Goal: Task Accomplishment & Management: Use online tool/utility

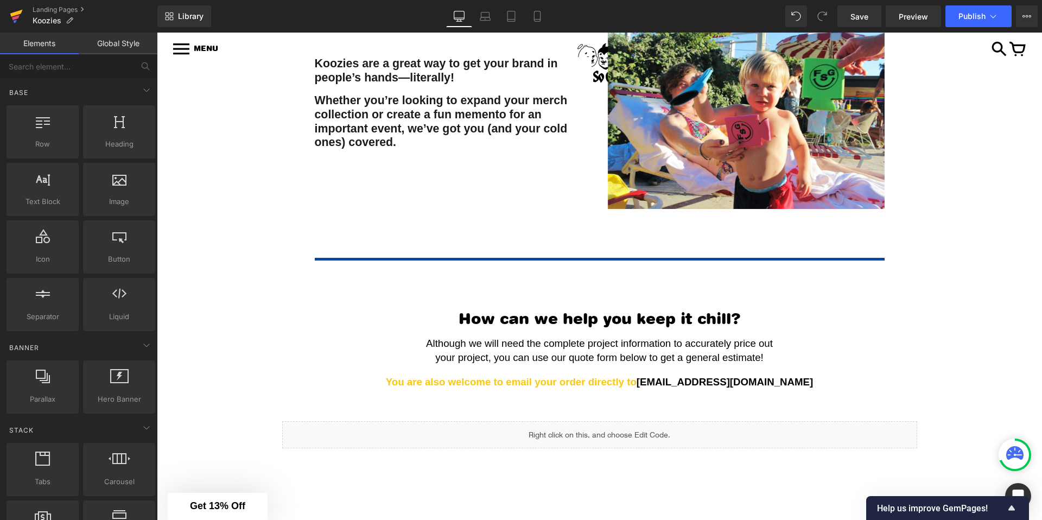
scroll to position [48, 0]
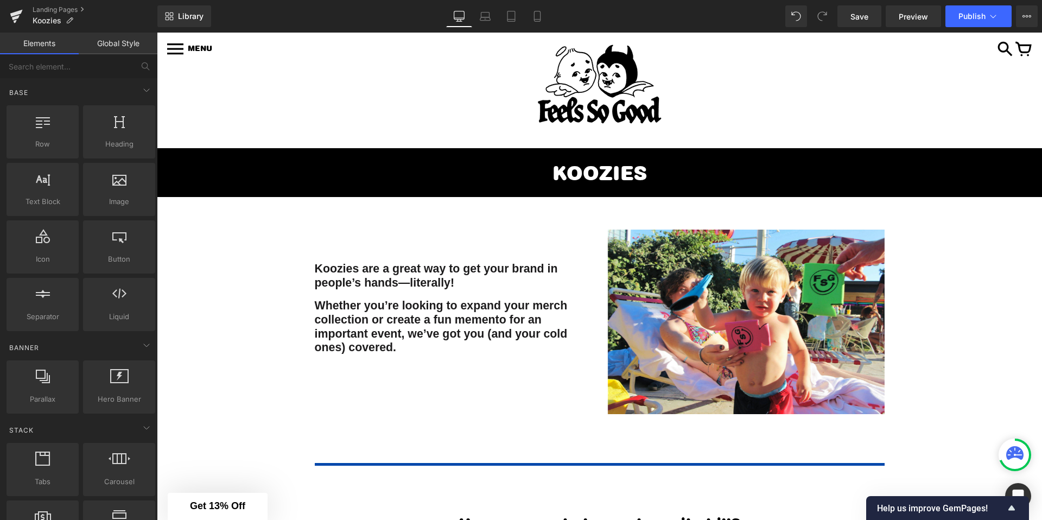
click at [736, 88] on div at bounding box center [599, 85] width 853 height 86
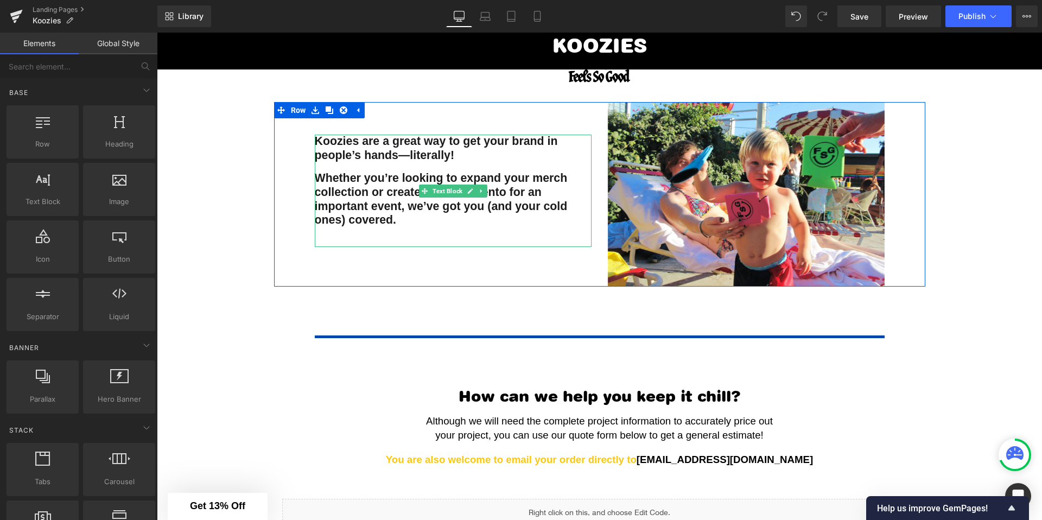
scroll to position [156, 0]
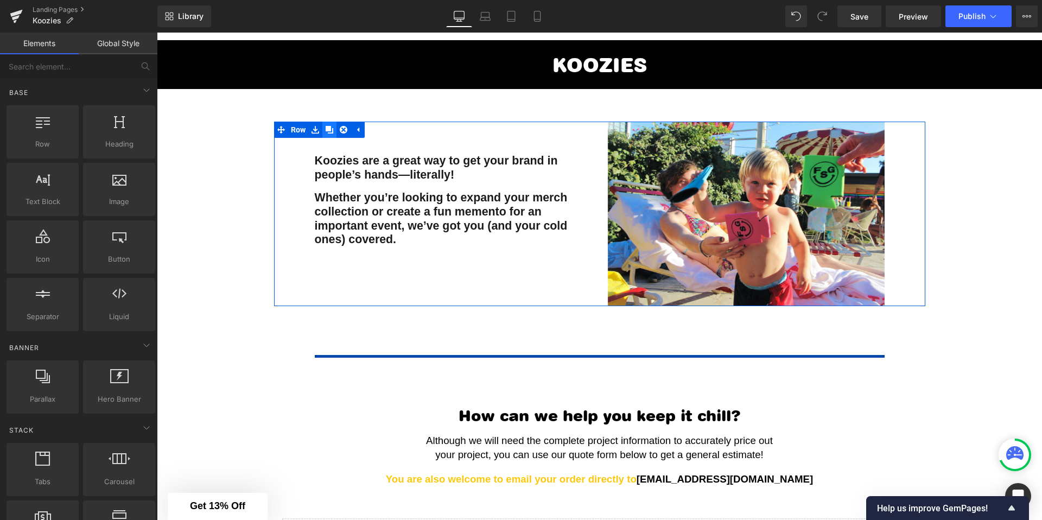
click at [330, 129] on icon at bounding box center [330, 130] width 8 height 8
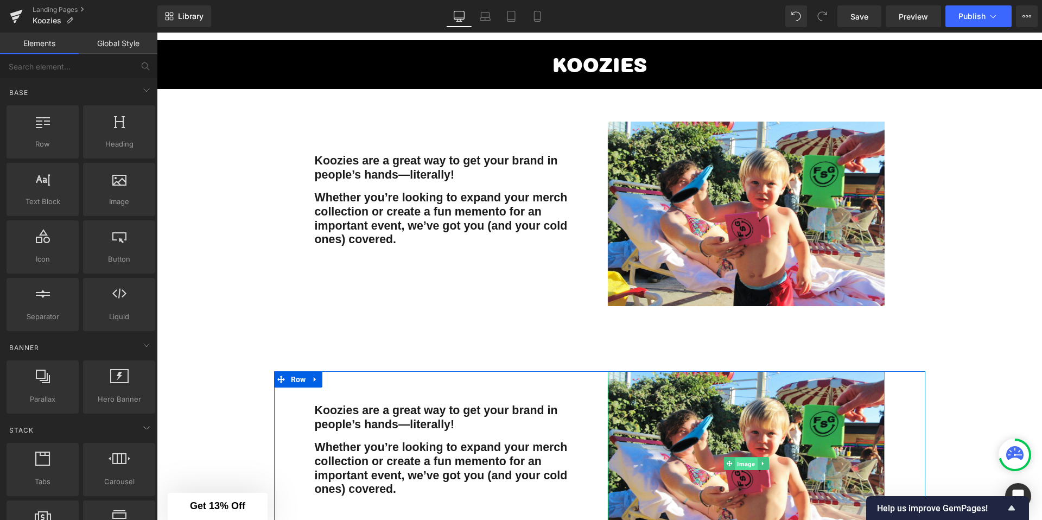
click at [751, 465] on span "Image" at bounding box center [746, 464] width 22 height 13
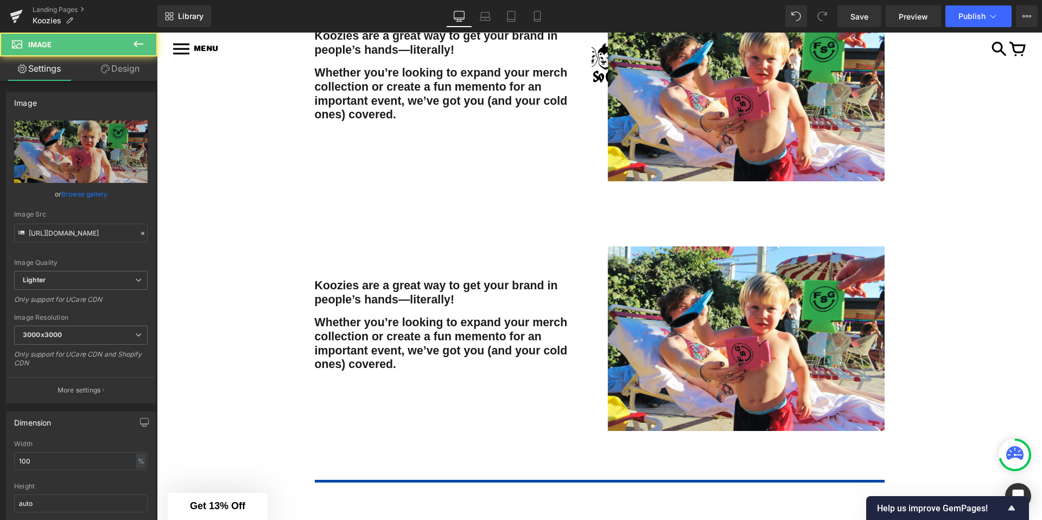
scroll to position [296, 0]
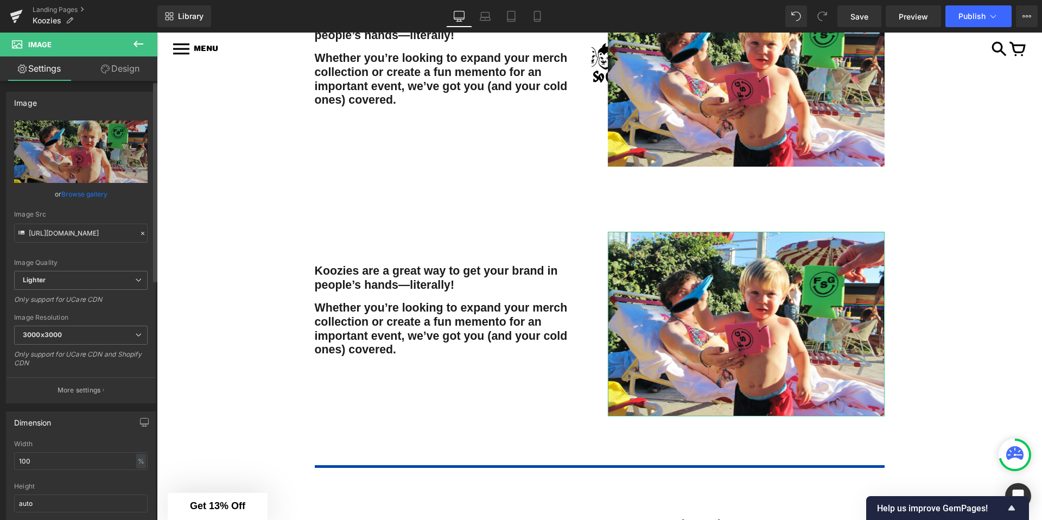
click at [76, 190] on link "Browse gallery" at bounding box center [84, 194] width 46 height 19
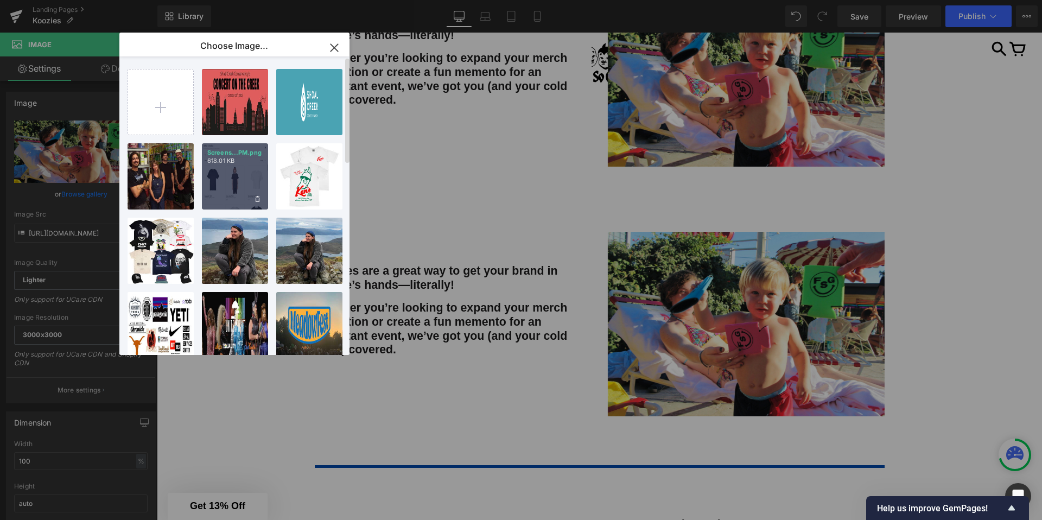
scroll to position [0, 0]
click at [163, 115] on input "file" at bounding box center [160, 101] width 65 height 65
type input "C:\fakepath\app_images_resizable_Screen-Sho_7a5c40e1_1677347268045.png"
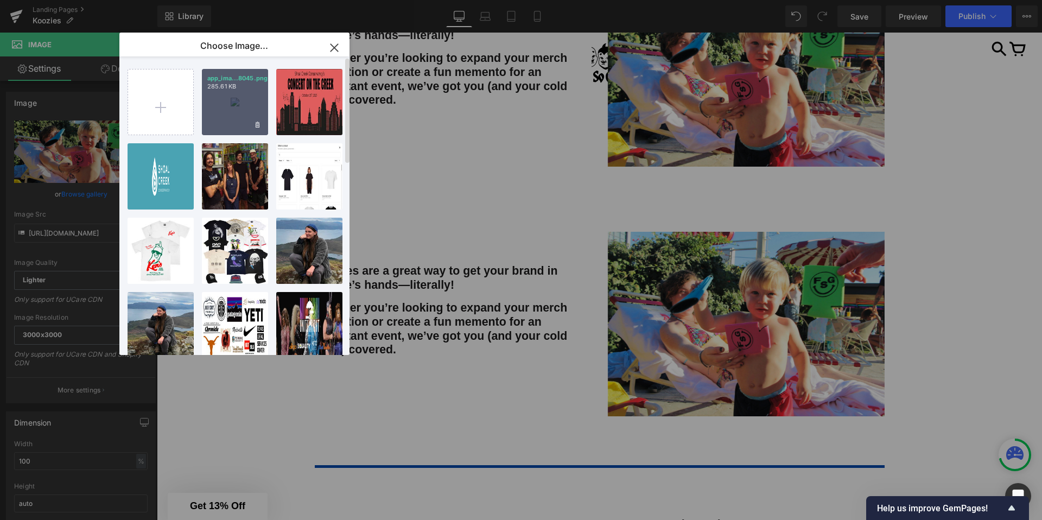
click at [229, 109] on div "app_ima...8045.png 285.61 KB" at bounding box center [235, 102] width 66 height 66
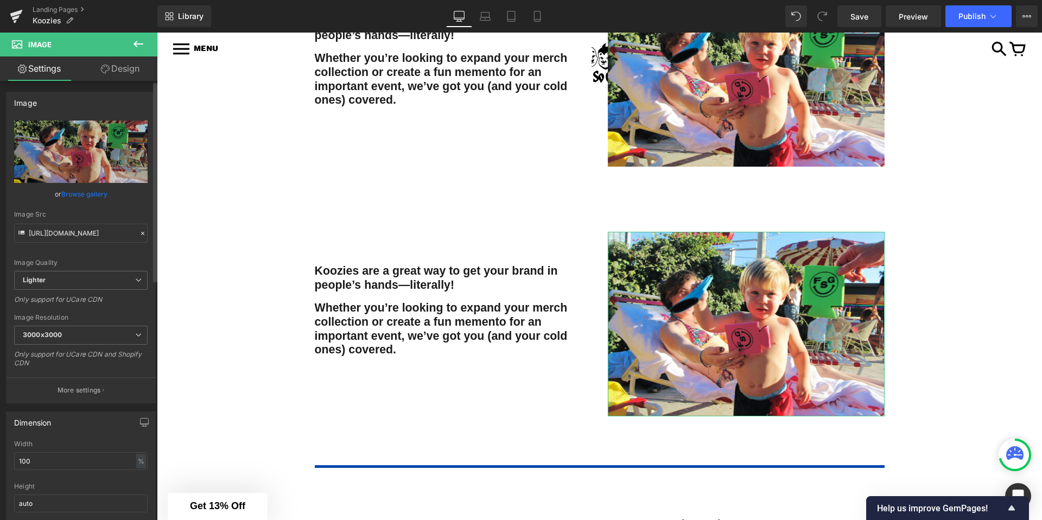
click at [85, 195] on link "Browse gallery" at bounding box center [84, 194] width 46 height 19
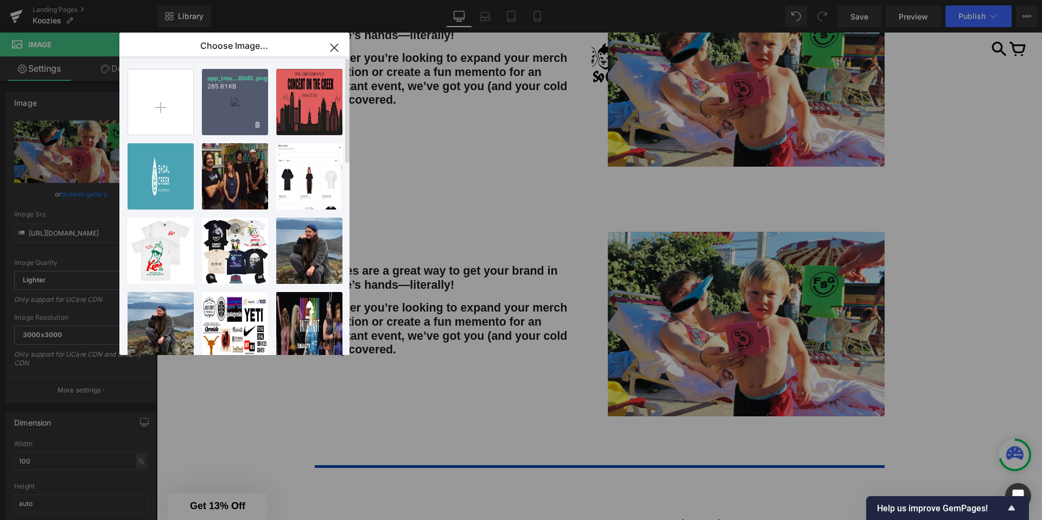
click at [219, 118] on div "app_ima...8045.png 285.61 KB" at bounding box center [235, 102] width 66 height 66
type input "[URL][DOMAIN_NAME]"
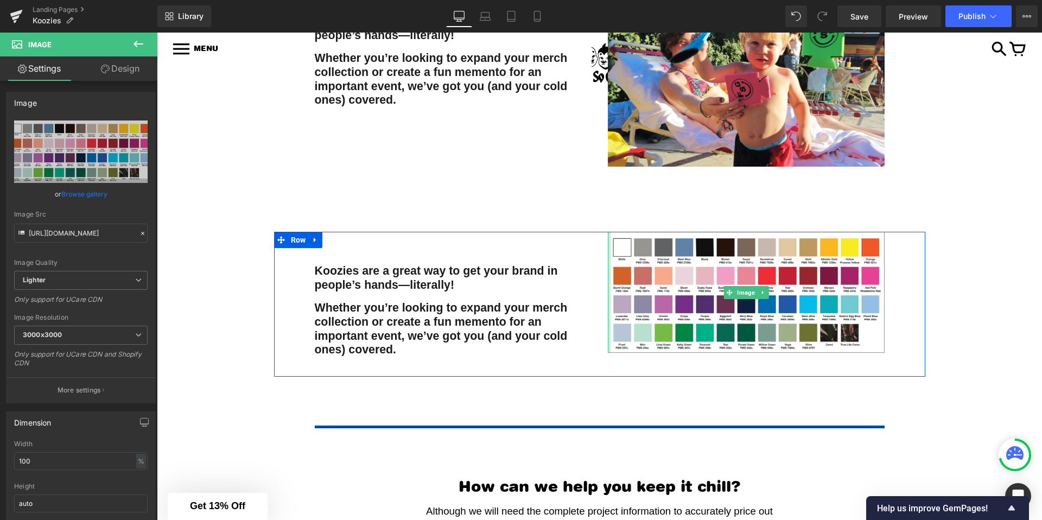
drag, startPoint x: 609, startPoint y: 275, endPoint x: 486, endPoint y: 298, distance: 124.8
click at [574, 277] on div "Koozies are a great way to get your brand in people’s hands—literally! Whether …" at bounding box center [599, 304] width 651 height 144
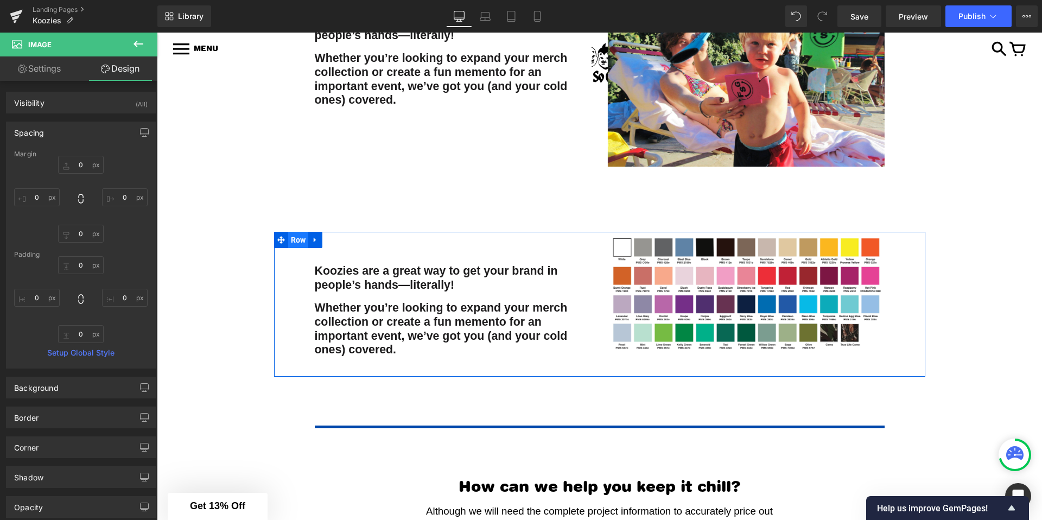
click at [301, 235] on span "Row" at bounding box center [298, 240] width 21 height 16
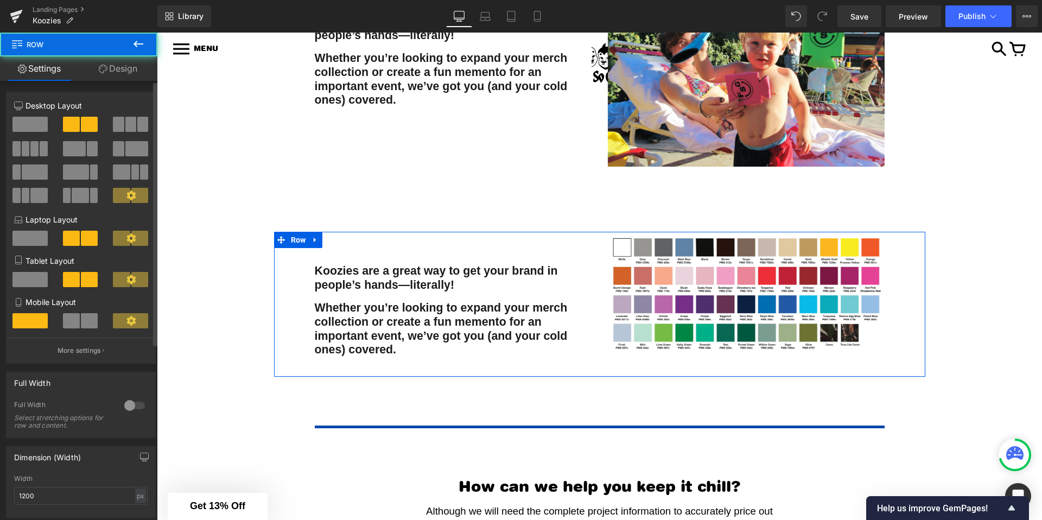
click at [32, 123] on span at bounding box center [29, 124] width 35 height 15
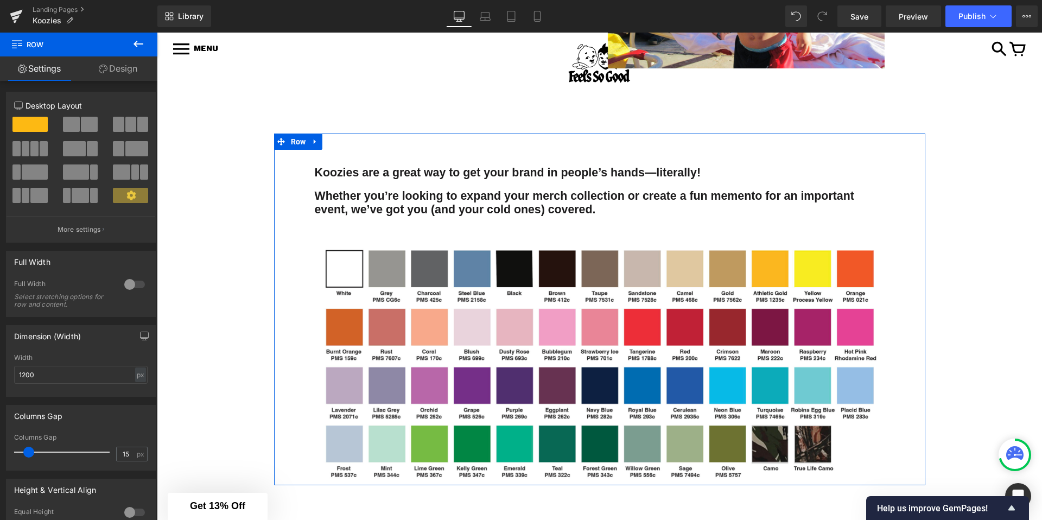
scroll to position [408, 0]
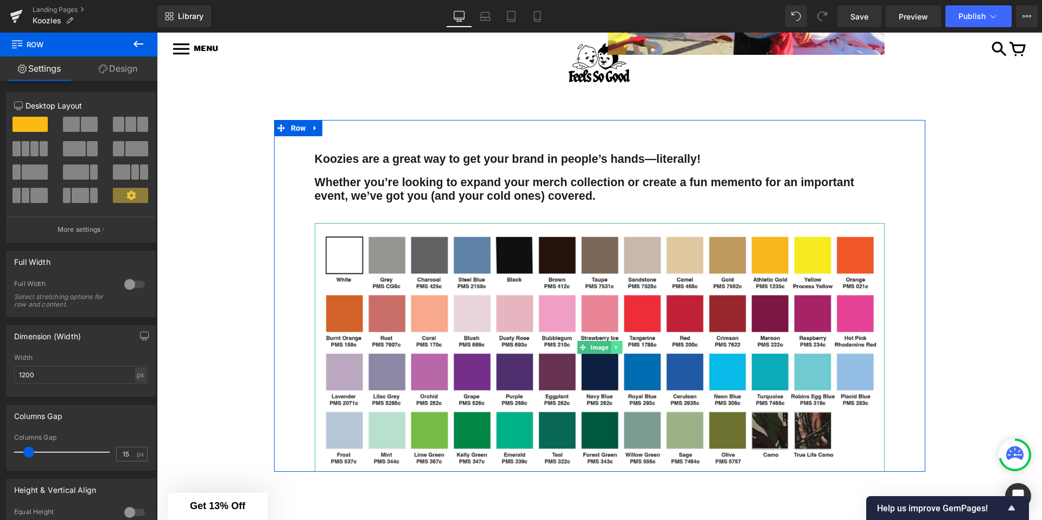
click at [617, 348] on icon at bounding box center [616, 347] width 6 height 7
click at [611, 348] on icon at bounding box center [611, 348] width 6 height 6
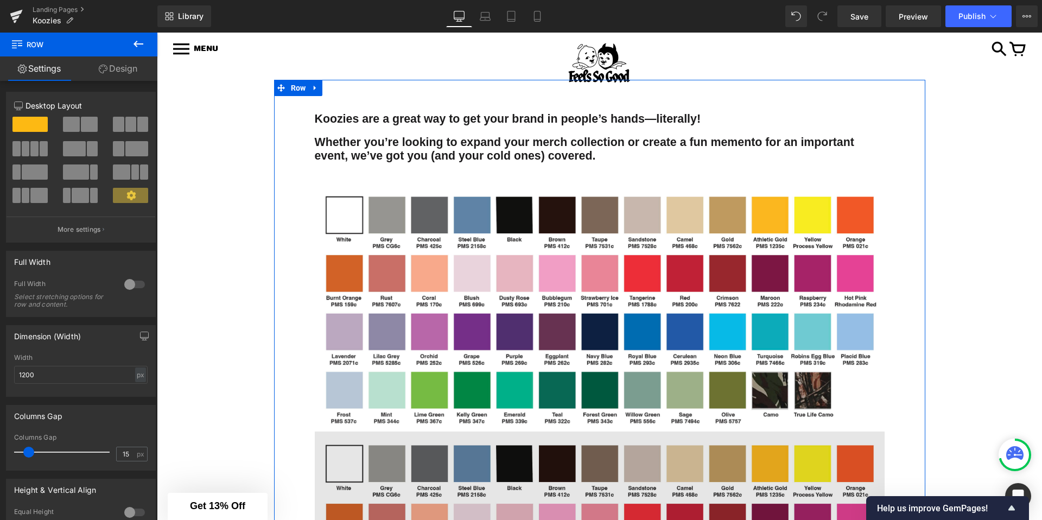
scroll to position [345, 0]
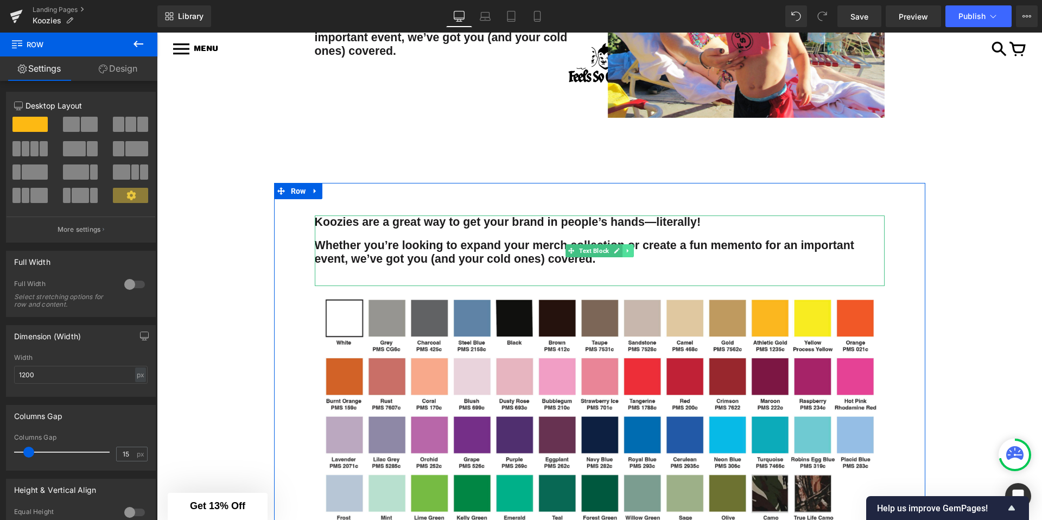
click at [624, 251] on link at bounding box center [628, 250] width 11 height 13
click at [624, 251] on icon at bounding box center [622, 251] width 6 height 6
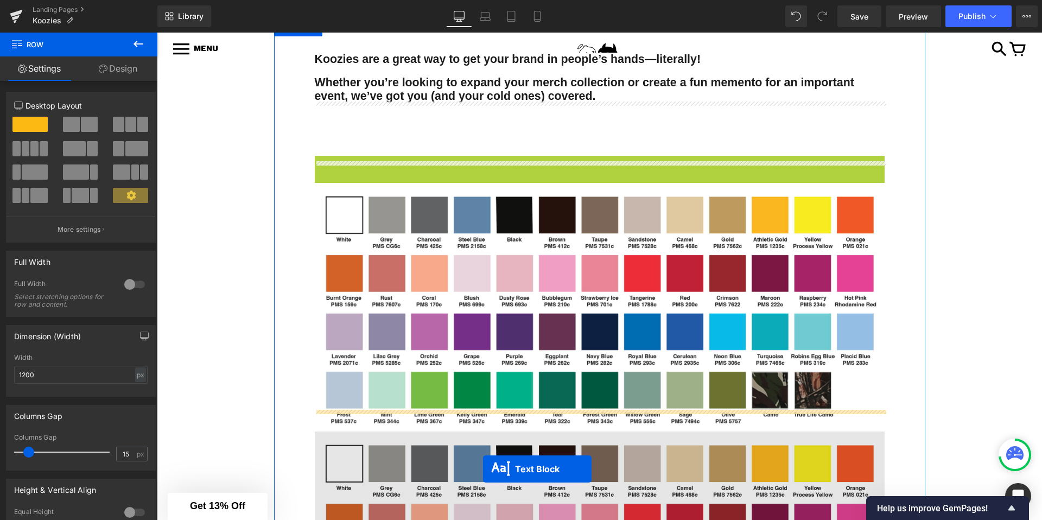
scroll to position [551, 0]
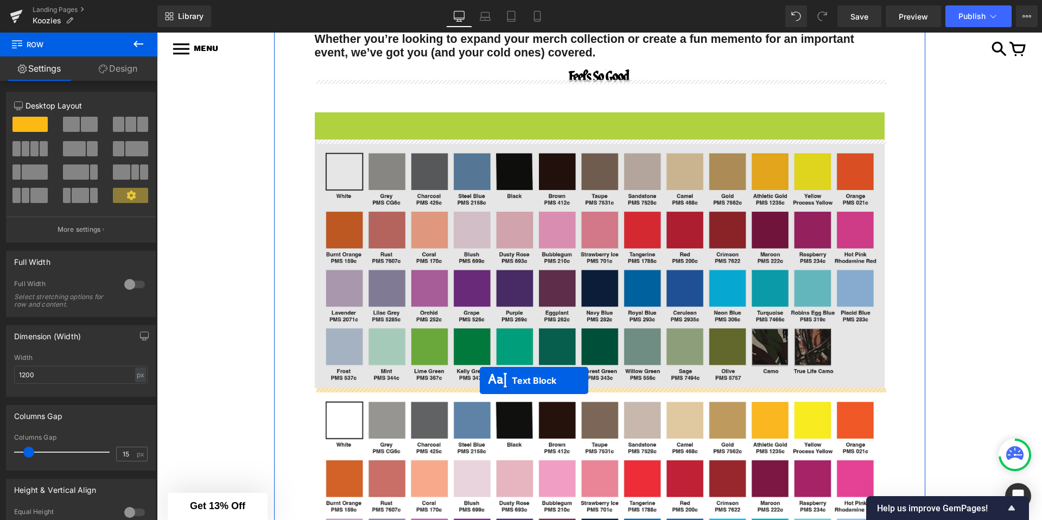
drag, startPoint x: 571, startPoint y: 355, endPoint x: 480, endPoint y: 384, distance: 96.1
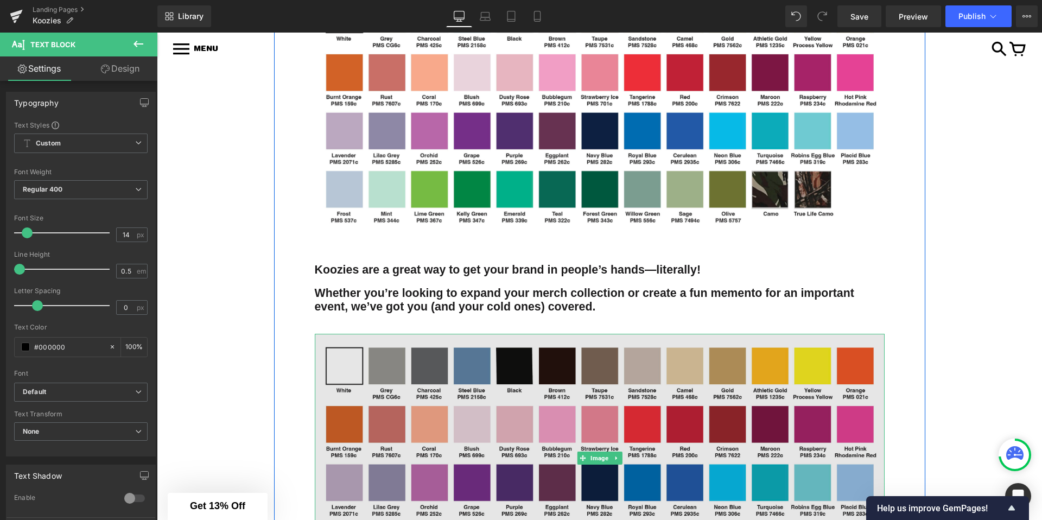
scroll to position [703, 0]
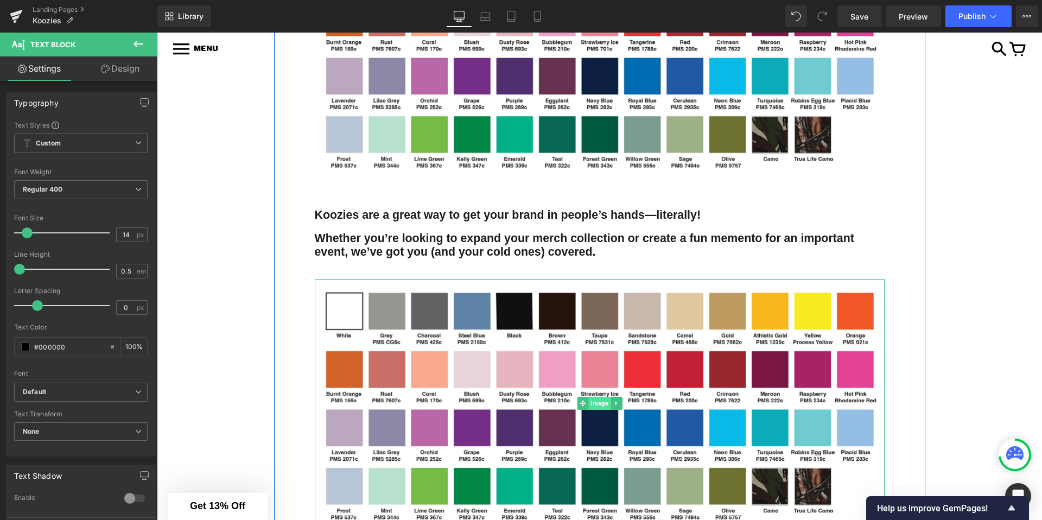
click at [594, 402] on span "Image" at bounding box center [599, 403] width 22 height 13
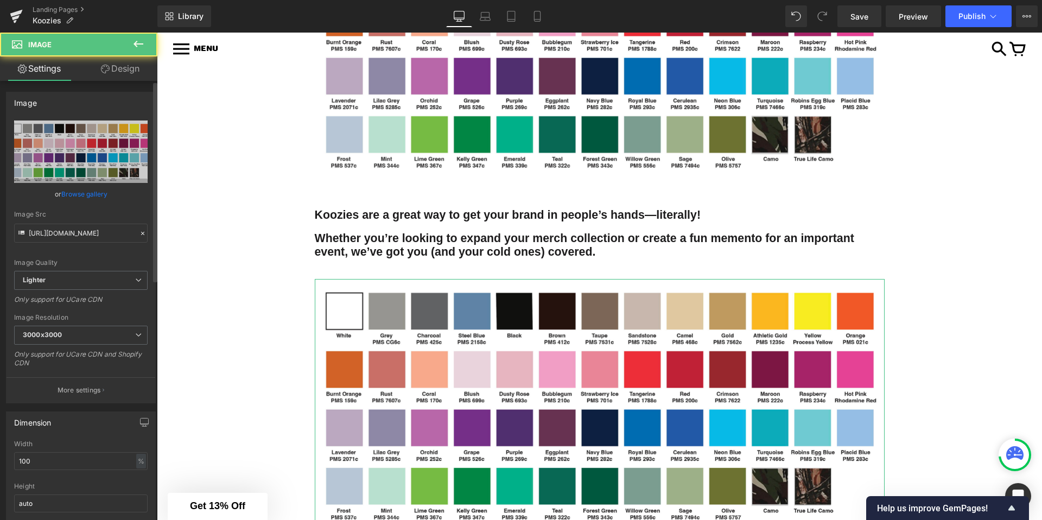
click at [76, 196] on link "Browse gallery" at bounding box center [84, 194] width 46 height 19
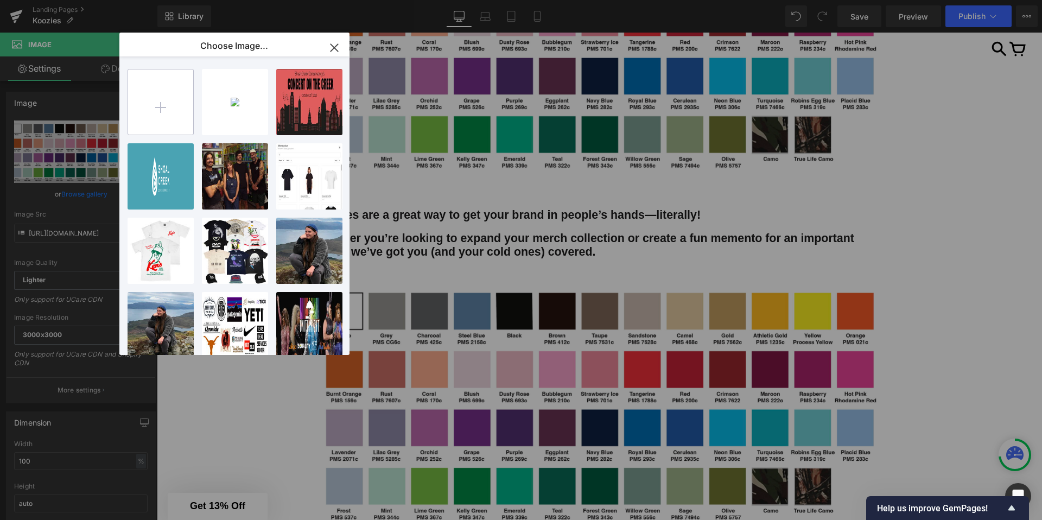
click at [156, 94] on input "file" at bounding box center [160, 101] width 65 height 65
type input "C:\fakepath\Screen_Shot_[DATE]_at_4.57.15_PM.webp"
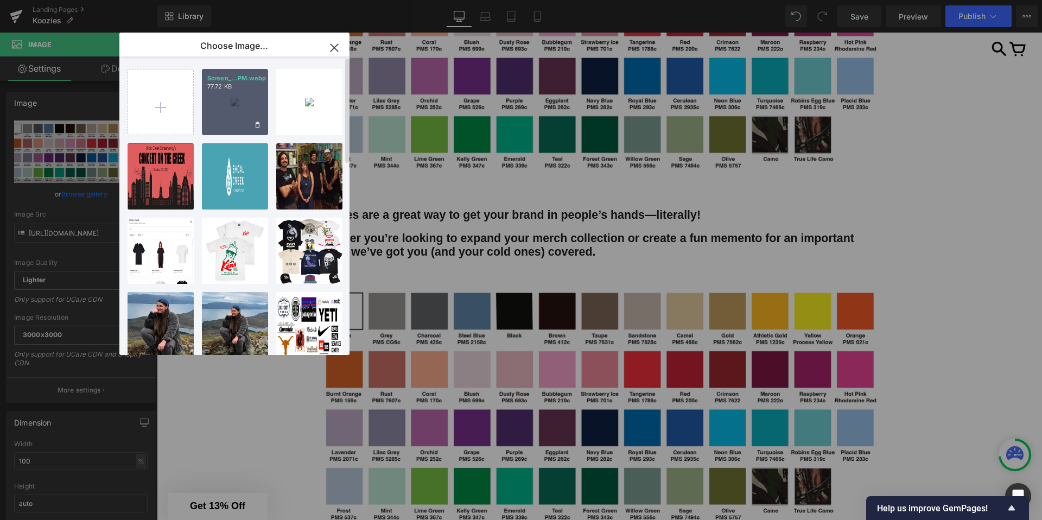
click at [233, 103] on div "Screen_...PM.webp 77.72 KB" at bounding box center [235, 102] width 66 height 66
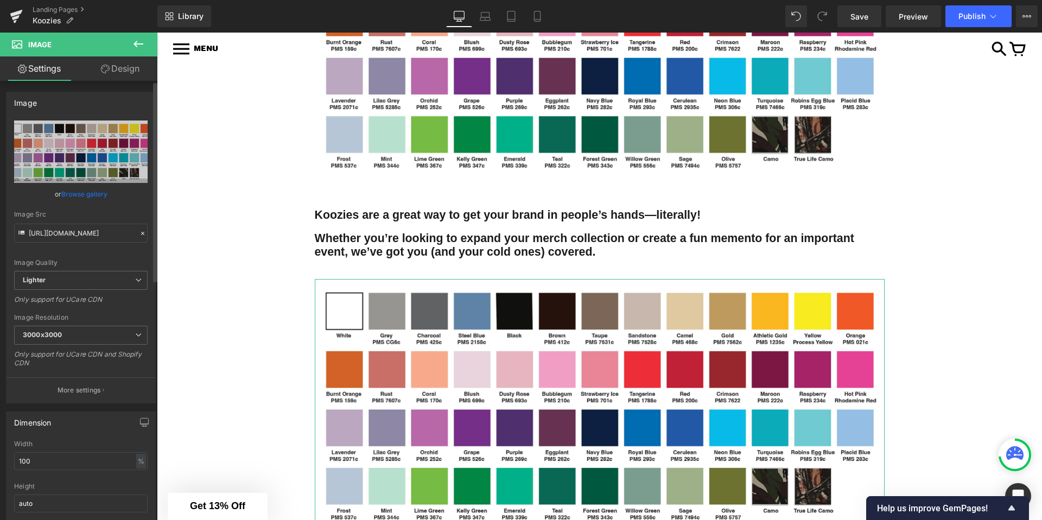
click at [100, 191] on link "Browse gallery" at bounding box center [84, 194] width 46 height 19
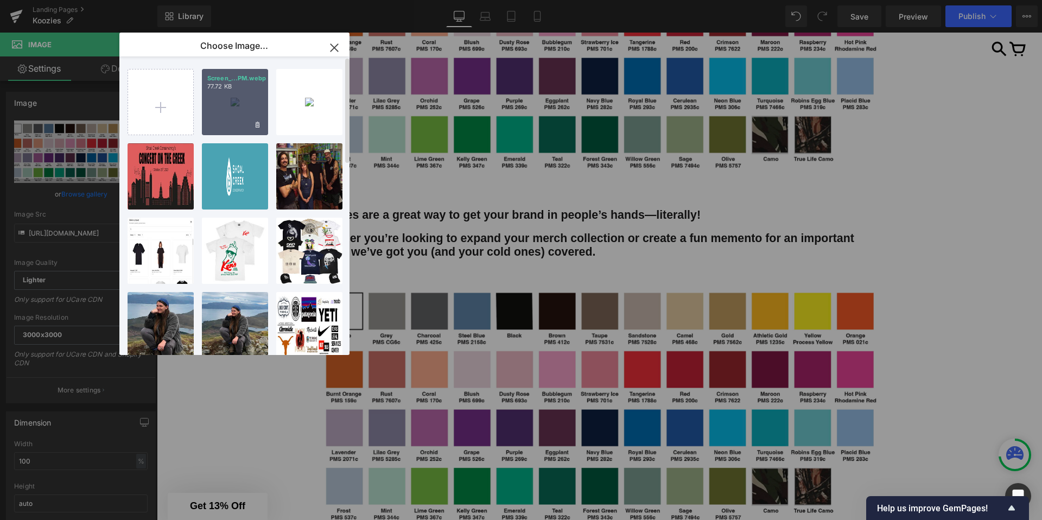
click at [233, 137] on div "Screen_...PM.webp 77.72 KB Delete image? Yes No app_ima...8045.png 285.61 KB De…" at bounding box center [241, 207] width 226 height 303
click at [234, 117] on div "Screen_...PM.webp 77.72 KB" at bounding box center [235, 102] width 66 height 66
type input "[URL][DOMAIN_NAME][DATE]"
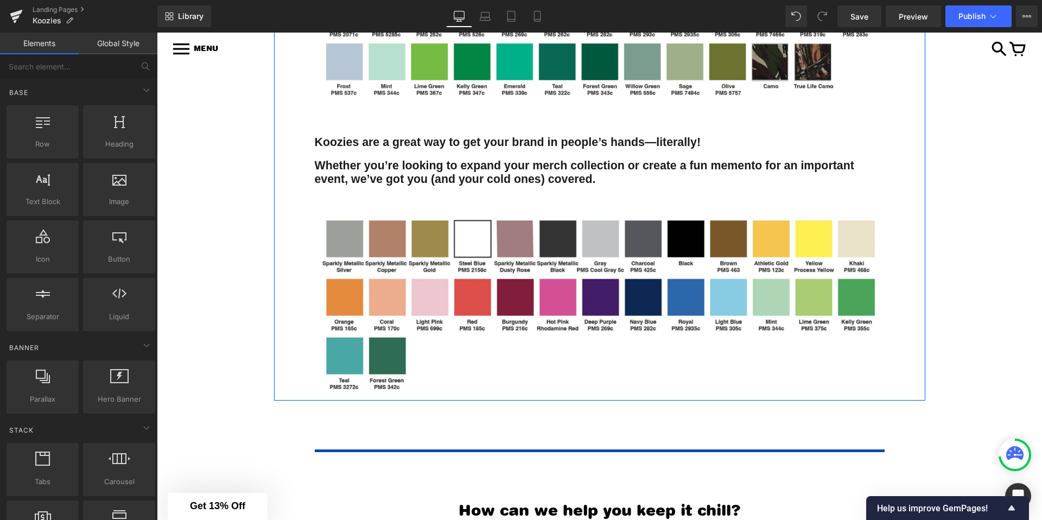
click at [248, 266] on div "KOOZIES Heading Koozies are a great way to get your brand in people’s hands—lit…" at bounding box center [599, 123] width 885 height 1406
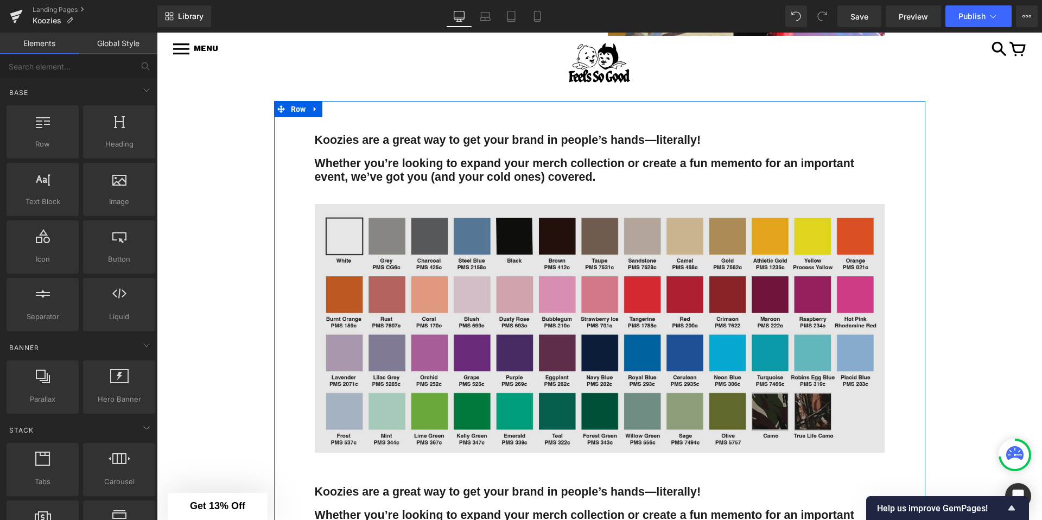
scroll to position [436, 0]
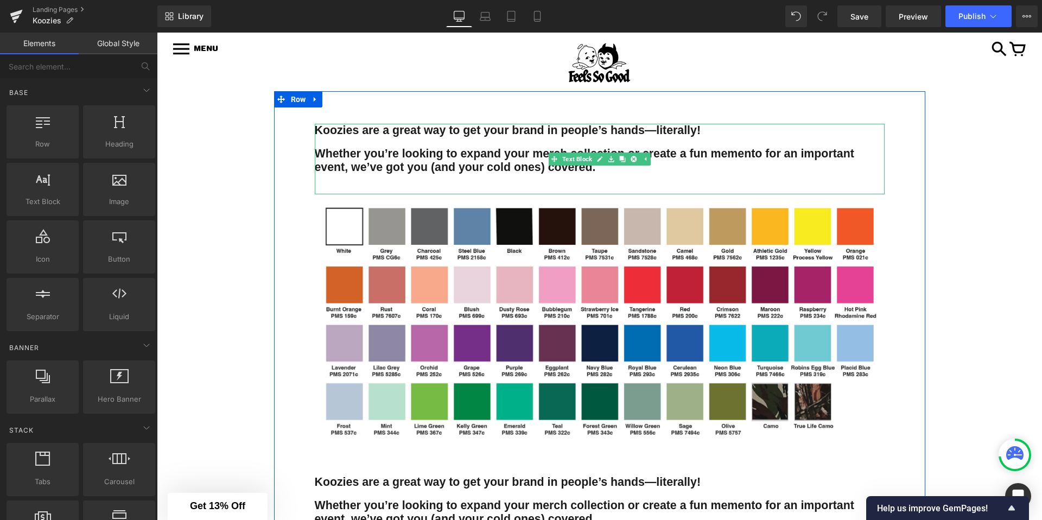
click at [367, 158] on span "Whether you’re looking to expand your merch collection or create a fun memento …" at bounding box center [586, 160] width 543 height 27
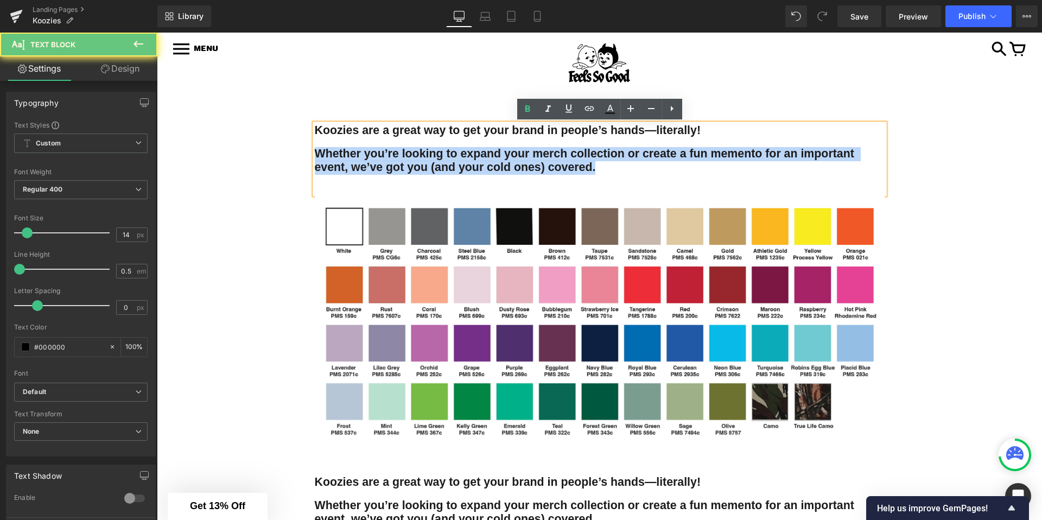
click at [367, 158] on span "Whether you’re looking to expand your merch collection or create a fun memento …" at bounding box center [586, 160] width 543 height 27
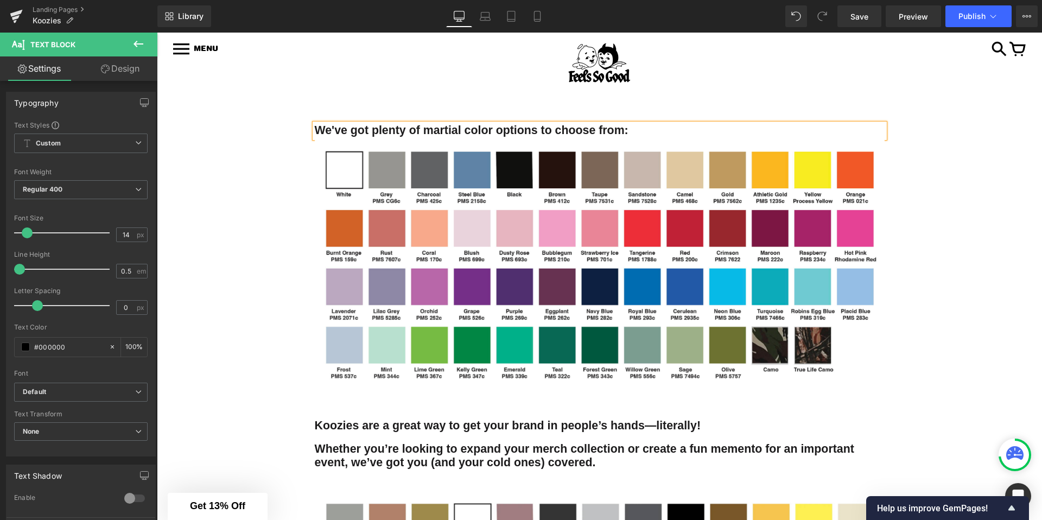
click at [209, 161] on div "KOOZIES Heading Koozies are a great way to get your brand in people’s hands—lit…" at bounding box center [599, 434] width 885 height 1349
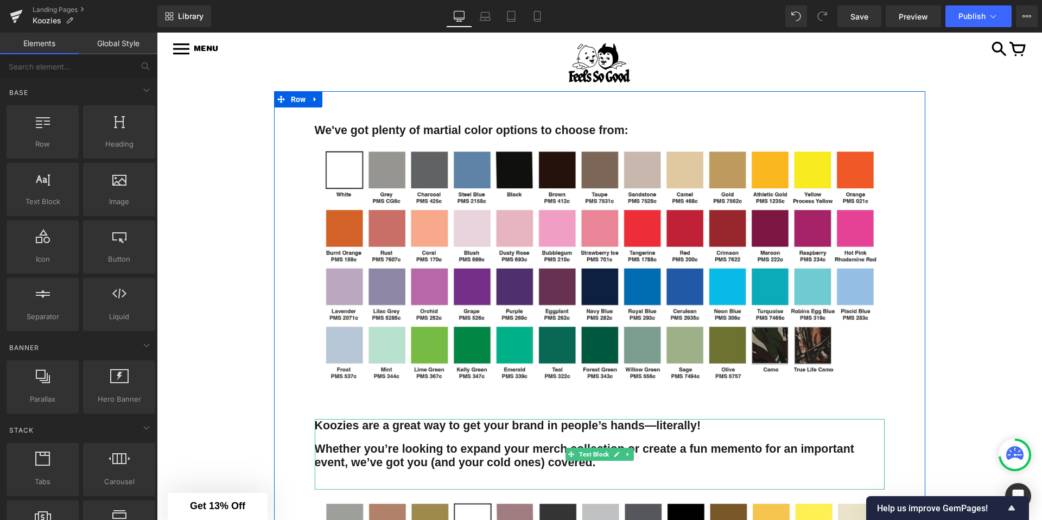
click at [383, 448] on span "Whether you’re looking to expand your merch collection or create a fun memento …" at bounding box center [586, 455] width 543 height 27
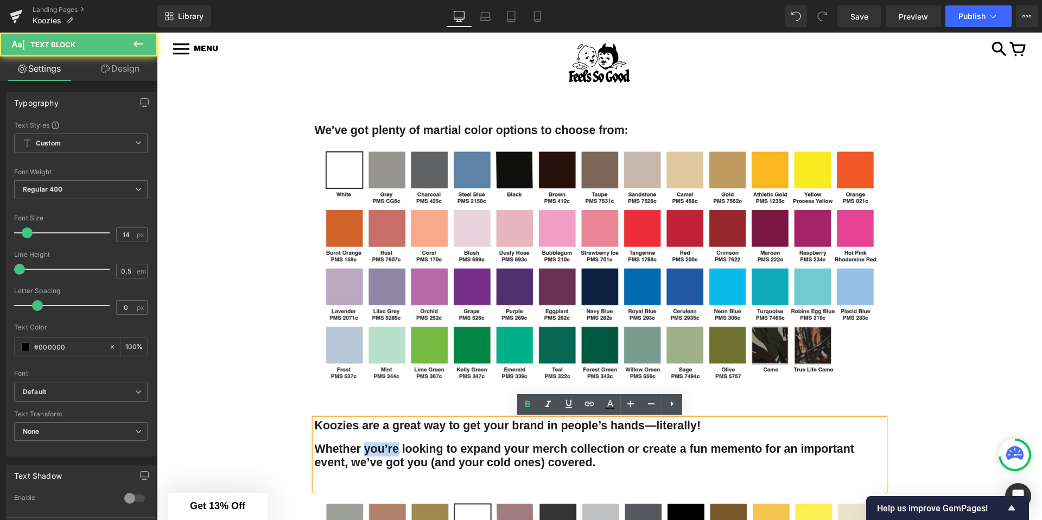
click at [383, 448] on span "Whether you’re looking to expand your merch collection or create a fun memento …" at bounding box center [586, 455] width 543 height 27
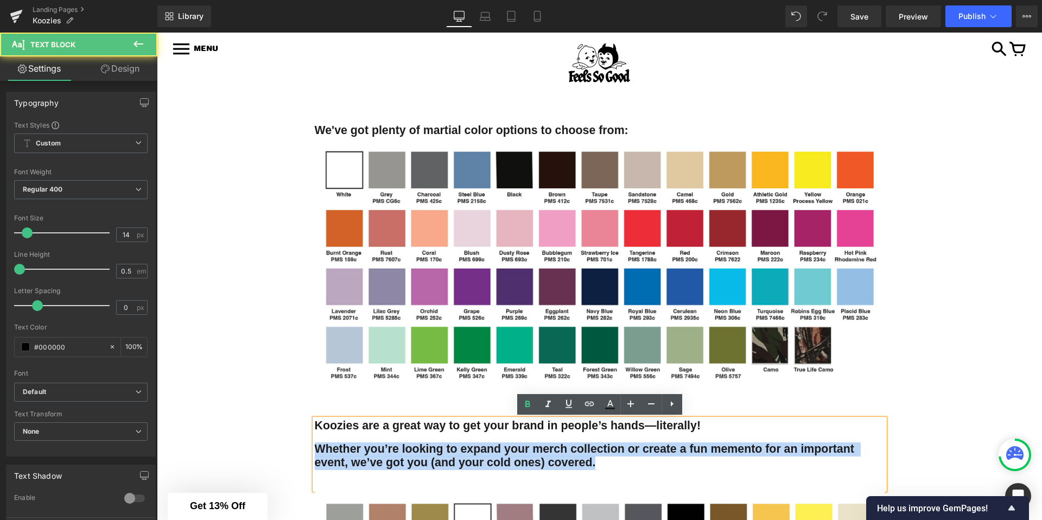
click at [383, 448] on span "Whether you’re looking to expand your merch collection or create a fun memento …" at bounding box center [586, 455] width 543 height 27
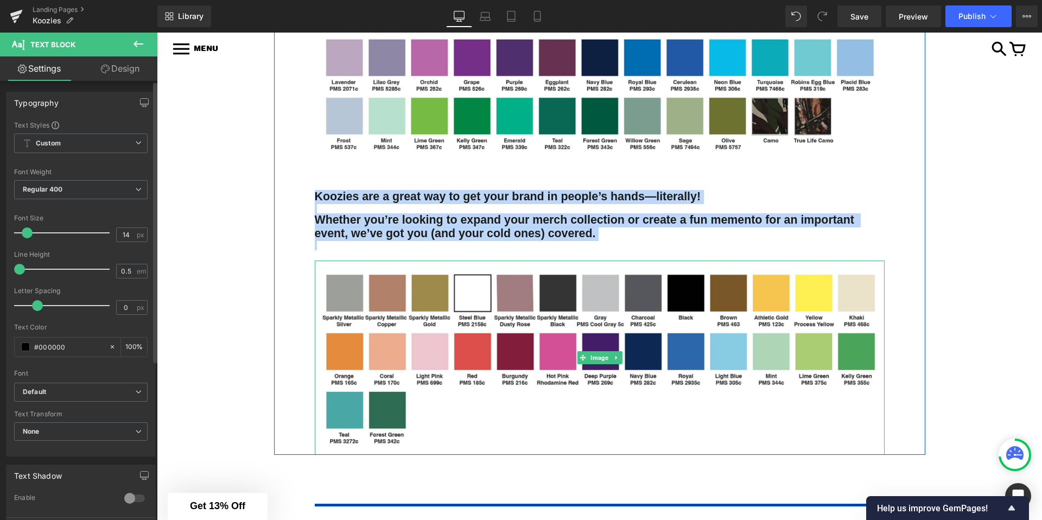
scroll to position [669, 0]
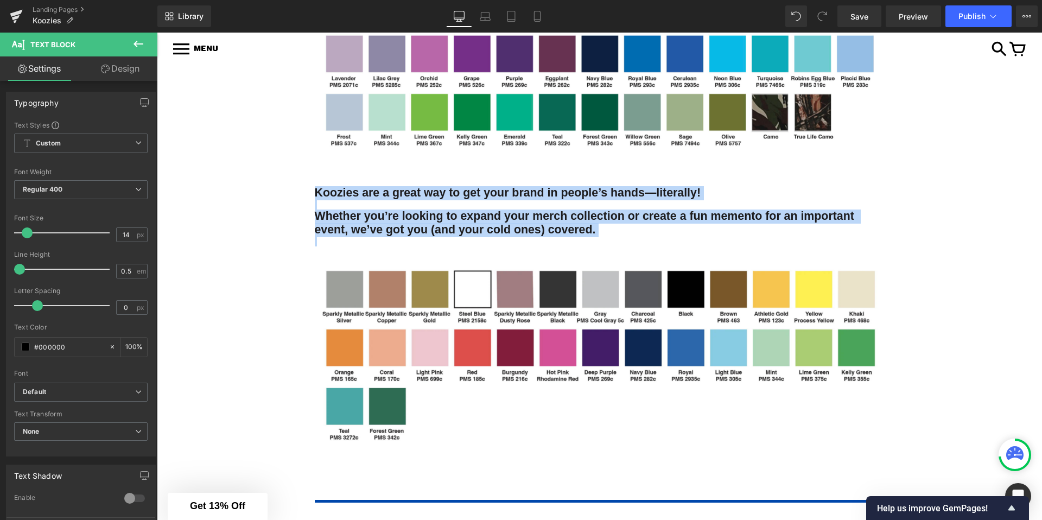
click at [247, 284] on div "KOOZIES Heading Koozies are a great way to get your brand in people’s hands—lit…" at bounding box center [599, 201] width 885 height 1349
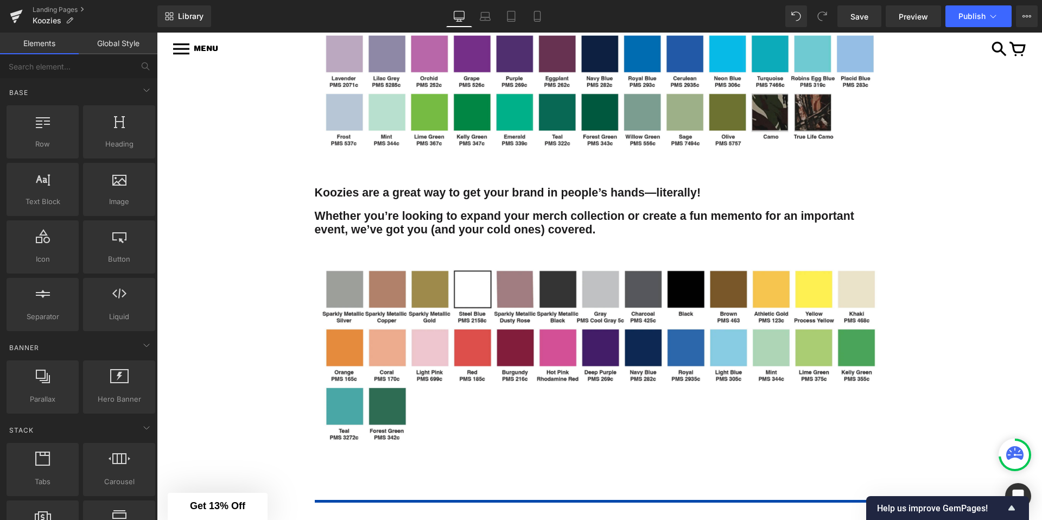
click at [345, 209] on span "Whether you’re looking to expand your merch collection or create a fun memento …" at bounding box center [586, 222] width 543 height 27
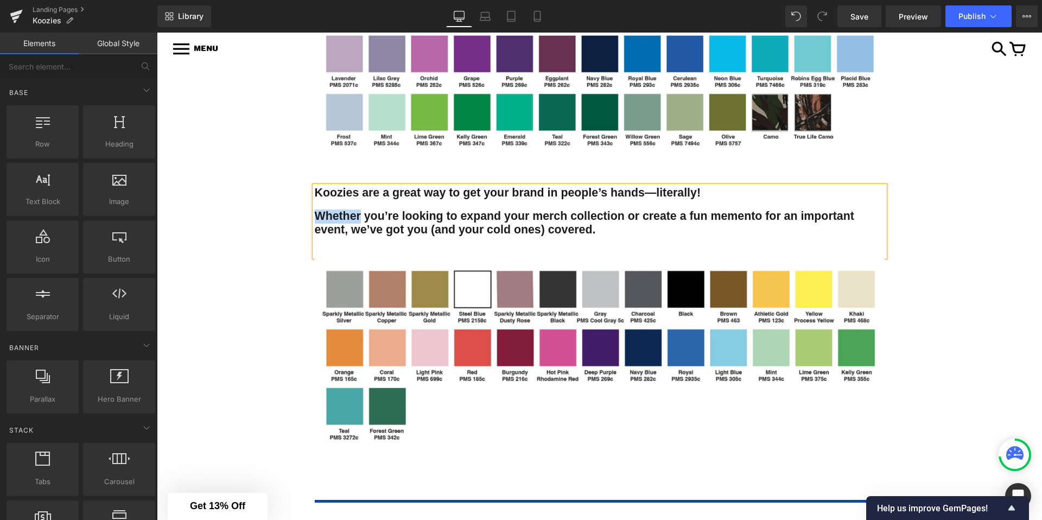
click at [345, 209] on span "Whether you’re looking to expand your merch collection or create a fun memento …" at bounding box center [586, 222] width 543 height 27
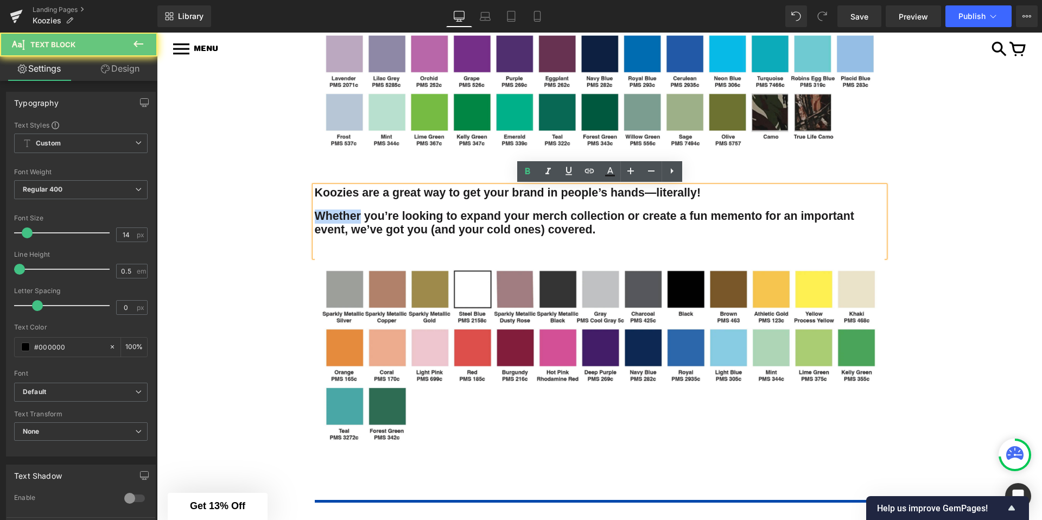
click at [335, 213] on span "Whether you’re looking to expand your merch collection or create a fun memento …" at bounding box center [586, 222] width 543 height 27
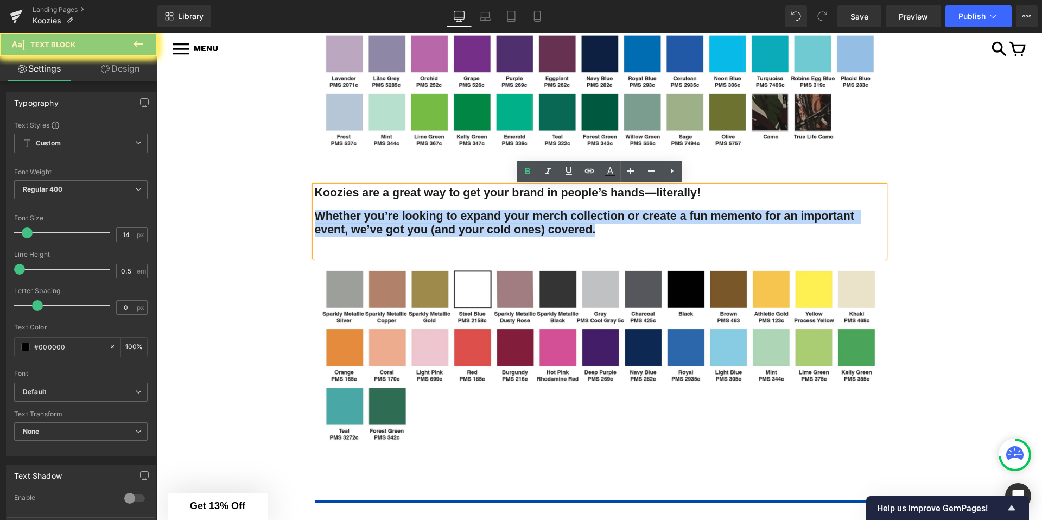
click at [335, 213] on span "Whether you’re looking to expand your merch collection or create a fun memento …" at bounding box center [586, 222] width 543 height 27
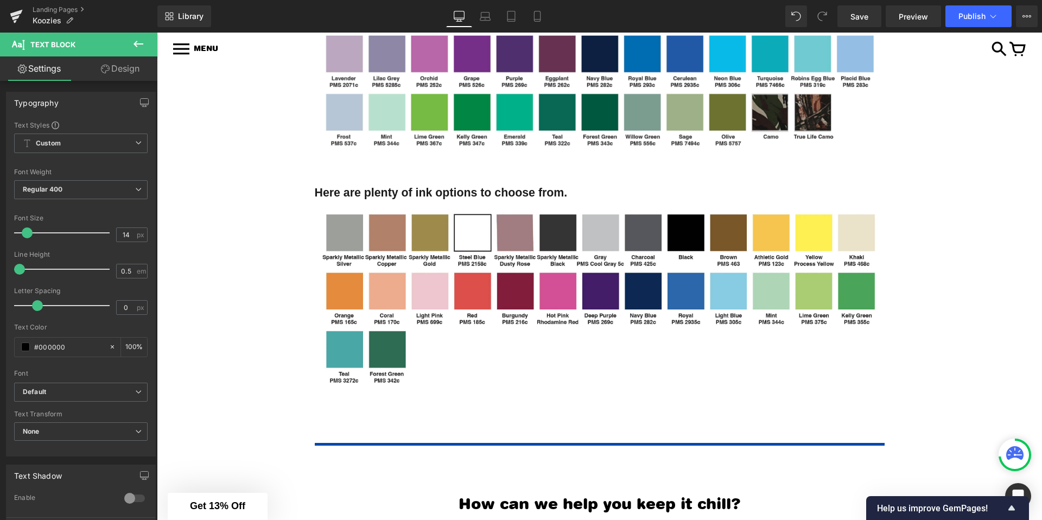
click at [200, 270] on div "KOOZIES Heading Koozies are a great way to get your brand in people’s hands—lit…" at bounding box center [599, 173] width 885 height 1293
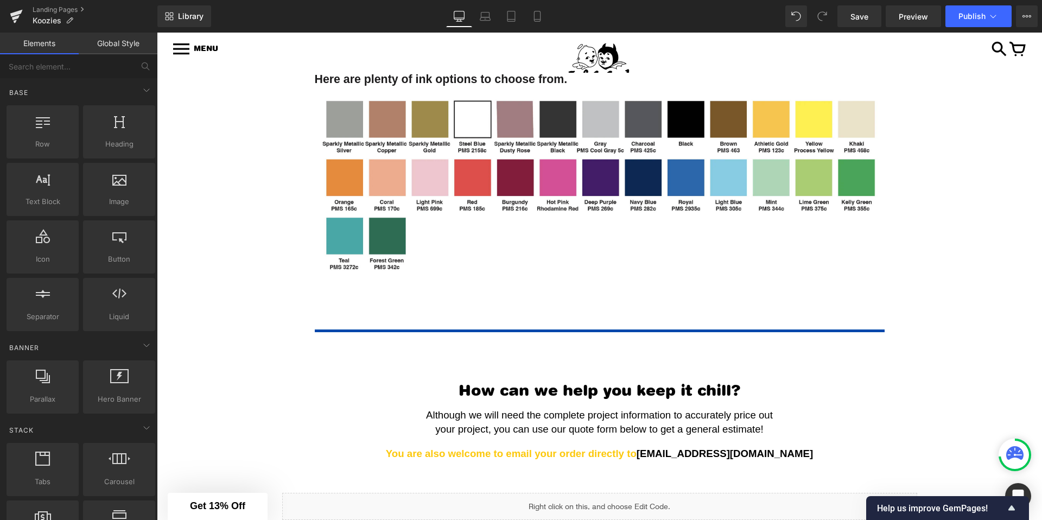
scroll to position [801, 0]
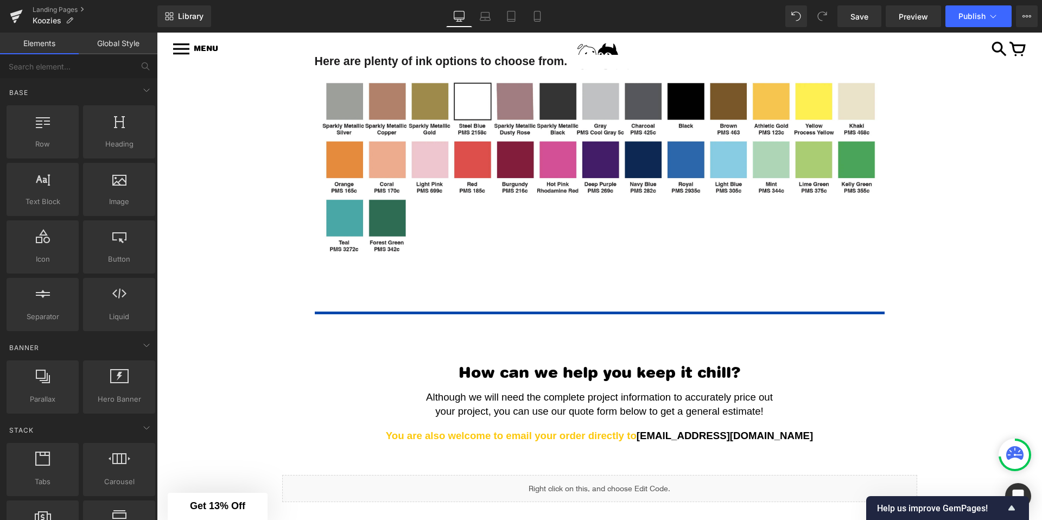
click at [716, 399] on span "Although we will need the complete project information to accurately price out" at bounding box center [599, 396] width 347 height 11
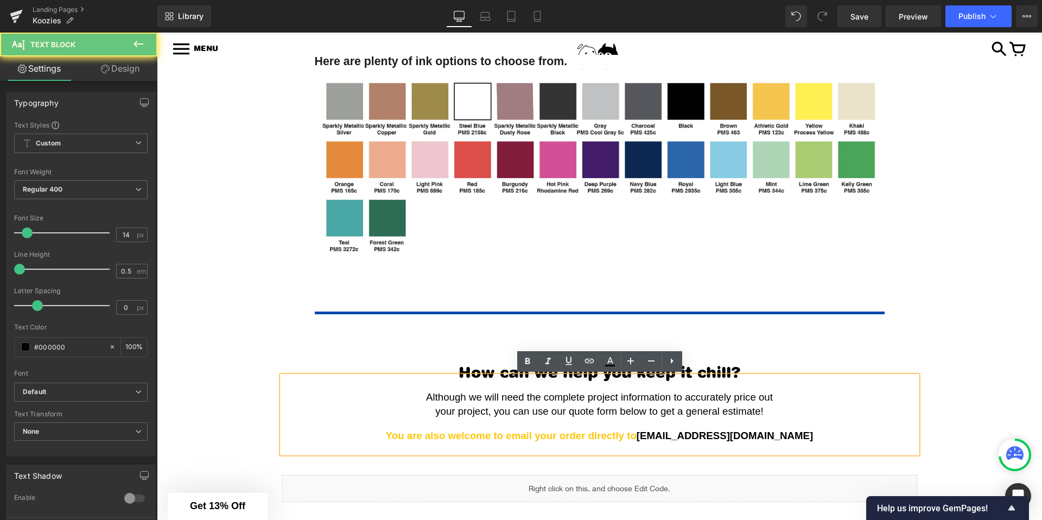
click at [782, 412] on p "your project, you can use our quote form below to get a general estimate!" at bounding box center [600, 411] width 624 height 14
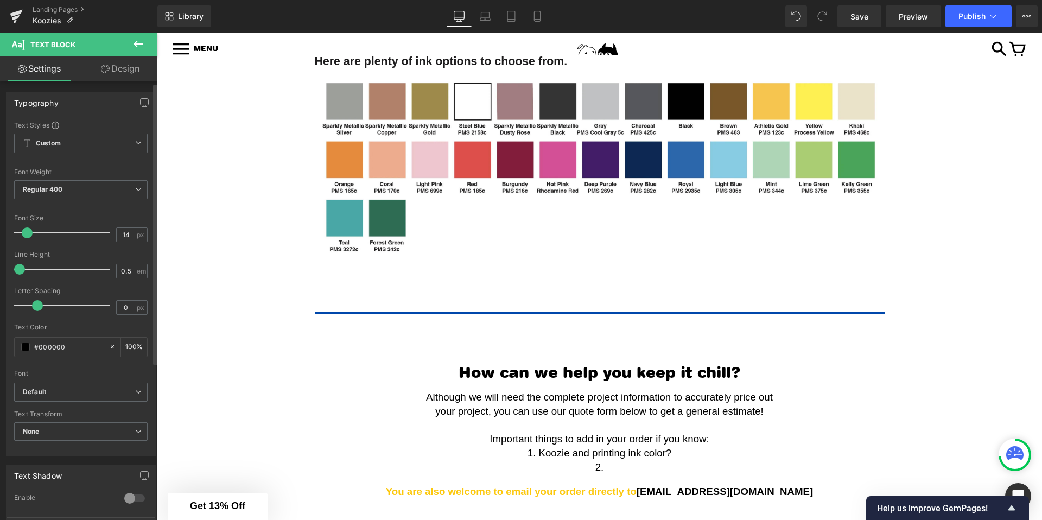
scroll to position [248, 0]
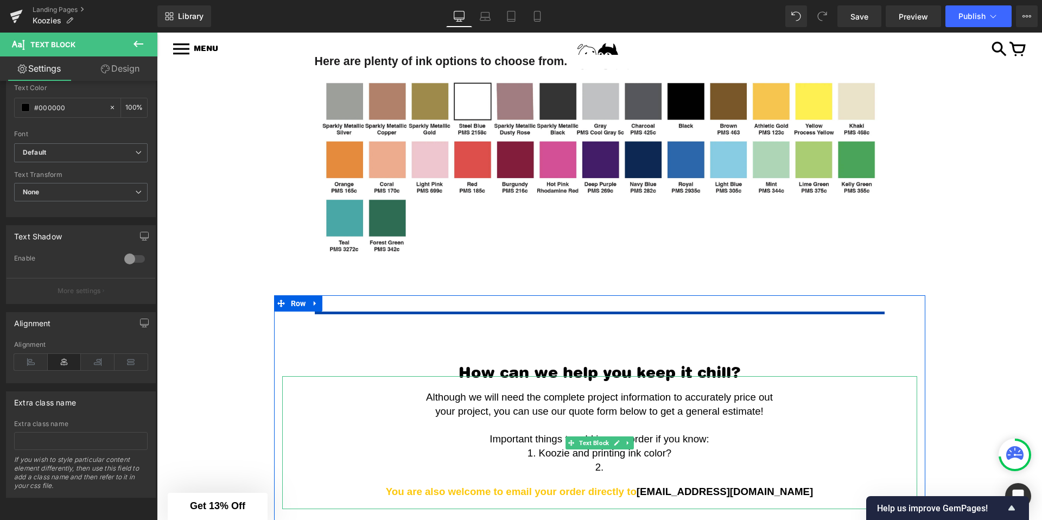
click at [621, 466] on p "2." at bounding box center [600, 467] width 624 height 14
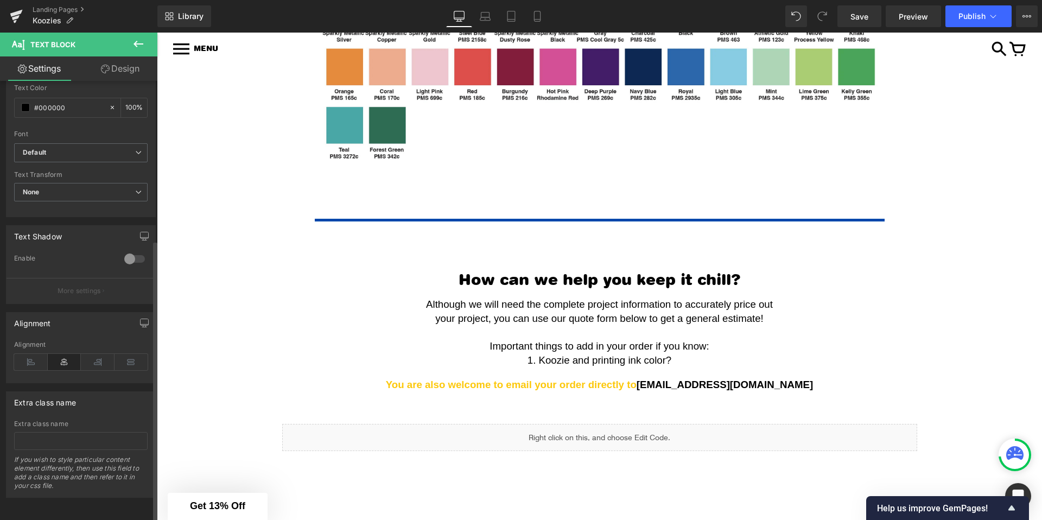
scroll to position [939, 0]
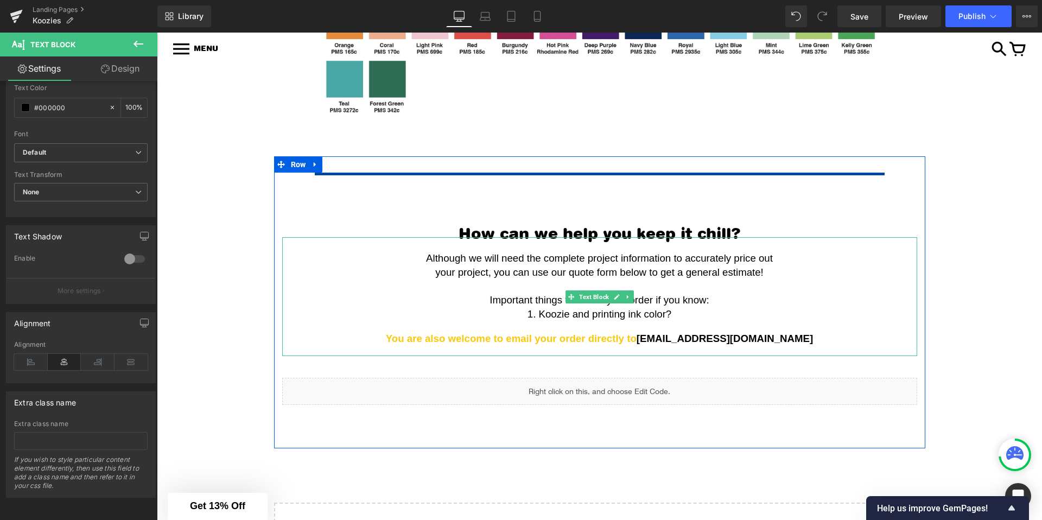
click at [537, 315] on span "1. Koozie and printing ink color?" at bounding box center [600, 313] width 144 height 11
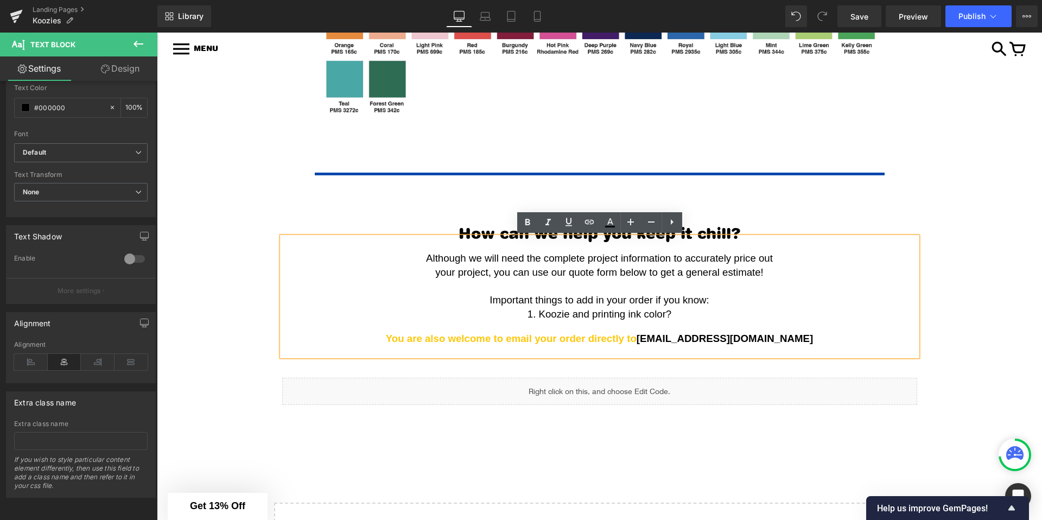
click at [684, 317] on p "1. Koozie and printing ink color?" at bounding box center [600, 314] width 624 height 14
click at [585, 316] on span "1. Koozie and printing ink color?" at bounding box center [600, 313] width 144 height 11
drag, startPoint x: 585, startPoint y: 316, endPoint x: 672, endPoint y: 314, distance: 87.4
click at [672, 314] on p "1. Koozie and printing ink color?" at bounding box center [600, 314] width 624 height 14
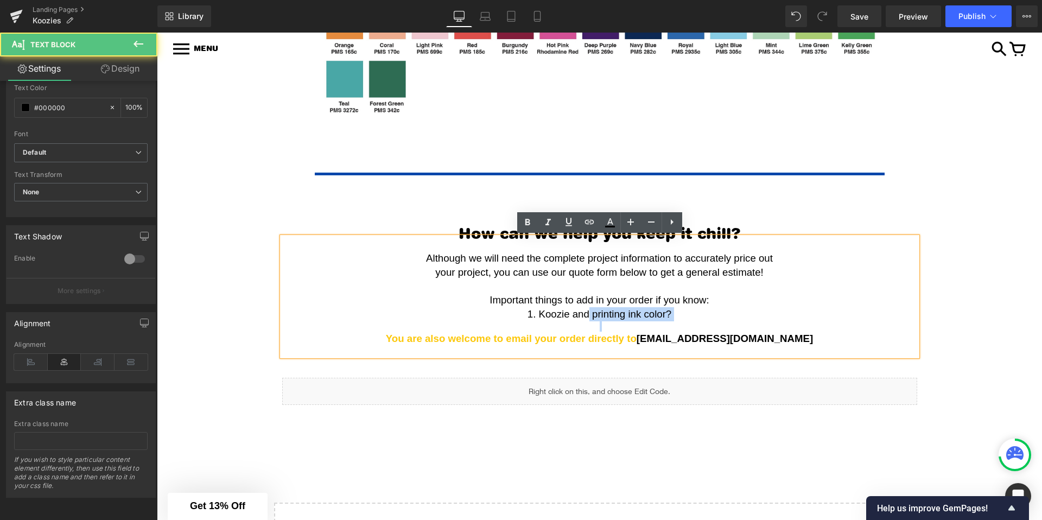
click at [672, 314] on p "1. Koozie and printing ink color?" at bounding box center [600, 314] width 624 height 14
click at [577, 315] on span "1. Koozie and printing ink color?" at bounding box center [600, 313] width 144 height 11
drag, startPoint x: 577, startPoint y: 315, endPoint x: 664, endPoint y: 314, distance: 86.3
click at [664, 314] on span "1. Koozie and printing ink color?" at bounding box center [600, 313] width 144 height 11
click at [663, 314] on span "1. Koozie and printing ink color?" at bounding box center [600, 313] width 144 height 11
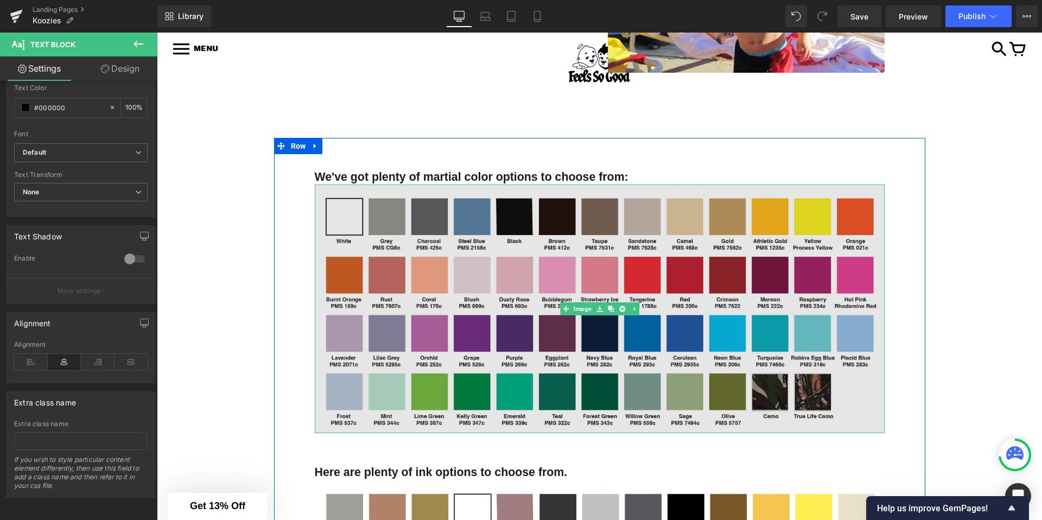
scroll to position [464, 0]
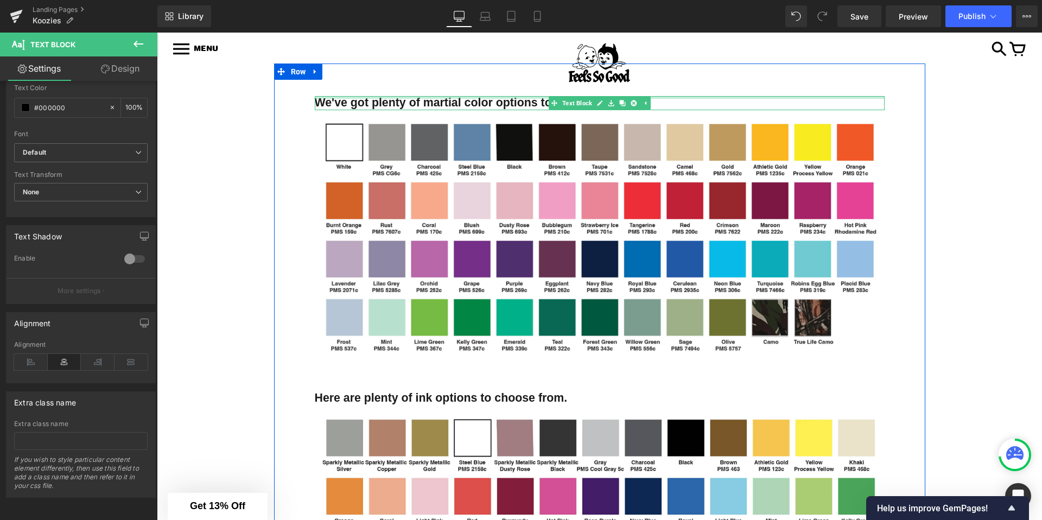
click at [452, 101] on b "We've got plenty of martial color options to choose from:" at bounding box center [472, 102] width 314 height 13
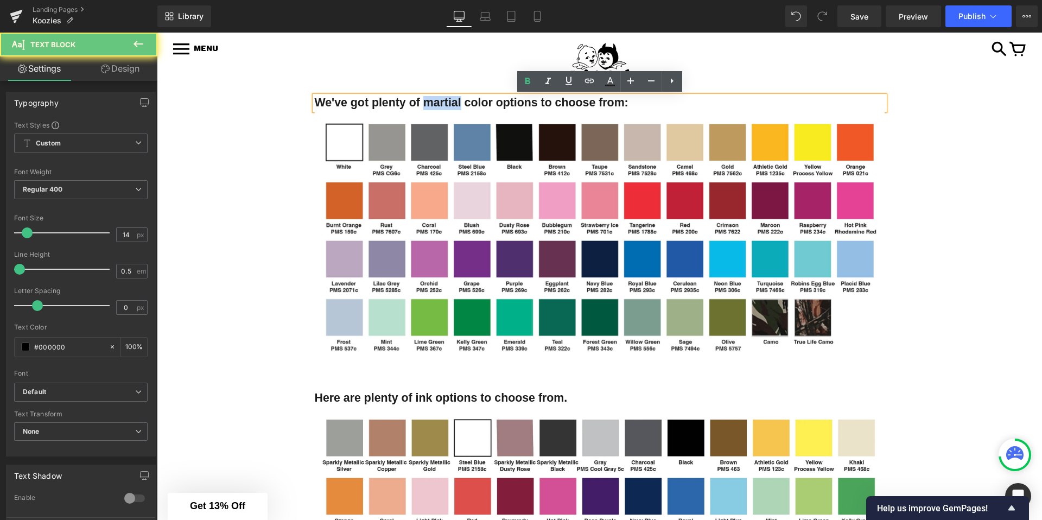
click at [452, 101] on b "We've got plenty of martial color options to choose from:" at bounding box center [472, 102] width 314 height 13
click at [439, 103] on b "We've got plenty of martial color options to choose from:" at bounding box center [472, 102] width 314 height 13
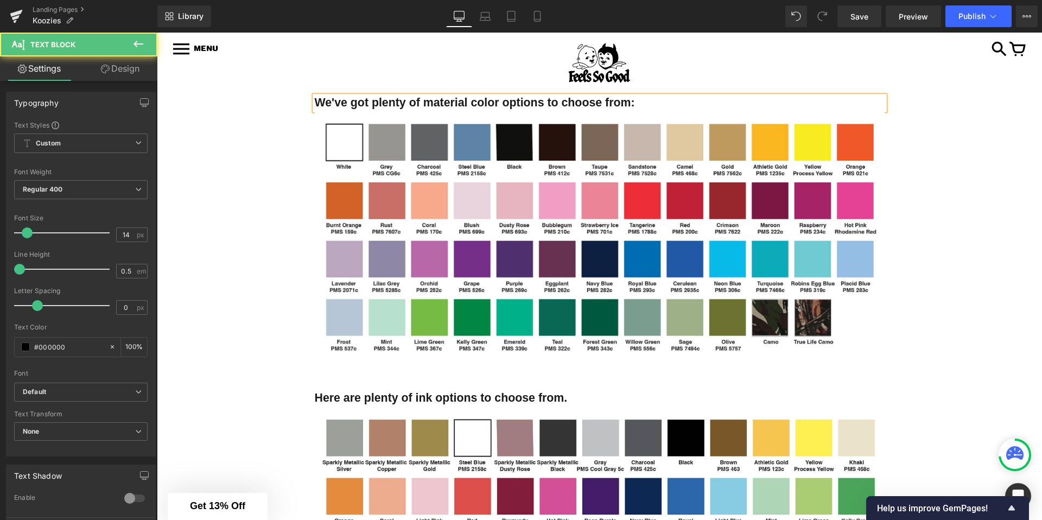
click at [446, 102] on b "We've got plenty of material color options to choose from:" at bounding box center [475, 102] width 320 height 13
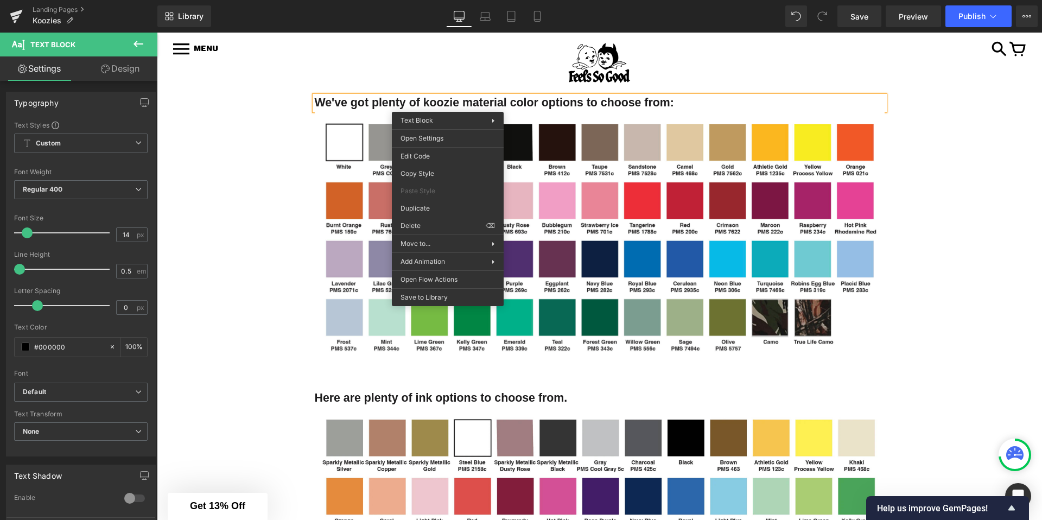
click at [425, 101] on b "We've got plenty of koozie material color options to choose from:" at bounding box center [494, 102] width 359 height 13
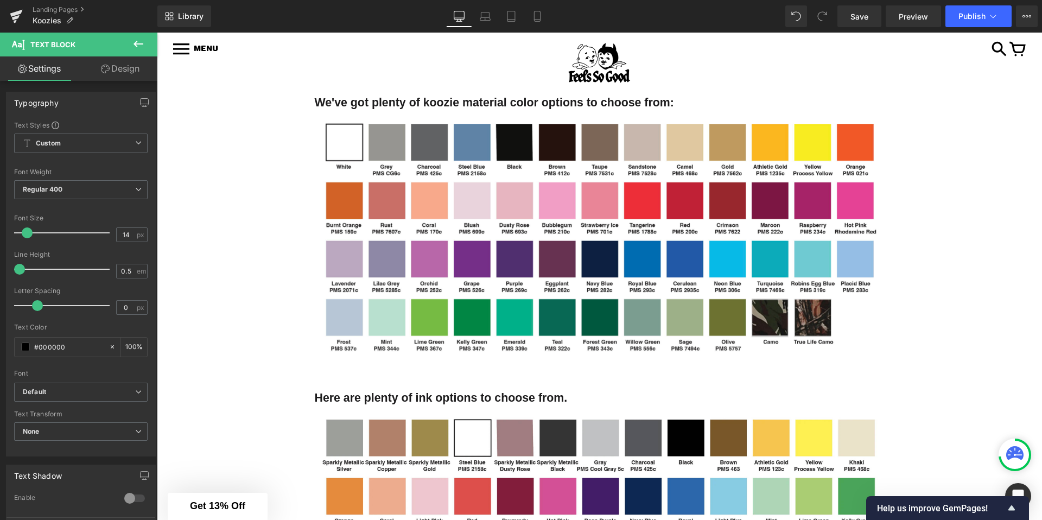
click at [233, 206] on div "KOOZIES Heading Koozies are a great way to get your brand in people’s hands—lit…" at bounding box center [599, 399] width 885 height 1335
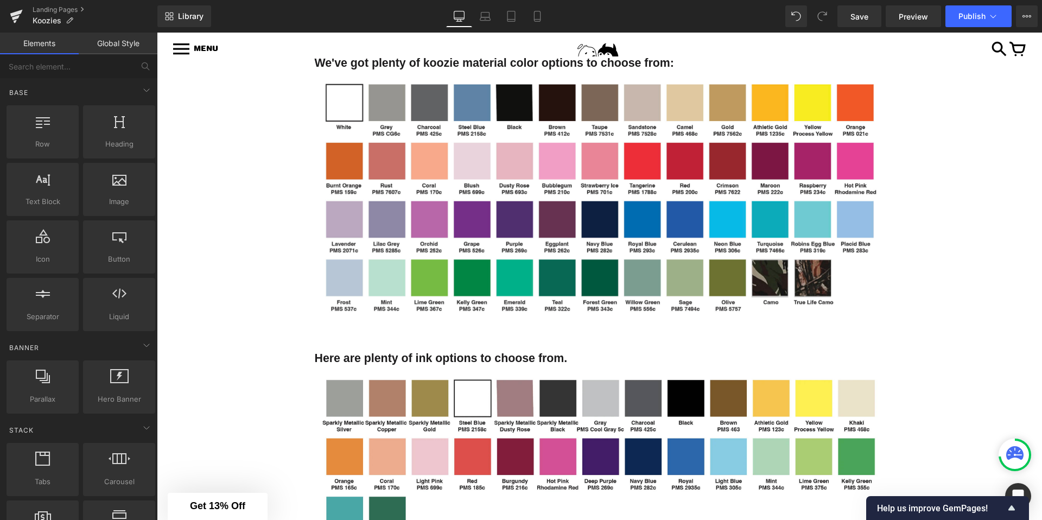
scroll to position [539, 0]
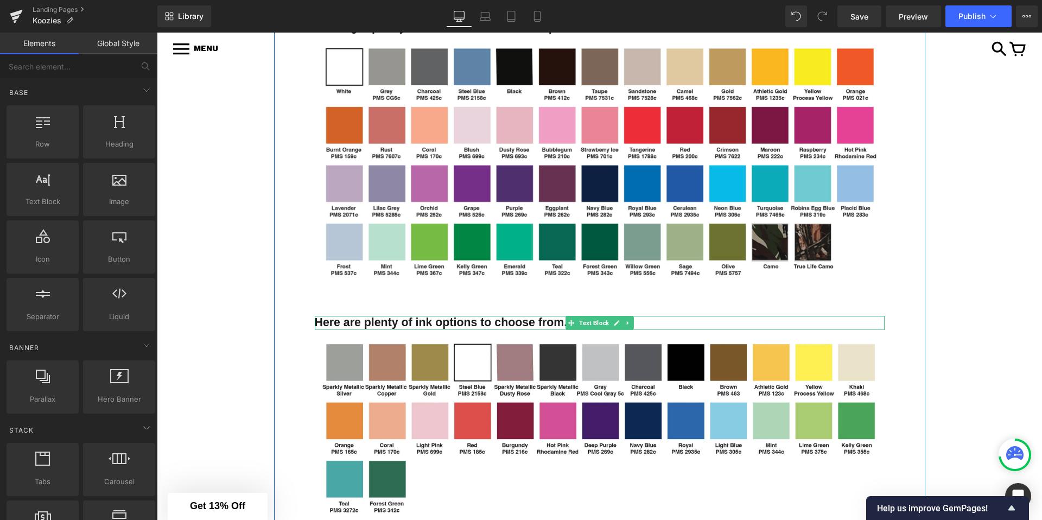
click at [354, 319] on b "Here are plenty of ink options to choose from." at bounding box center [441, 322] width 253 height 13
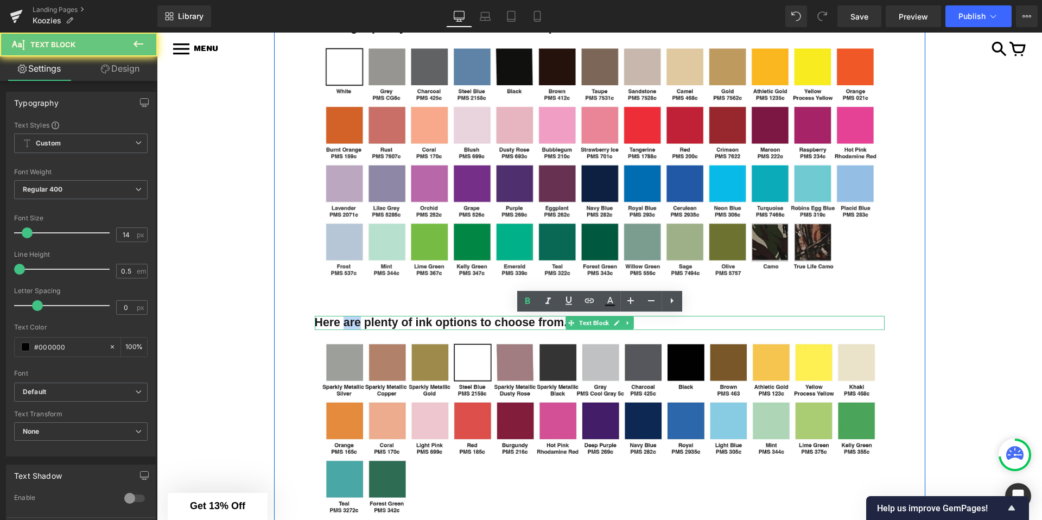
click at [354, 319] on b "Here are plenty of ink options to choose from." at bounding box center [441, 322] width 253 height 13
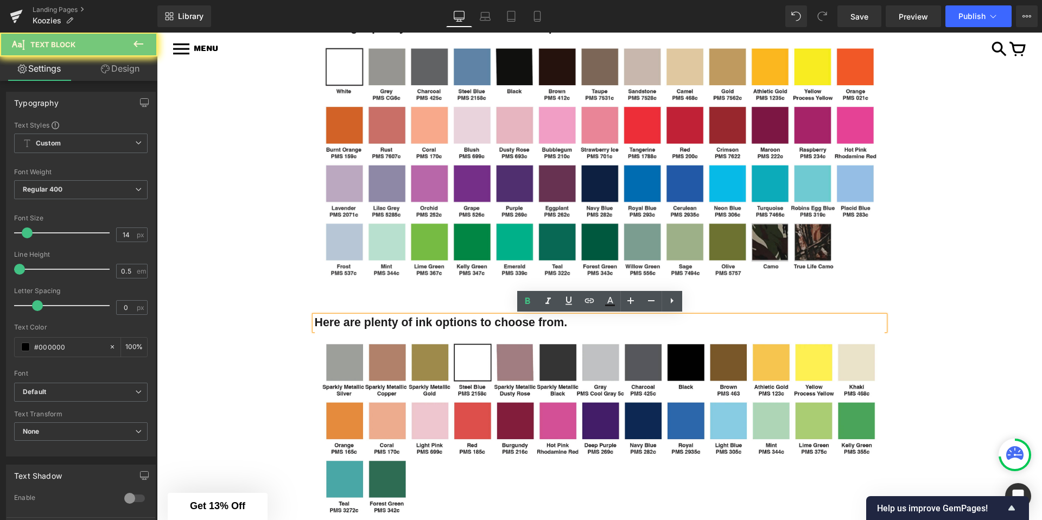
click at [372, 323] on b "Here are plenty of ink options to choose from." at bounding box center [441, 322] width 253 height 13
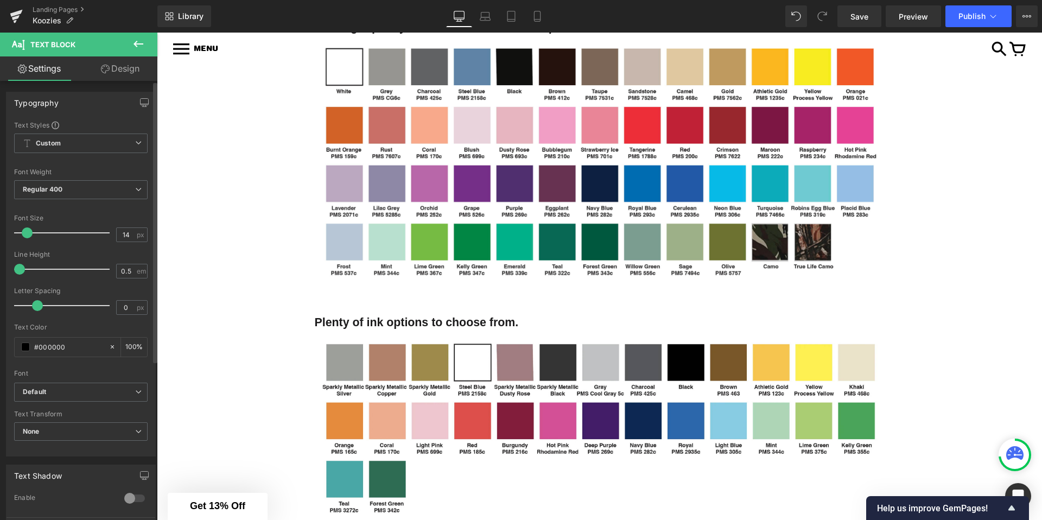
click at [126, 317] on div at bounding box center [81, 319] width 134 height 7
click at [157, 33] on div "60px" at bounding box center [157, 33] width 0 height 0
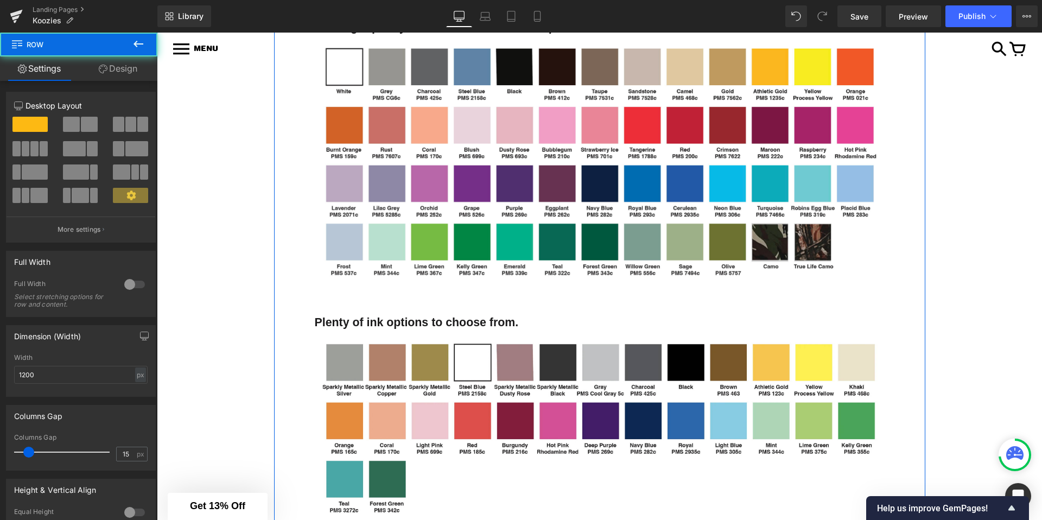
click at [346, 321] on b "Plenty of ink options to choose from." at bounding box center [417, 322] width 204 height 13
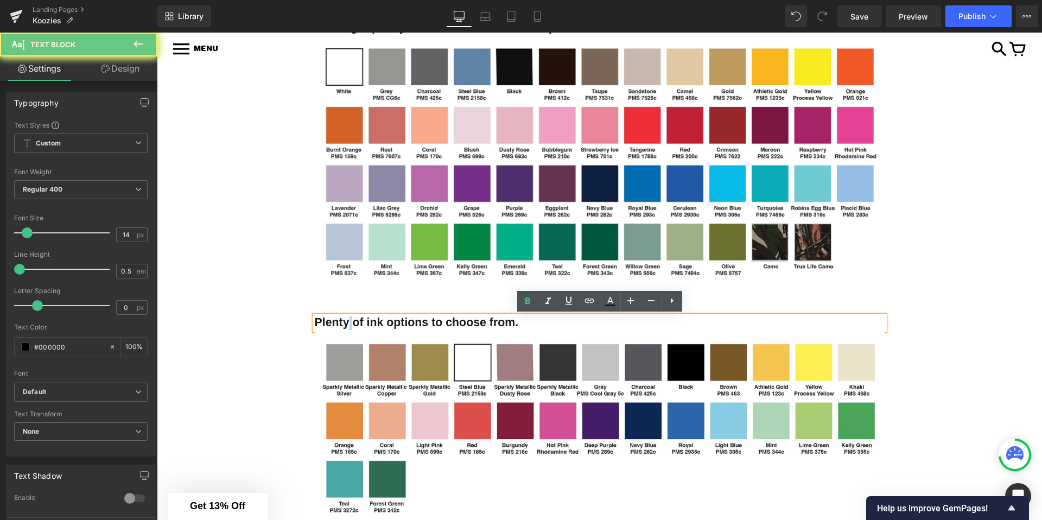
click at [346, 321] on b "Plenty of ink options to choose from." at bounding box center [417, 322] width 204 height 13
click at [332, 322] on b "Plenty of ink options to choose from." at bounding box center [417, 322] width 204 height 13
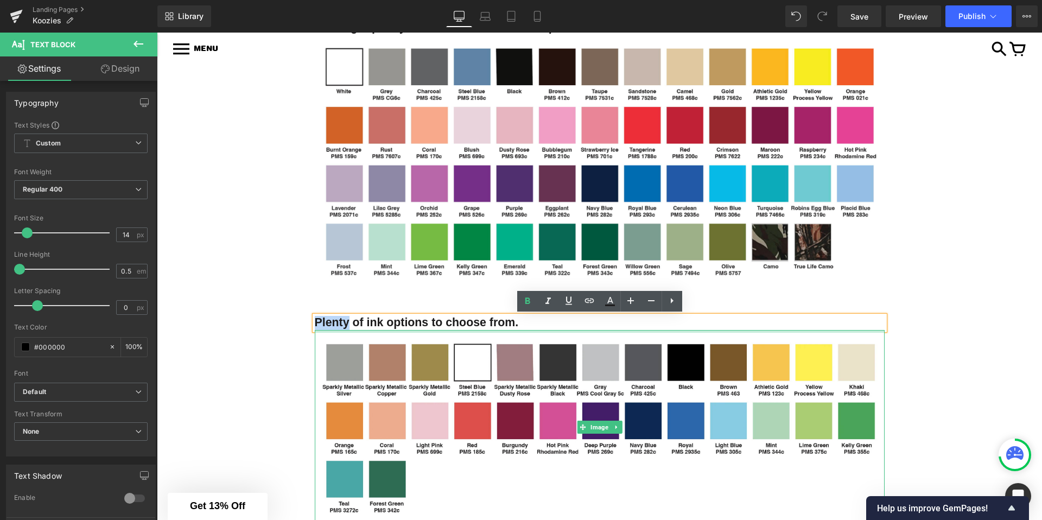
drag, startPoint x: 332, startPoint y: 322, endPoint x: 341, endPoint y: 328, distance: 11.0
click at [341, 328] on b "Plenty of ink options to choose from." at bounding box center [417, 322] width 204 height 13
click at [301, 317] on div "We've got plenty of koozie material color options to choose from: Text Block Im…" at bounding box center [599, 256] width 651 height 536
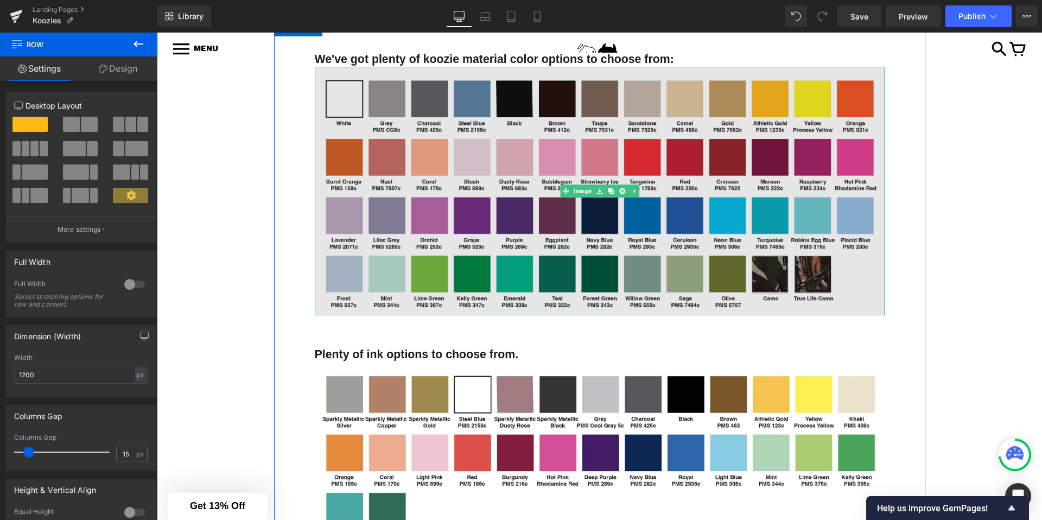
scroll to position [559, 0]
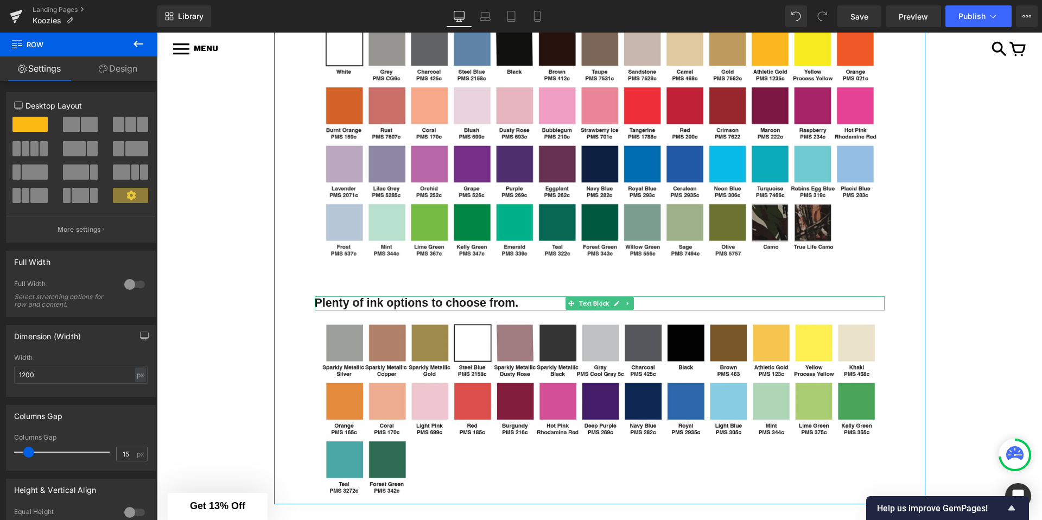
click at [526, 304] on p "Plenty of ink options to choose from." at bounding box center [600, 303] width 570 height 14
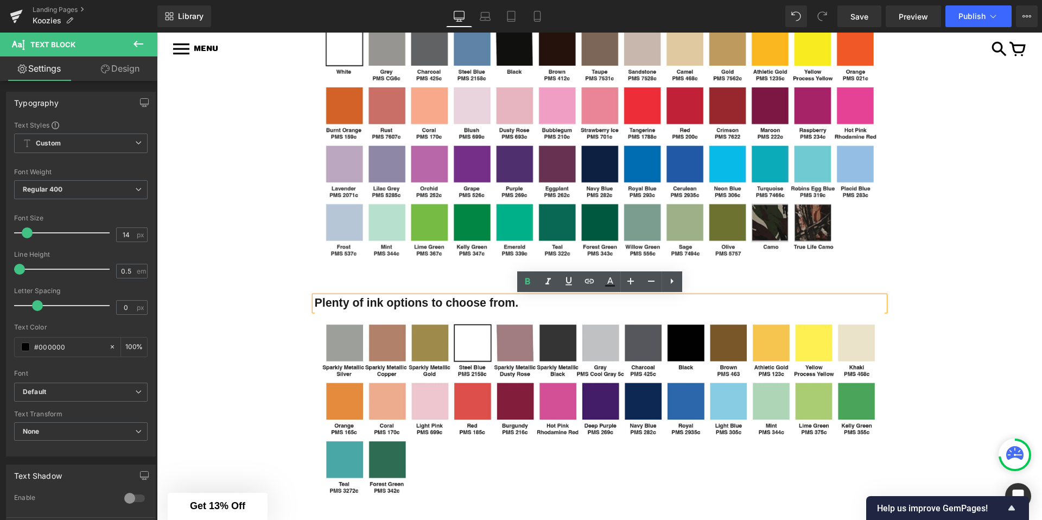
click at [435, 305] on b "Plenty of ink options to choose from." at bounding box center [417, 302] width 204 height 13
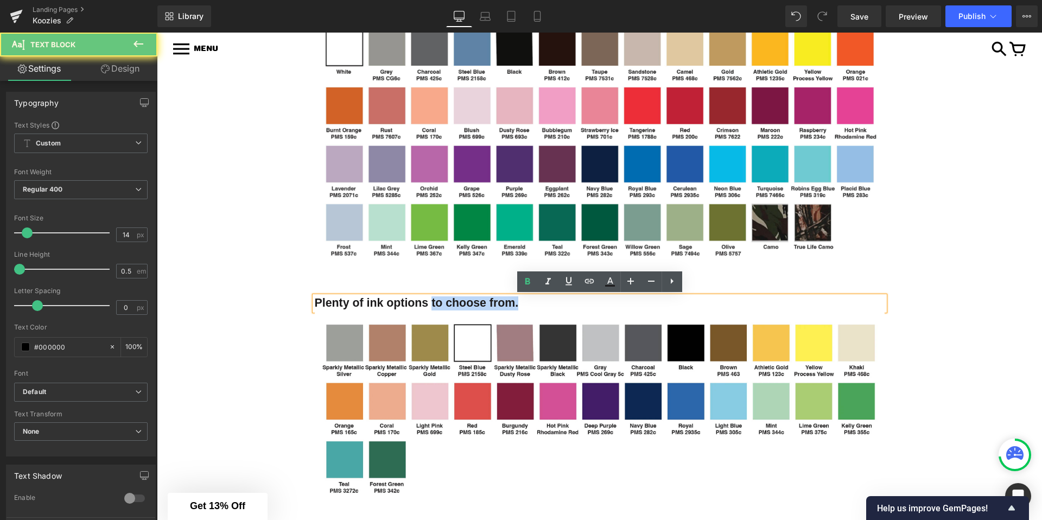
drag, startPoint x: 435, startPoint y: 305, endPoint x: 518, endPoint y: 305, distance: 82.5
click at [518, 305] on p "Plenty of ink options to choose from." at bounding box center [600, 303] width 570 height 14
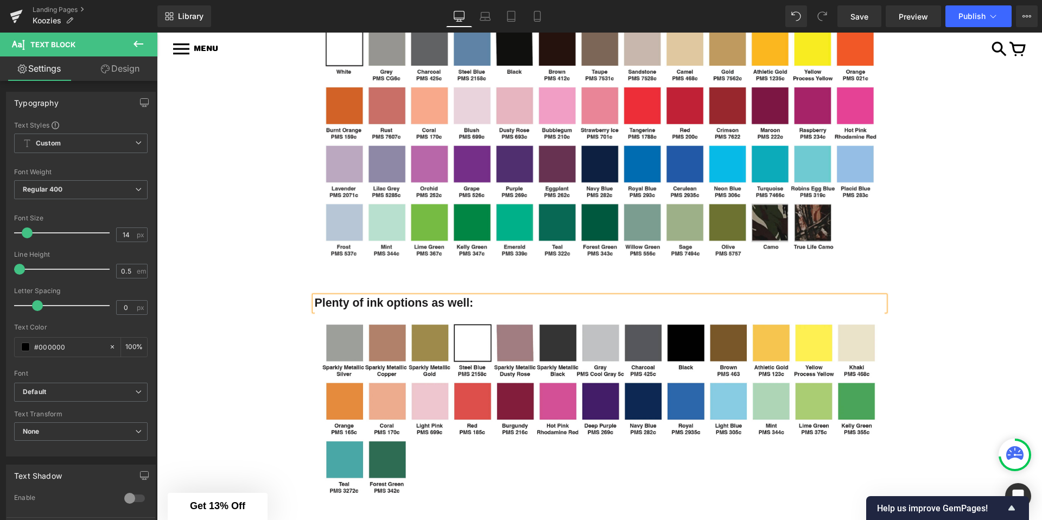
click at [265, 307] on div "KOOZIES Heading Koozies are a great way to get your brand in people’s hands—lit…" at bounding box center [599, 304] width 885 height 1335
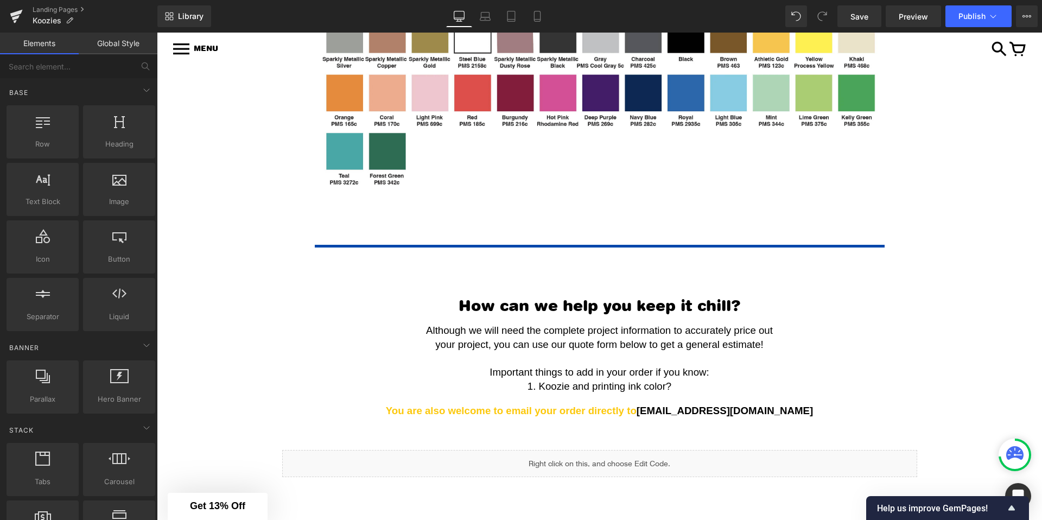
scroll to position [908, 0]
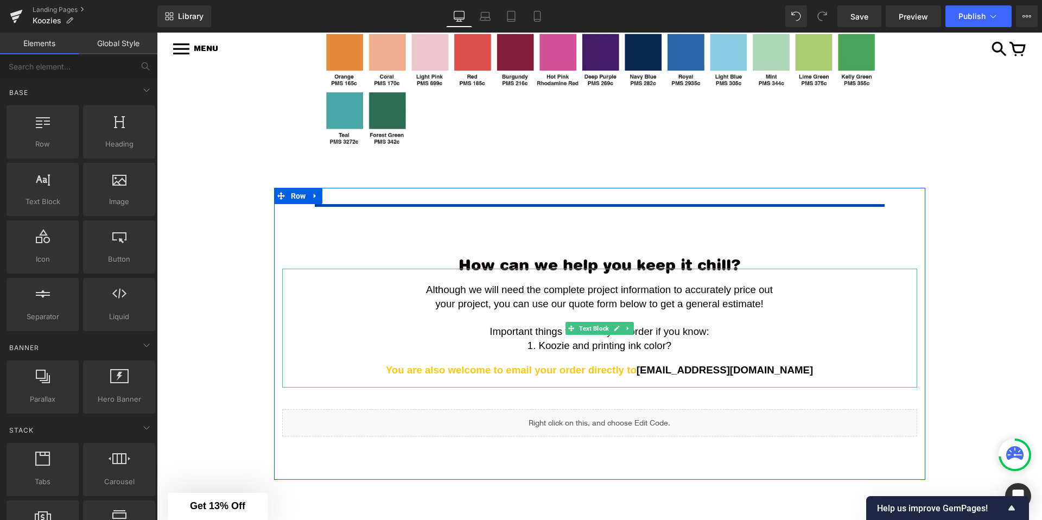
click at [679, 342] on p "1. Koozie and printing ink color?" at bounding box center [600, 346] width 624 height 14
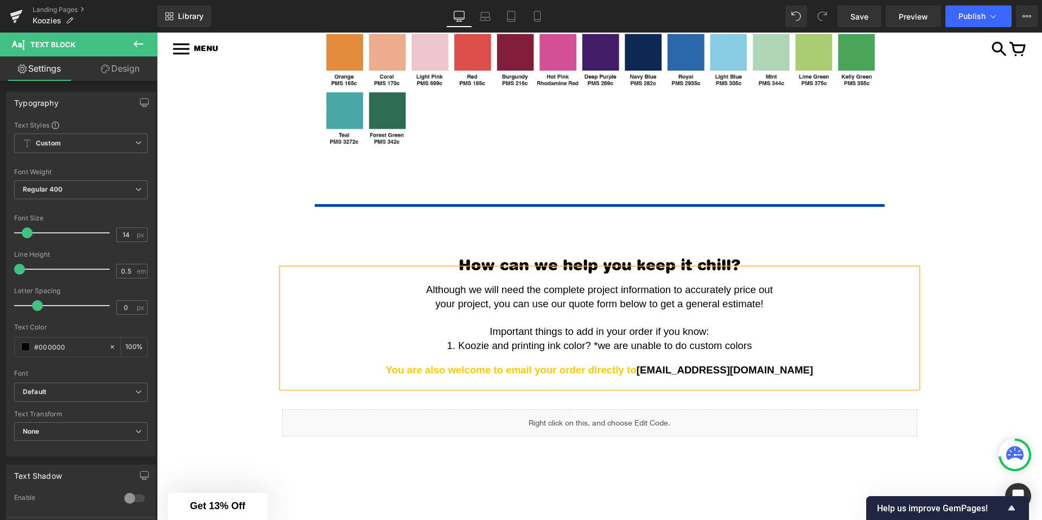
click at [595, 346] on span "1. Koozie and printing ink color? *we are unable to do custom colors" at bounding box center [599, 345] width 305 height 11
click at [594, 345] on span "1. Koozie and printing ink color? *we are unable to do custom colors" at bounding box center [599, 345] width 305 height 11
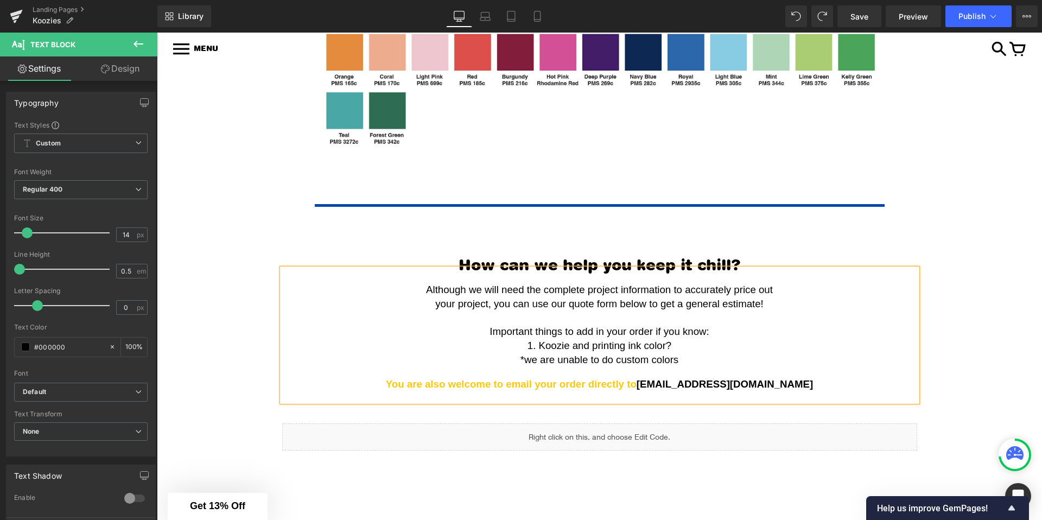
click at [651, 361] on span "*we are unable to do custom colors" at bounding box center [599, 359] width 158 height 11
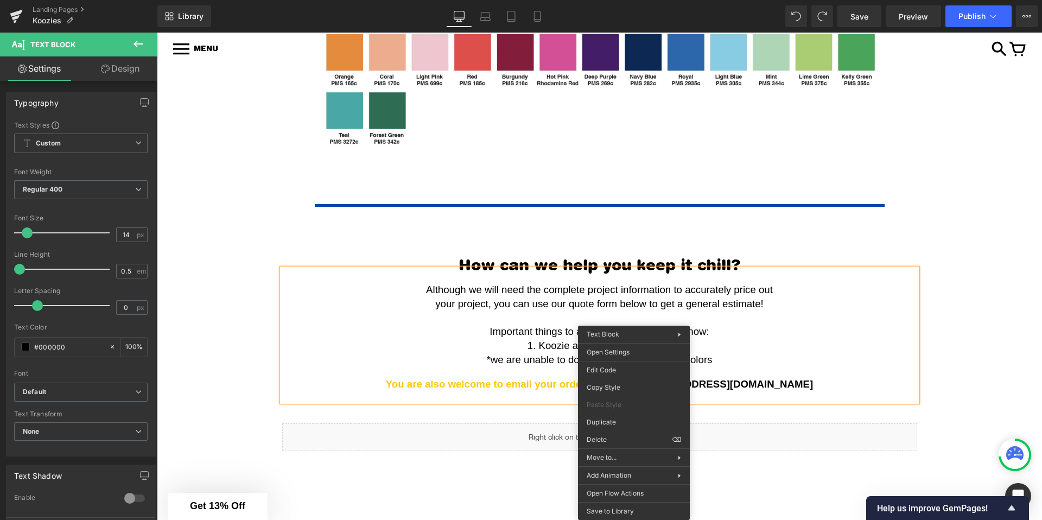
click at [562, 355] on span "*we are unable to do custom koozie and ink colors" at bounding box center [600, 359] width 226 height 11
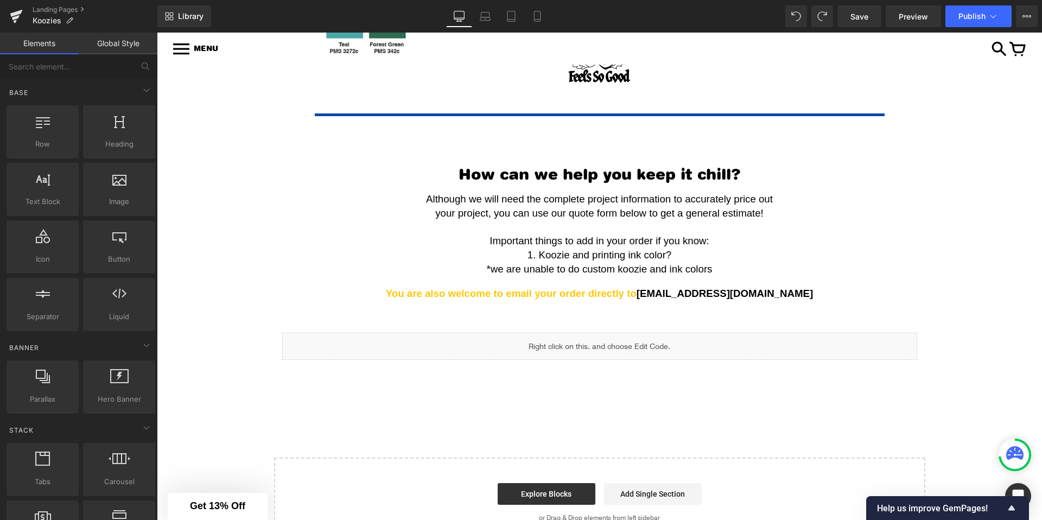
scroll to position [996, 0]
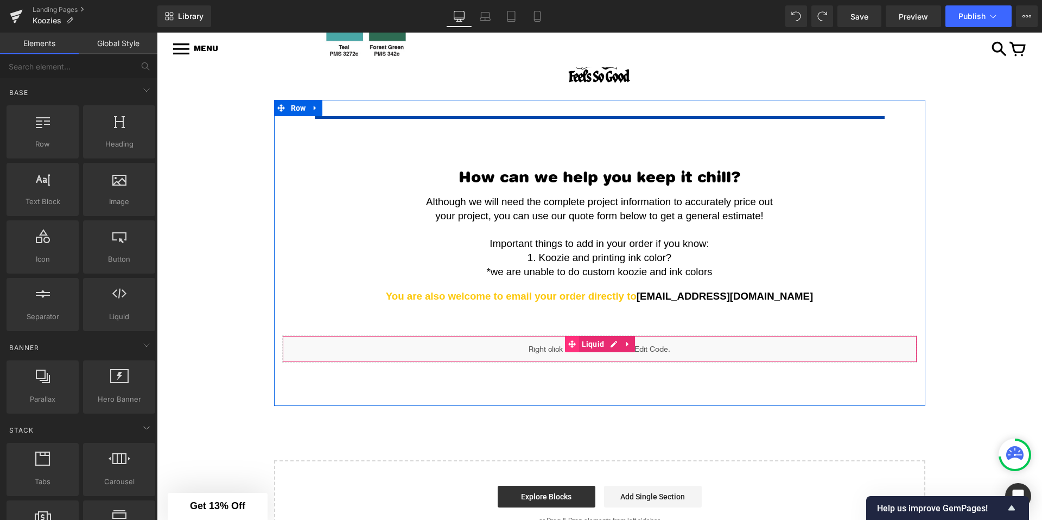
click at [574, 351] on span at bounding box center [572, 344] width 14 height 16
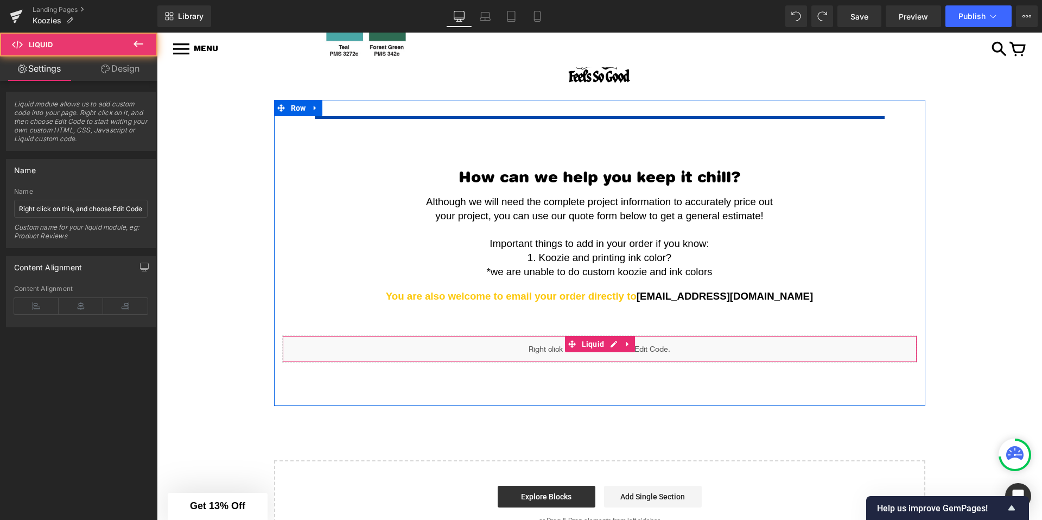
click at [615, 340] on div "Liquid" at bounding box center [599, 348] width 635 height 27
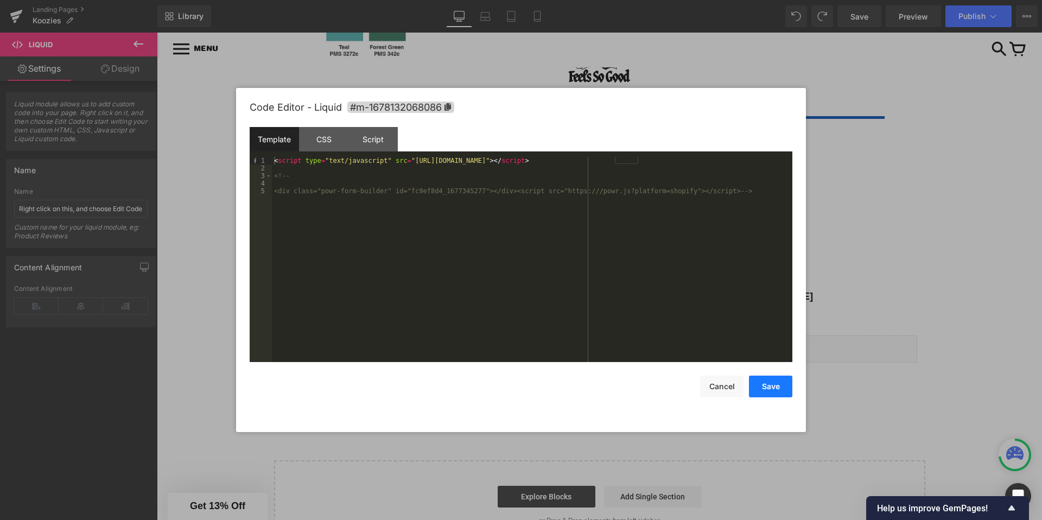
click at [778, 383] on button "Save" at bounding box center [770, 387] width 43 height 22
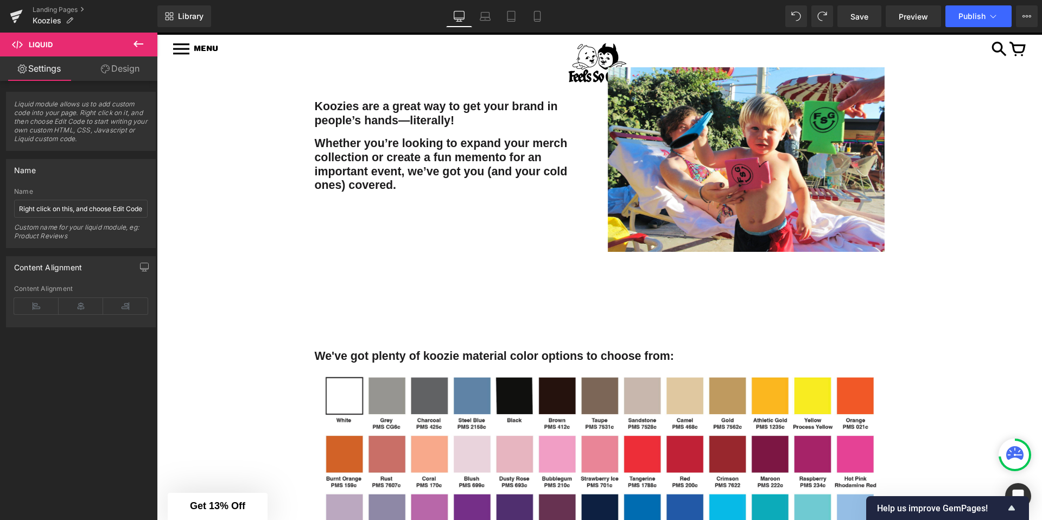
scroll to position [274, 0]
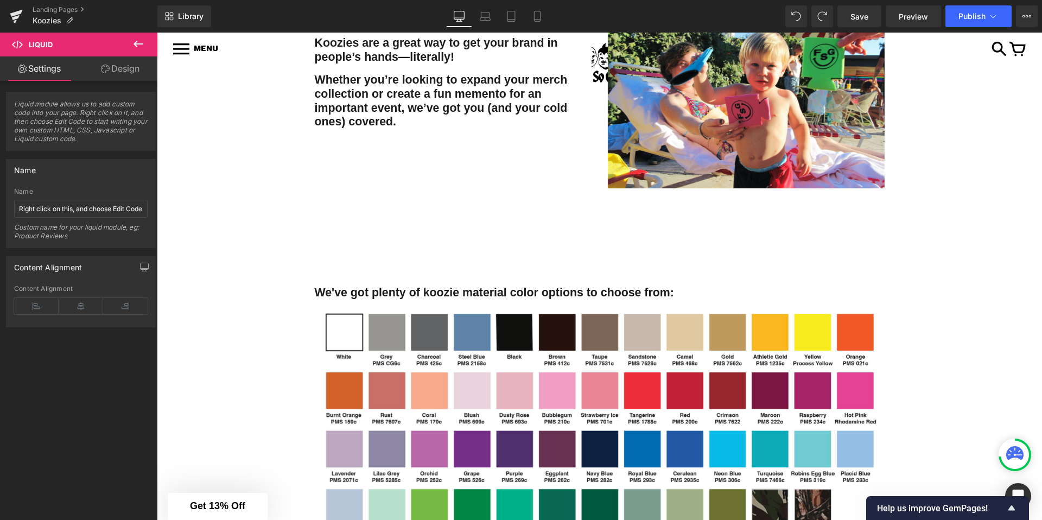
click at [527, 170] on div "Koozies are a great way to get your brand in people’s hands—literally! Whether …" at bounding box center [599, 96] width 651 height 185
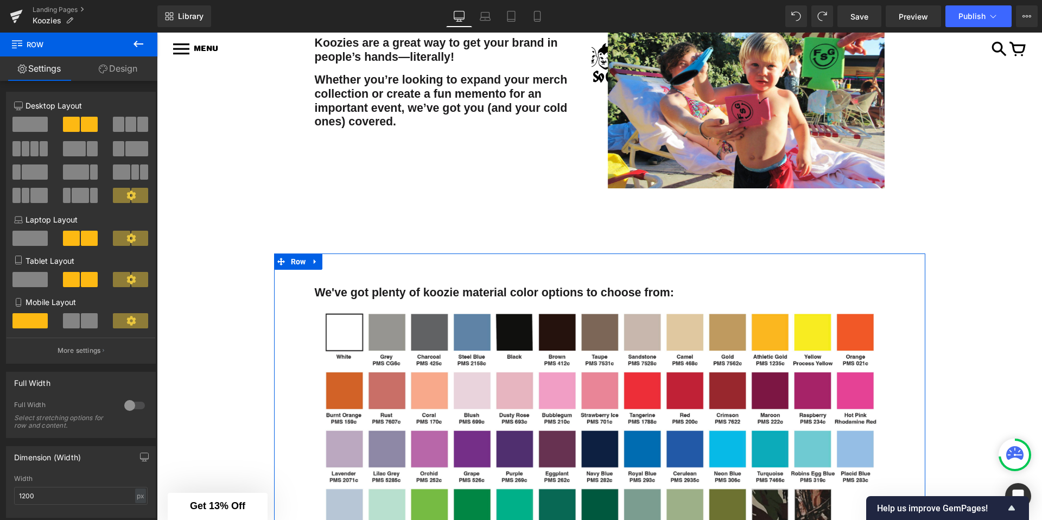
click at [353, 267] on div "We've got plenty of koozie material color options to choose from: Text Block Im…" at bounding box center [600, 521] width 586 height 536
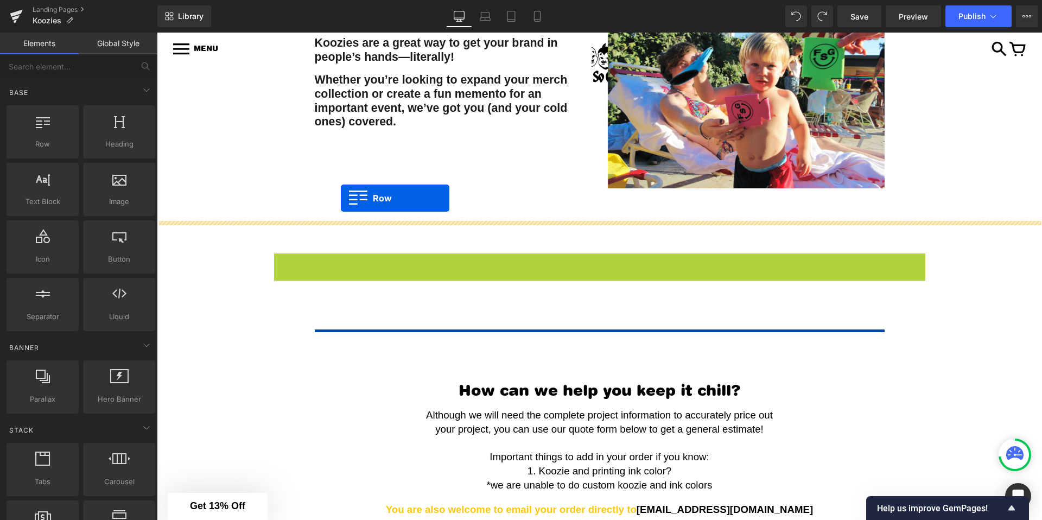
drag, startPoint x: 282, startPoint y: 262, endPoint x: 342, endPoint y: 198, distance: 87.2
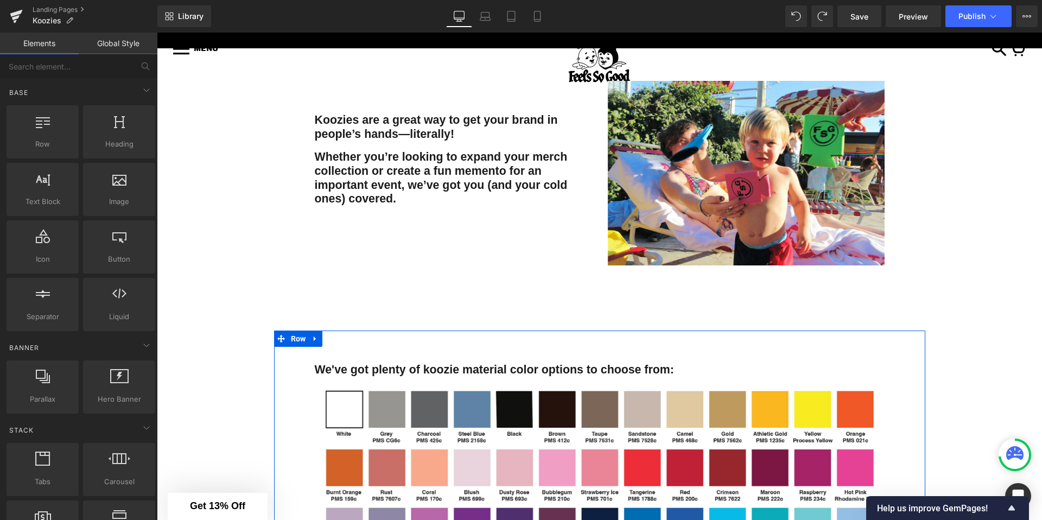
scroll to position [129, 0]
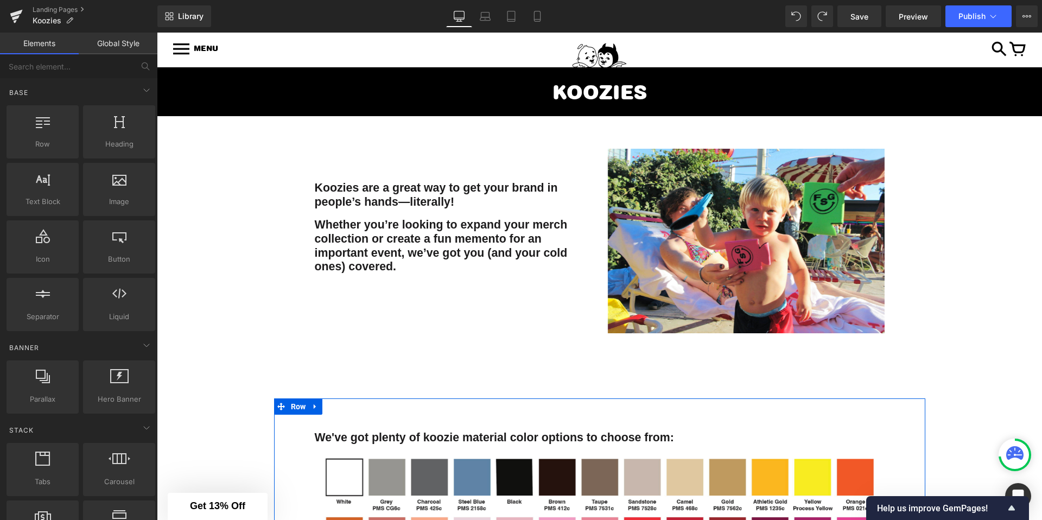
click at [157, 33] on div at bounding box center [157, 33] width 0 height 0
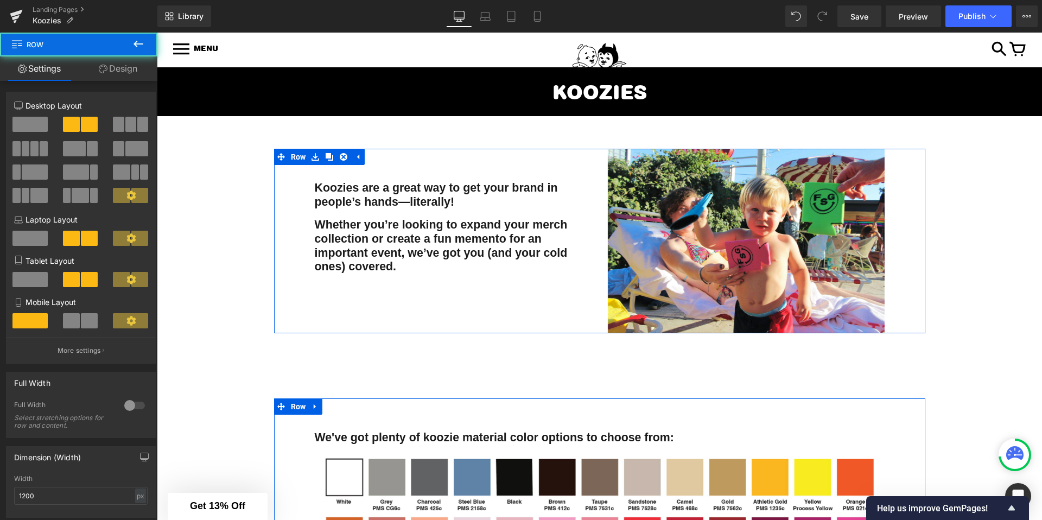
scroll to position [298, 0]
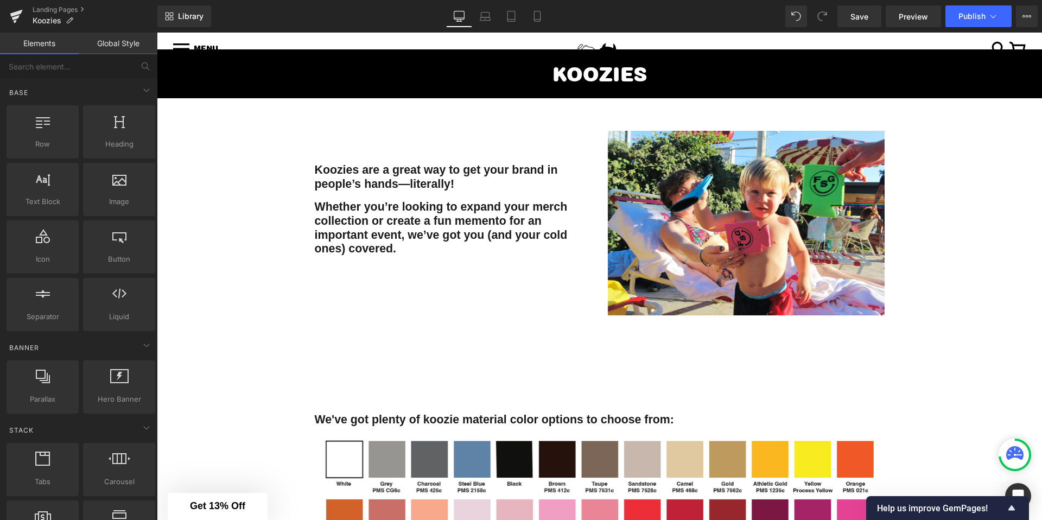
scroll to position [202, 0]
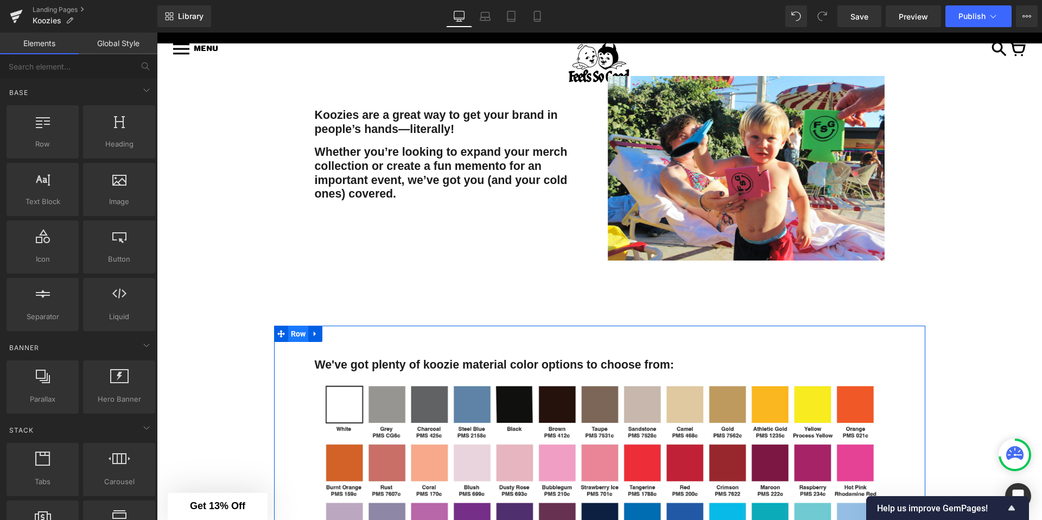
click at [293, 335] on span "Row" at bounding box center [298, 334] width 21 height 16
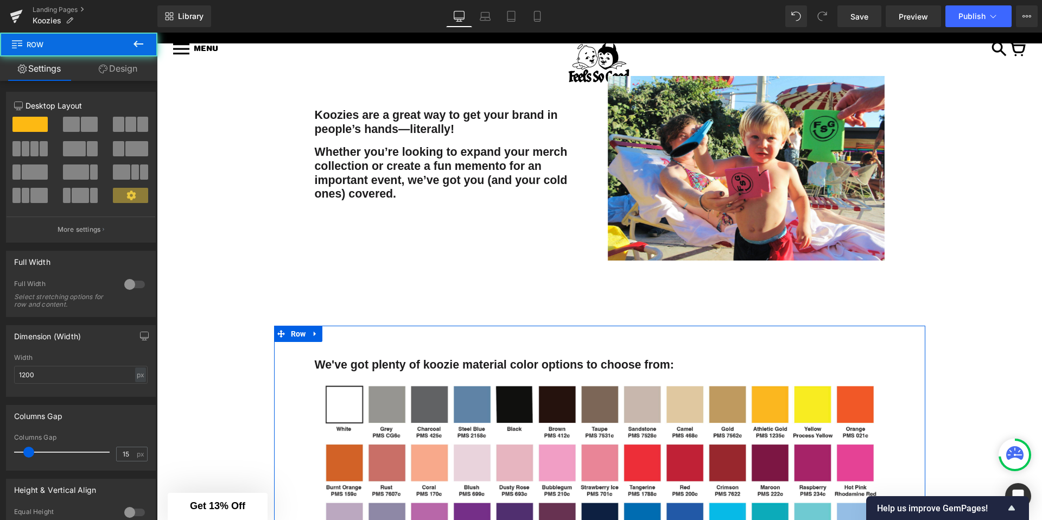
click at [111, 68] on link "Design" at bounding box center [118, 68] width 79 height 24
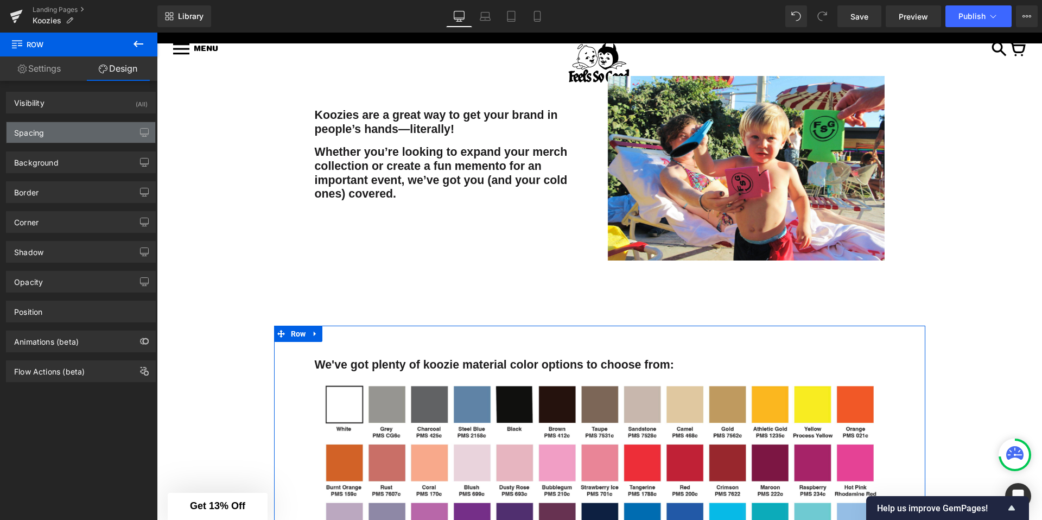
click at [62, 138] on div "Spacing" at bounding box center [81, 132] width 149 height 21
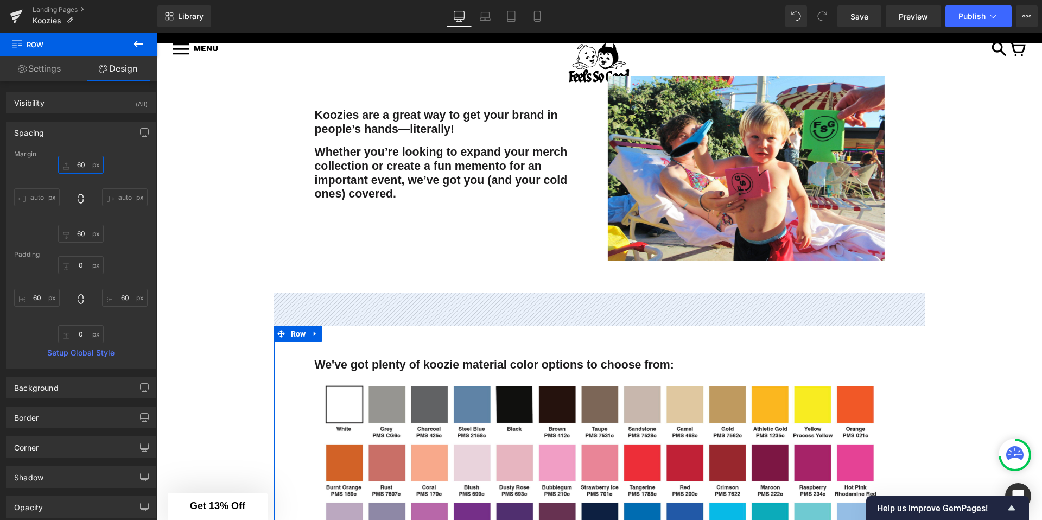
click at [81, 162] on input "60" at bounding box center [81, 165] width 46 height 18
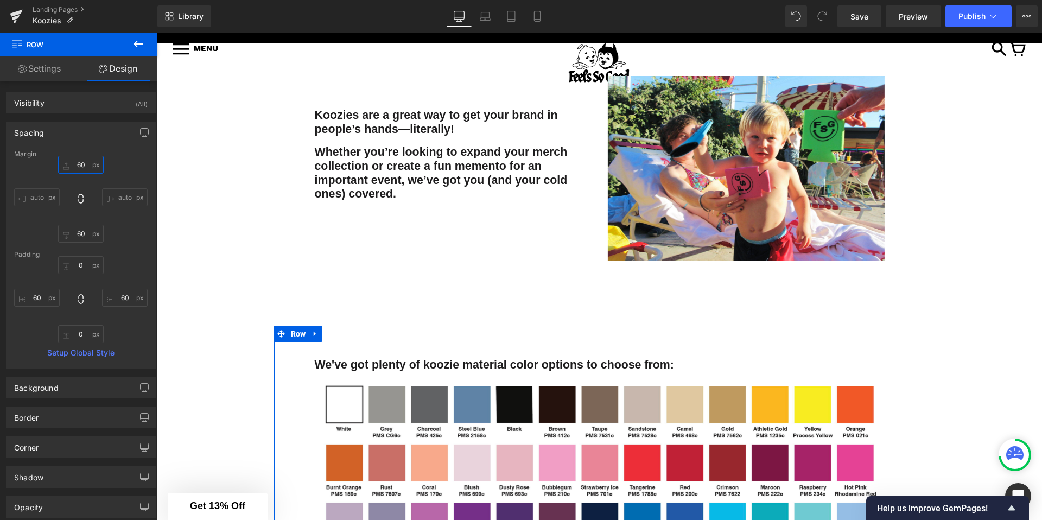
type input "0"
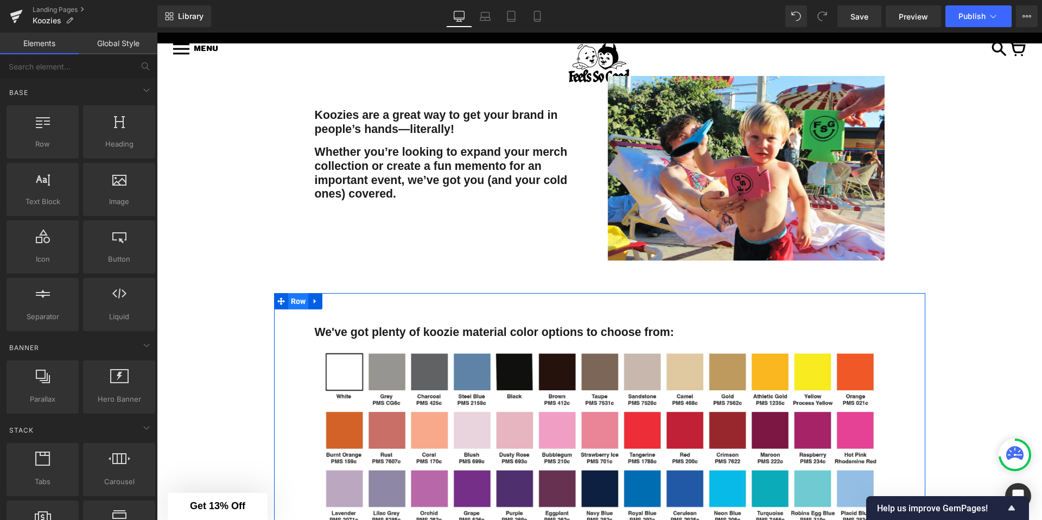
click at [295, 299] on span "Row" at bounding box center [298, 301] width 21 height 16
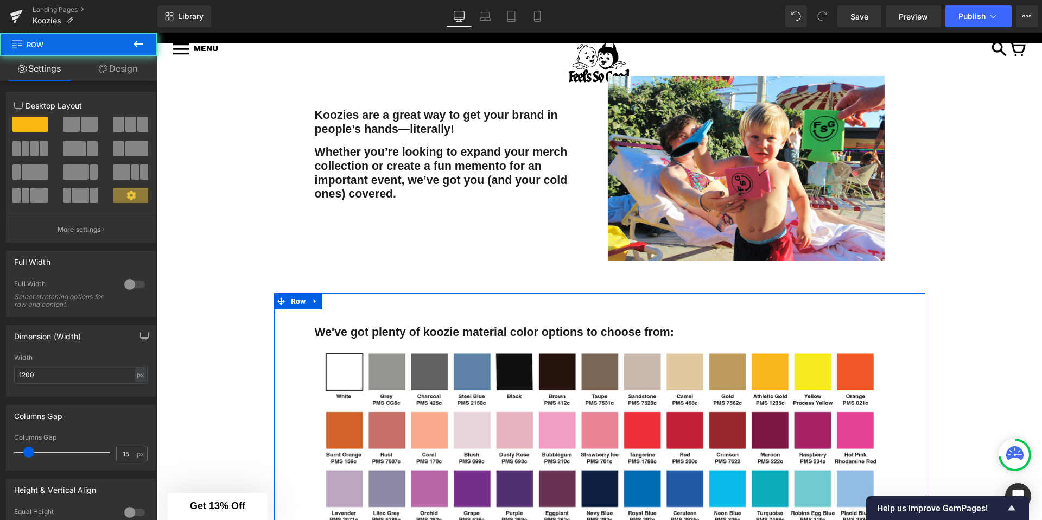
click at [111, 61] on link "Design" at bounding box center [118, 68] width 79 height 24
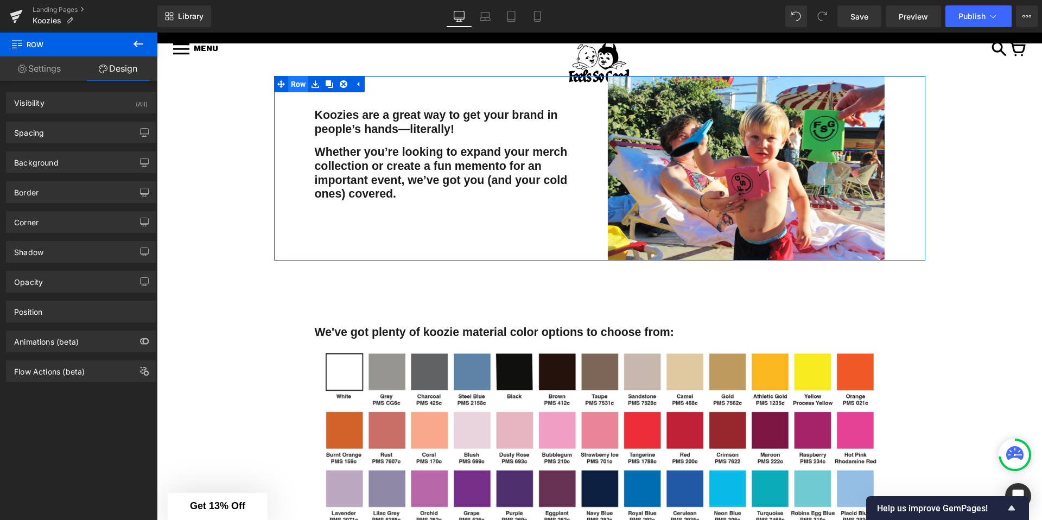
click at [300, 87] on span "Row" at bounding box center [298, 84] width 21 height 16
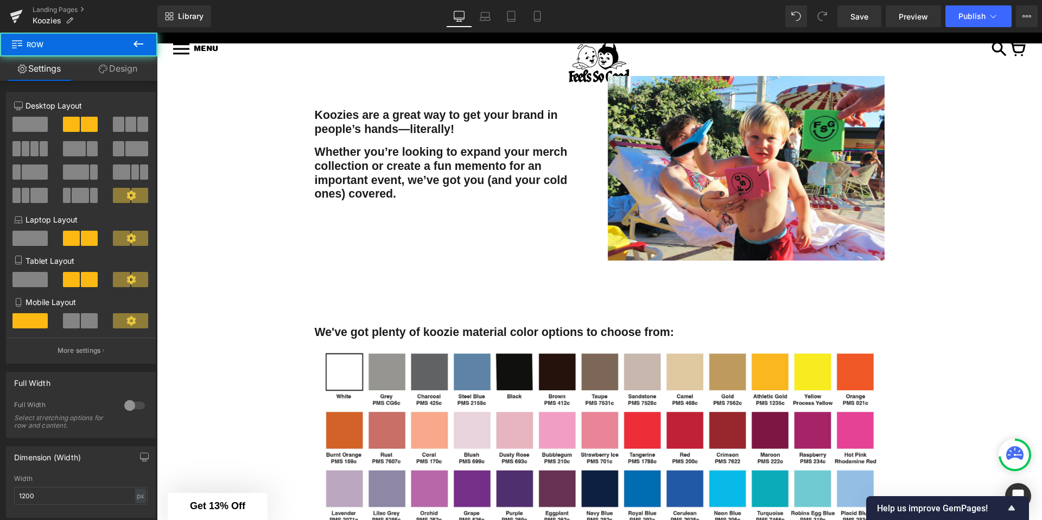
drag, startPoint x: 123, startPoint y: 60, endPoint x: 79, endPoint y: 99, distance: 58.1
click at [123, 61] on link "Design" at bounding box center [118, 68] width 79 height 24
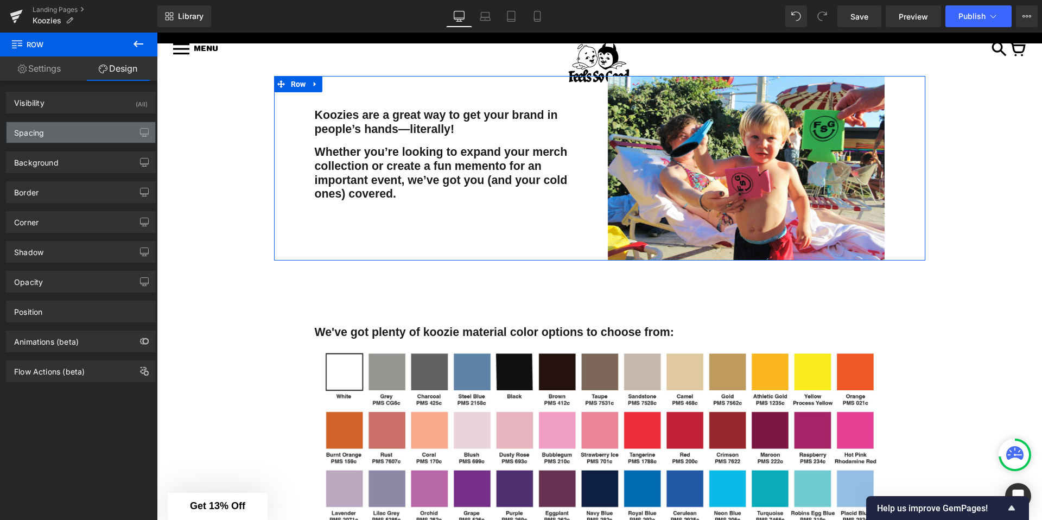
click at [57, 126] on div "Spacing" at bounding box center [81, 132] width 149 height 21
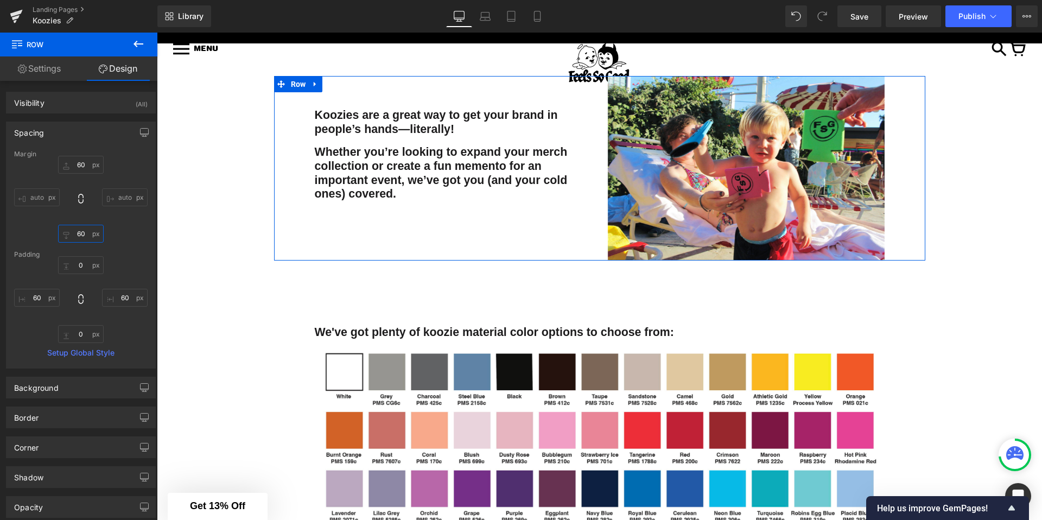
click at [79, 236] on input "60" at bounding box center [81, 234] width 46 height 18
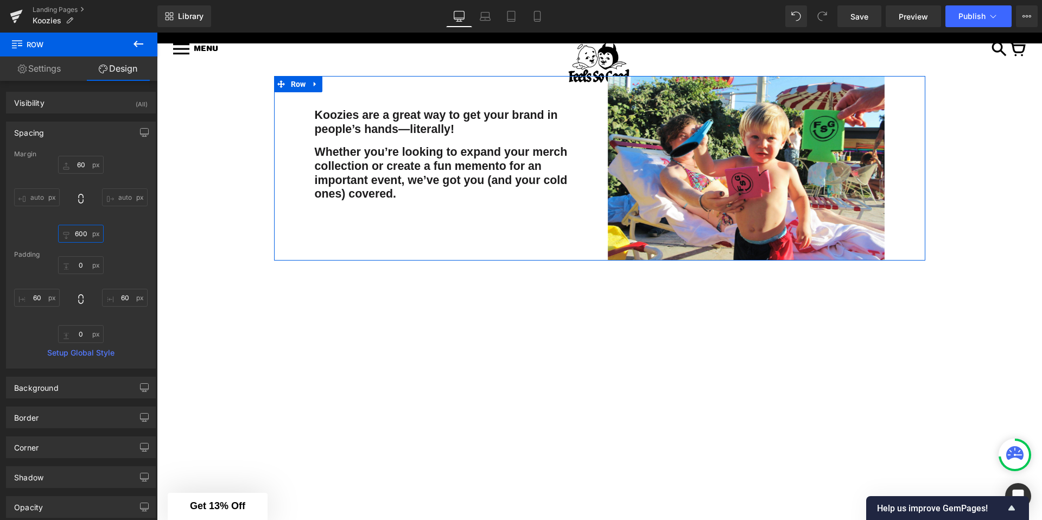
click at [82, 234] on input "600" at bounding box center [81, 234] width 46 height 18
type input "6"
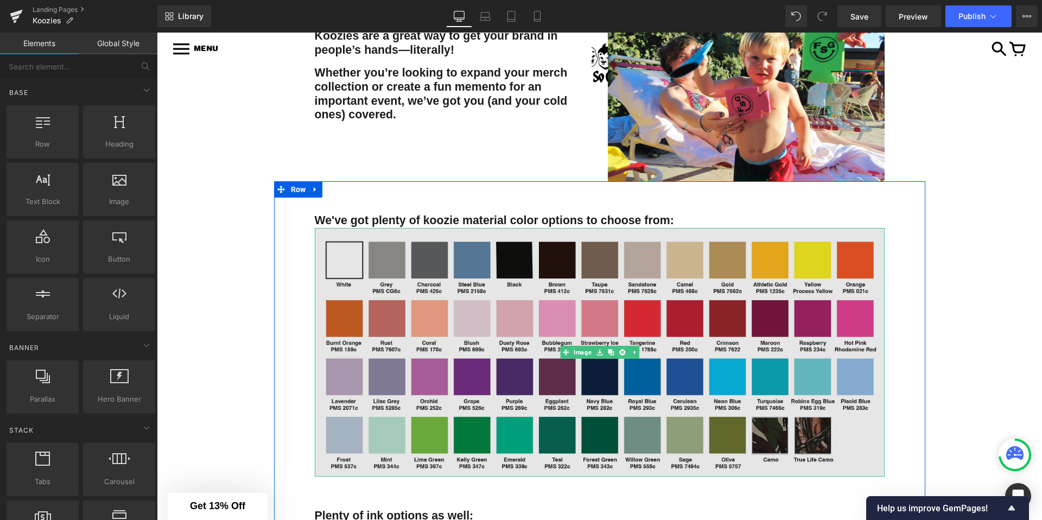
scroll to position [344, 0]
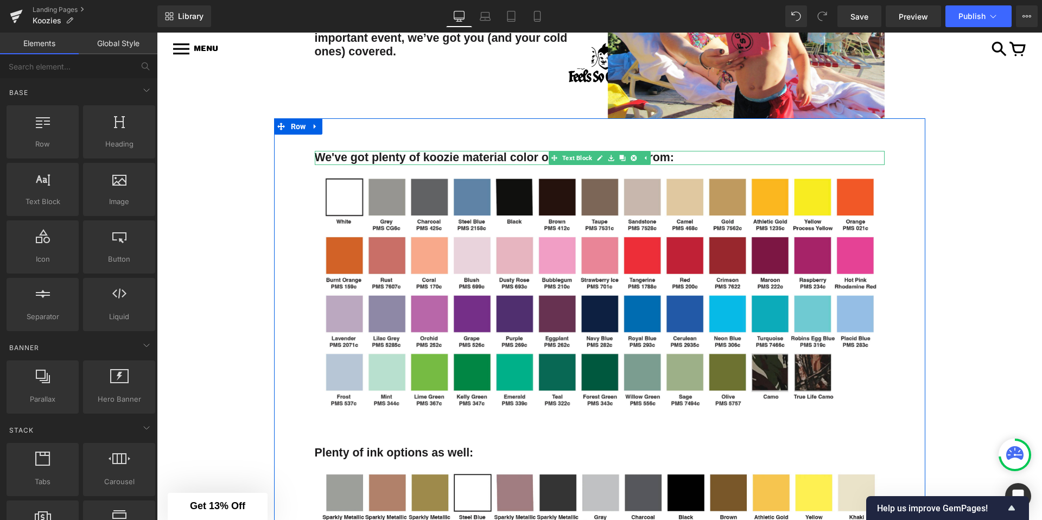
click at [472, 155] on b "We've got plenty of koozie material color options to choose from:" at bounding box center [494, 157] width 359 height 13
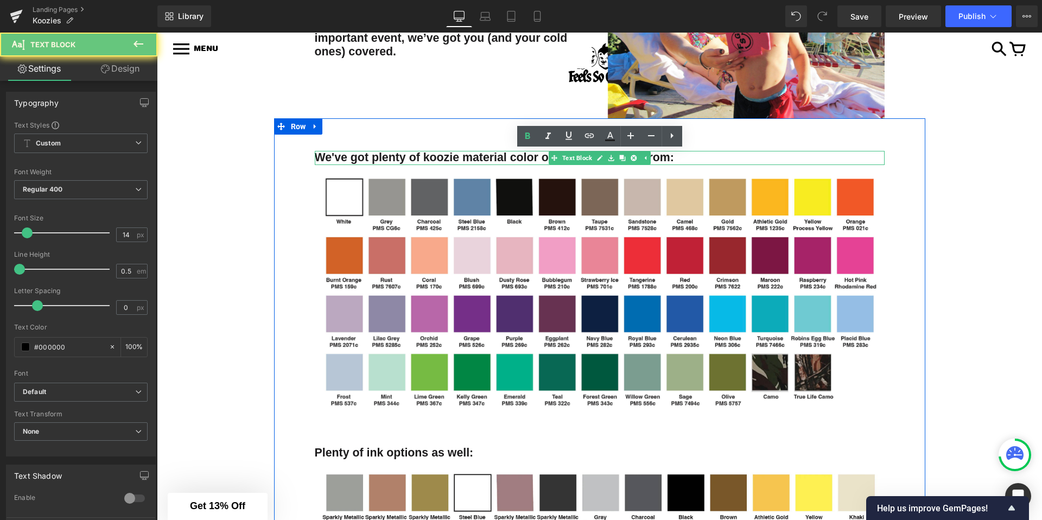
click at [472, 155] on b "We've got plenty of koozie material color options to choose from:" at bounding box center [494, 157] width 359 height 13
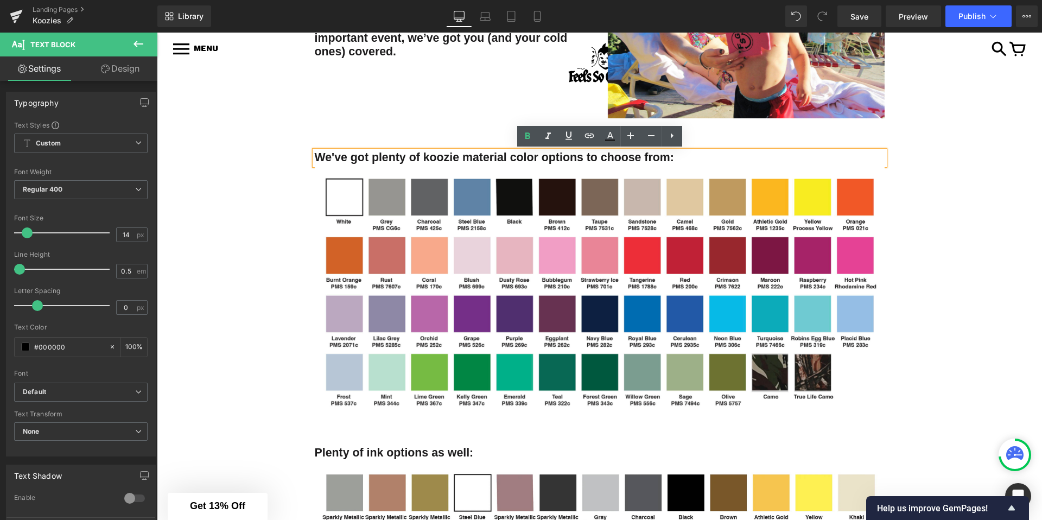
click at [271, 172] on div "KOOZIES Heading Koozies are a great way to get your brand in people’s hands—lit…" at bounding box center [599, 494] width 885 height 1284
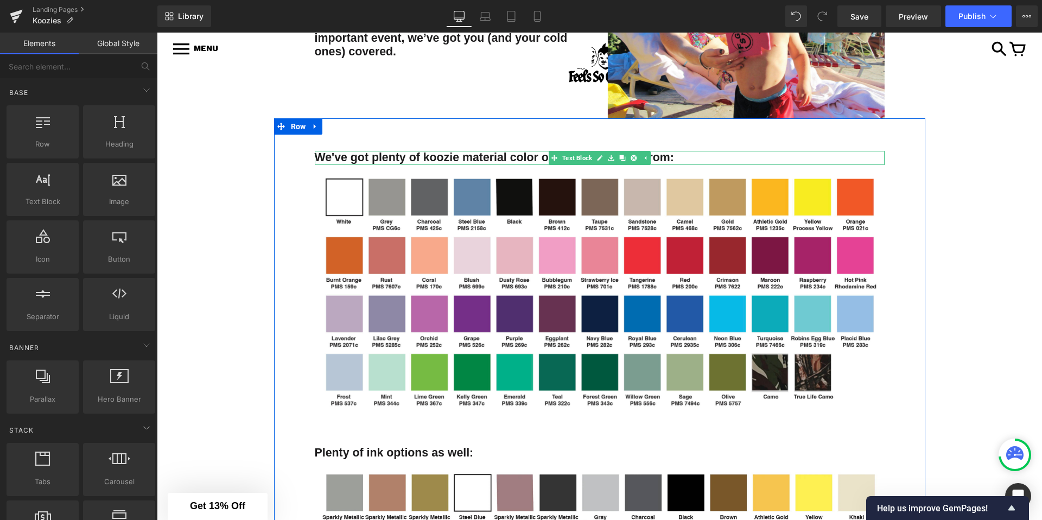
click at [482, 155] on b "We've got plenty of koozie material color options to choose from:" at bounding box center [494, 157] width 359 height 13
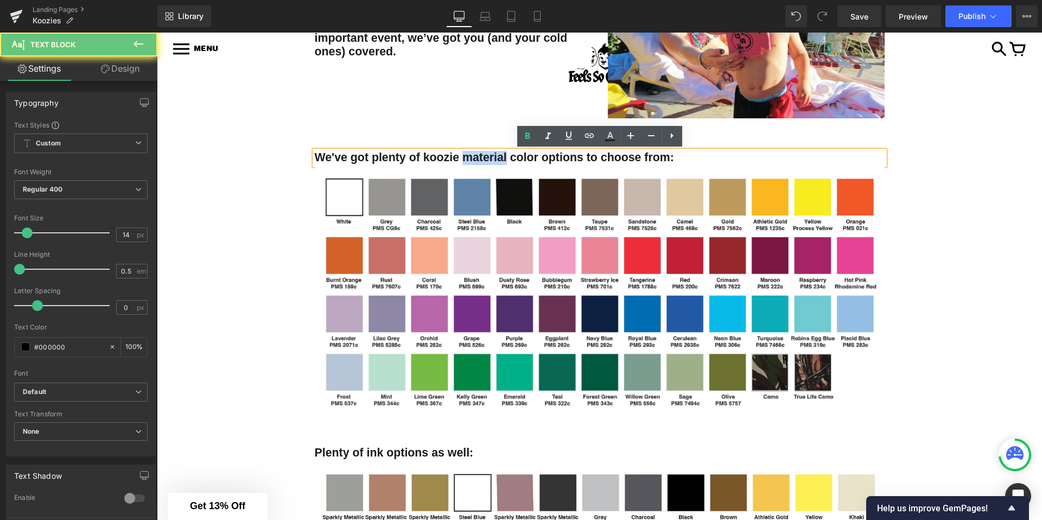
click at [482, 155] on b "We've got plenty of koozie material color options to choose from:" at bounding box center [494, 157] width 359 height 13
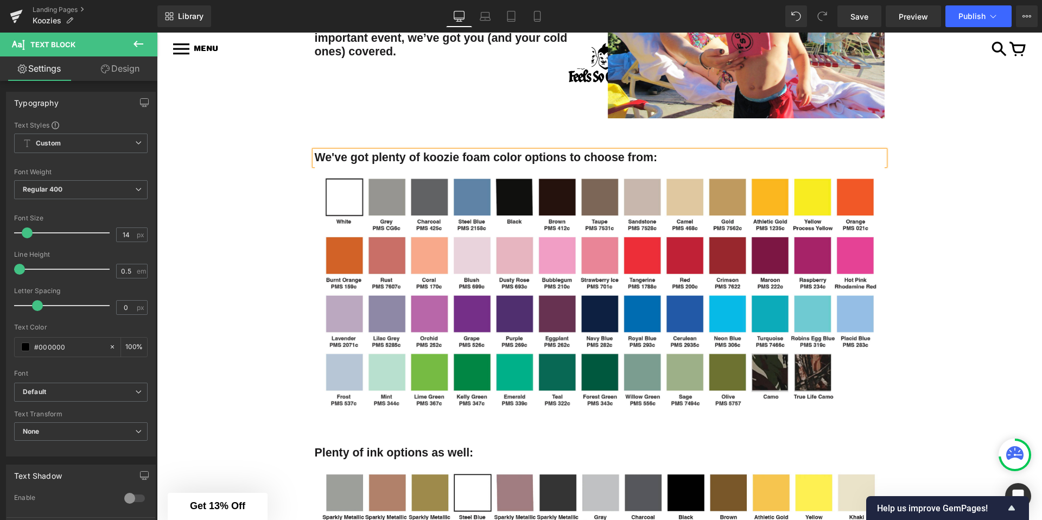
click at [274, 194] on div "We've got plenty of koozie foam color options to choose from: Text Block Image …" at bounding box center [599, 386] width 651 height 536
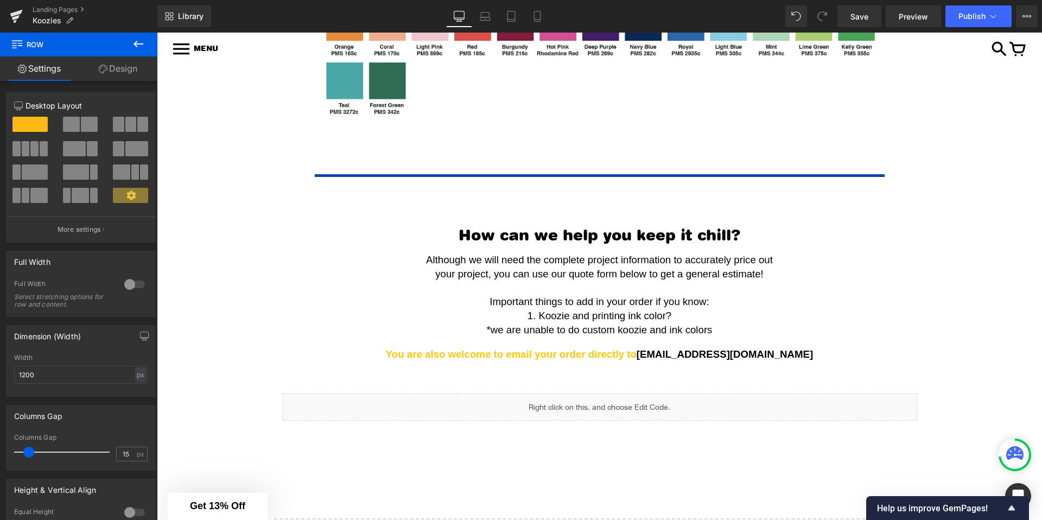
scroll to position [1097, 0]
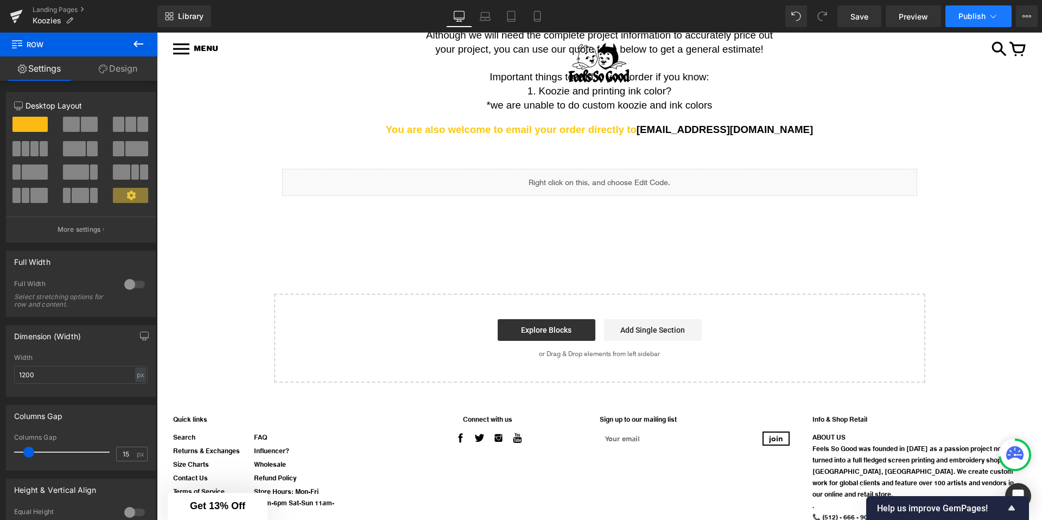
click at [980, 12] on span "Publish" at bounding box center [971, 16] width 27 height 9
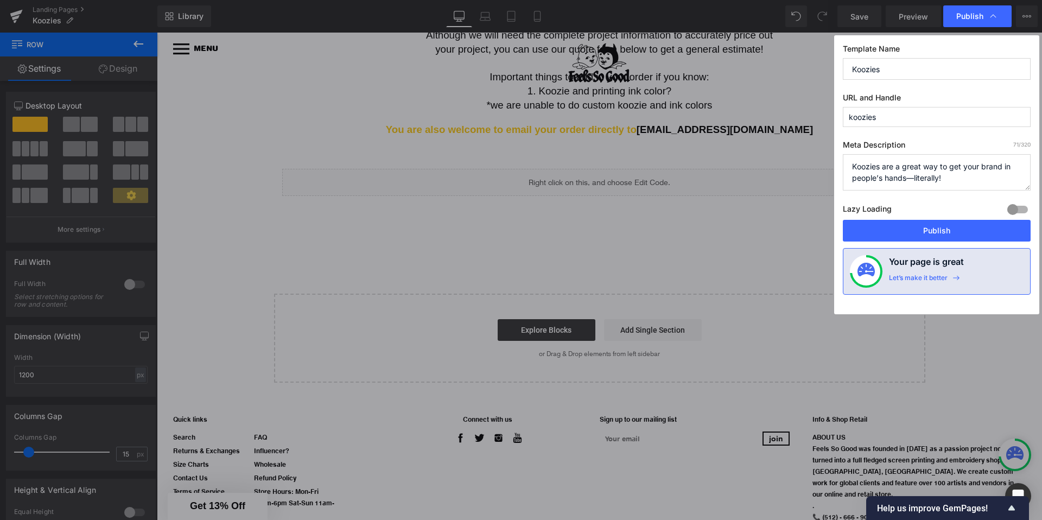
click at [913, 216] on div "Lazy Loading Build Upgrade plan to unlock" at bounding box center [937, 211] width 188 height 18
click at [907, 228] on button "Publish" at bounding box center [937, 231] width 188 height 22
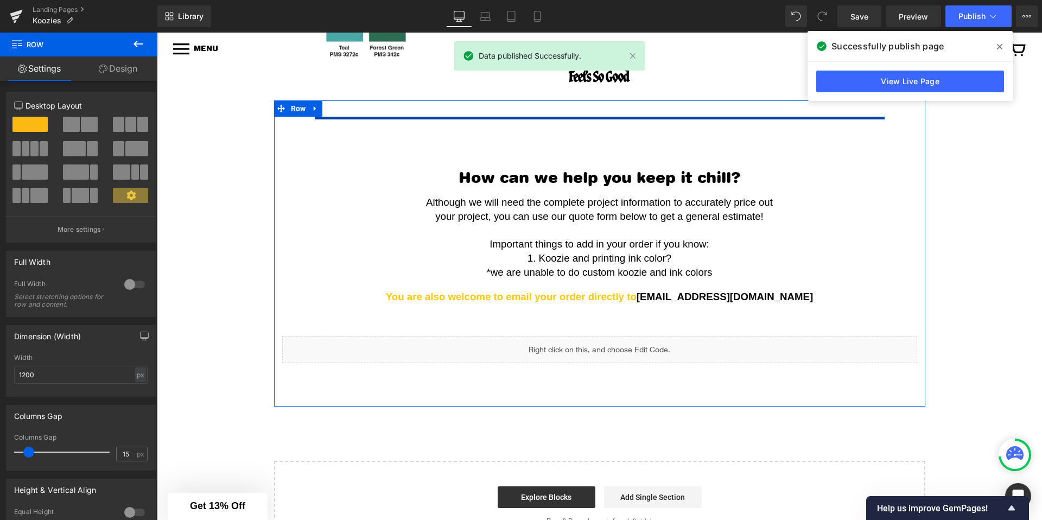
scroll to position [842, 0]
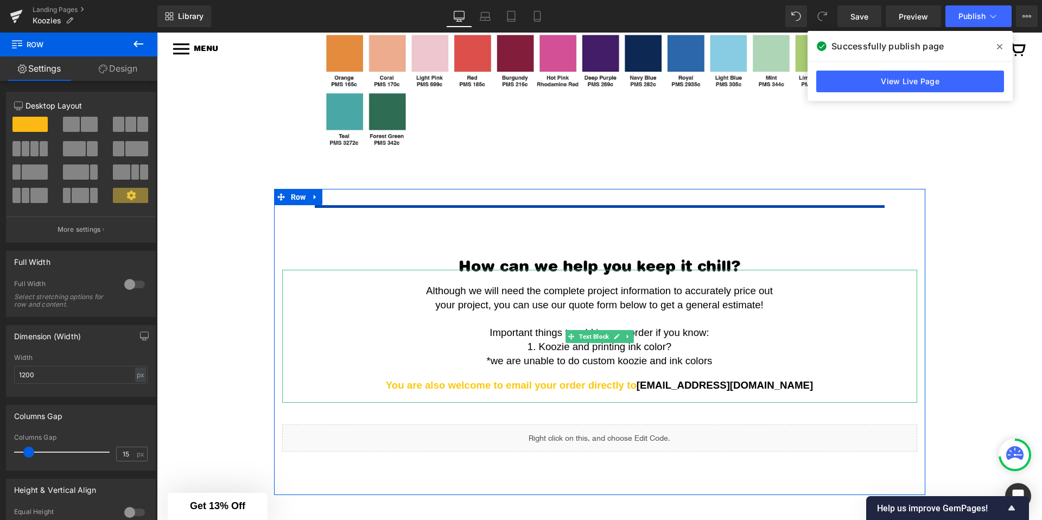
click at [536, 349] on span "1. Koozie and printing ink color?" at bounding box center [600, 346] width 144 height 11
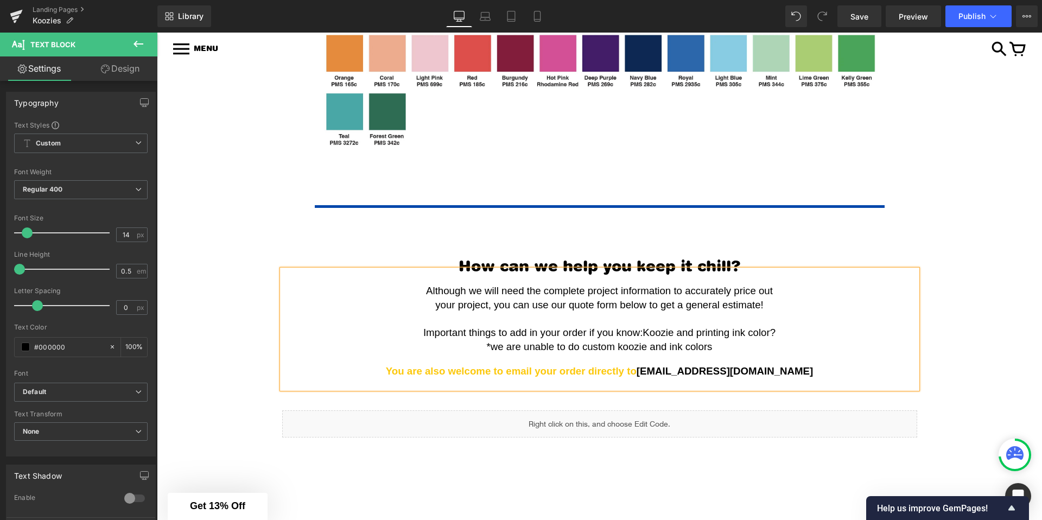
click at [776, 335] on span "Koozie and printing ink color?" at bounding box center [709, 332] width 133 height 11
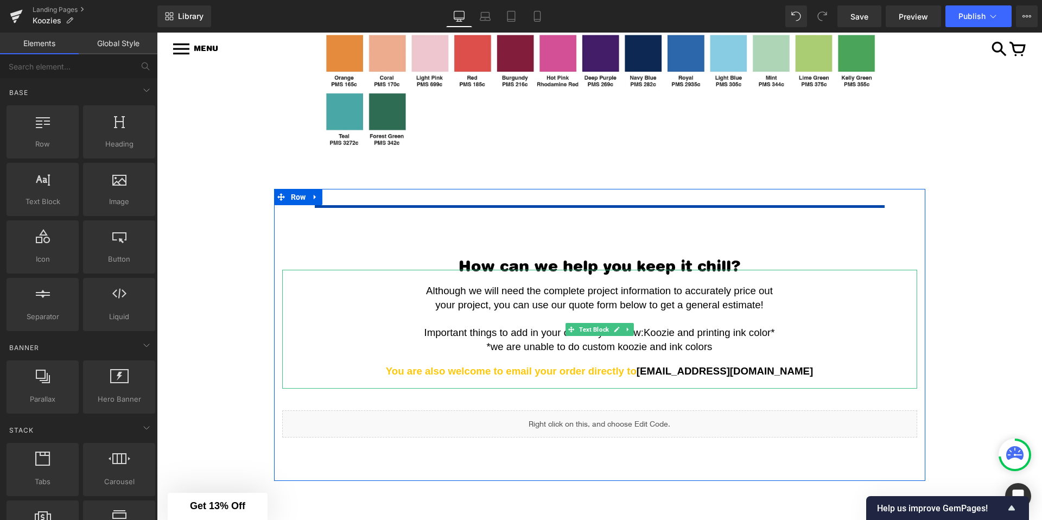
click at [433, 334] on span "Important things to add in your order if you know:" at bounding box center [533, 332] width 219 height 11
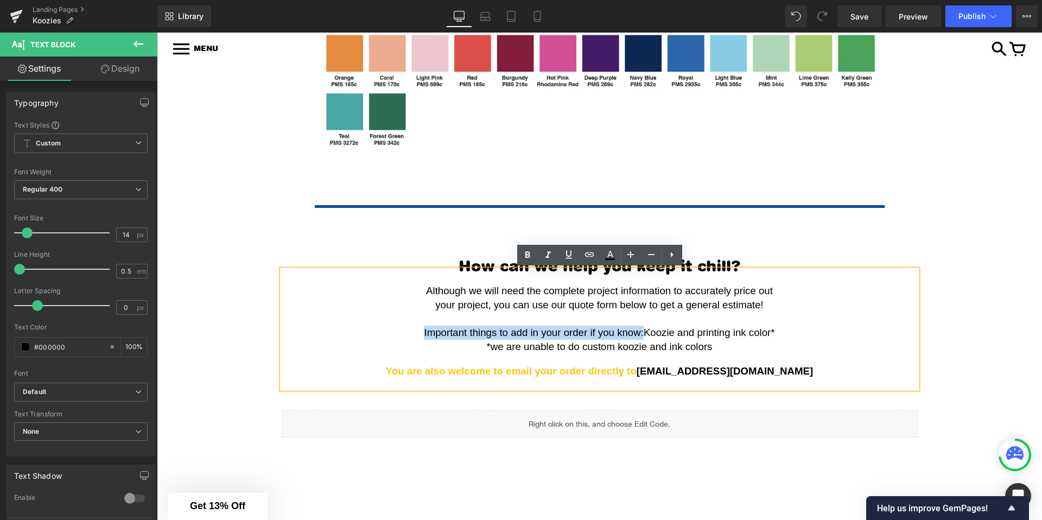
drag, startPoint x: 433, startPoint y: 334, endPoint x: 639, endPoint y: 334, distance: 206.2
click at [639, 334] on span "Important things to add in your order if you know:" at bounding box center [533, 332] width 219 height 11
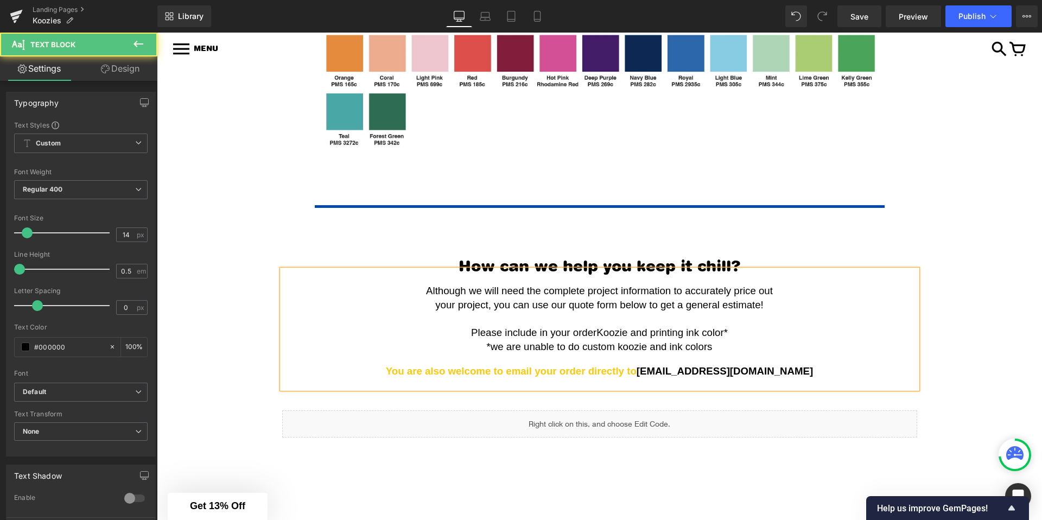
click at [631, 333] on span "Koozie and printing ink color*" at bounding box center [661, 332] width 131 height 11
click at [637, 333] on span "Koozie color and printing ink color*" at bounding box center [663, 332] width 156 height 11
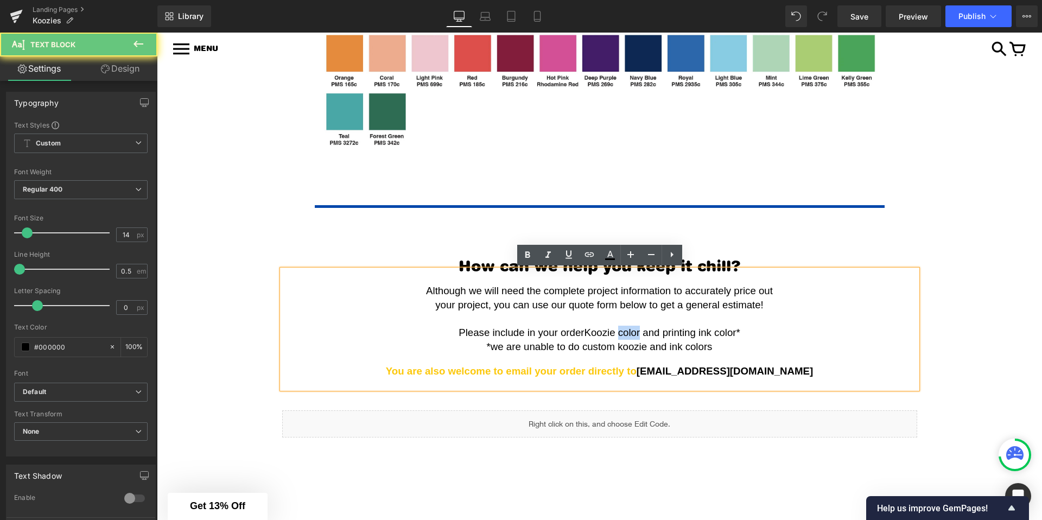
click at [637, 333] on span "Koozie color and printing ink color*" at bounding box center [663, 332] width 156 height 11
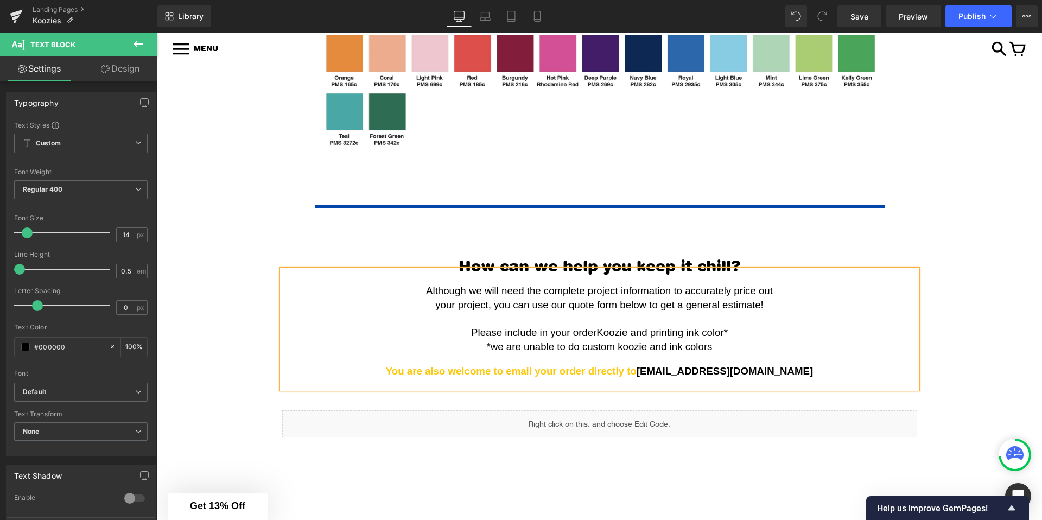
click at [725, 334] on span "Koozie and printing ink color*" at bounding box center [661, 332] width 131 height 11
click at [671, 354] on p at bounding box center [600, 359] width 624 height 10
click at [715, 346] on p "*we are unable to do custom koozie and ink colors" at bounding box center [600, 347] width 624 height 14
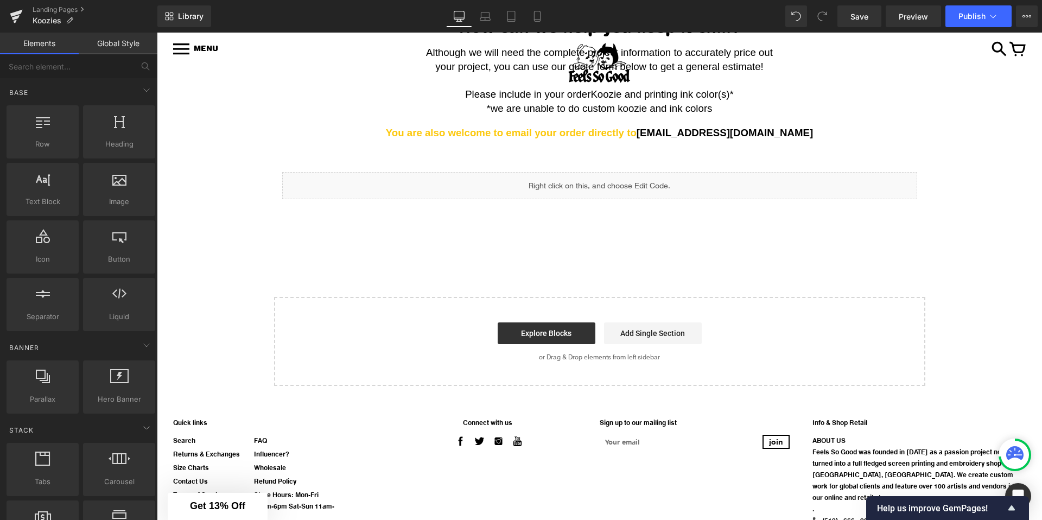
scroll to position [1087, 0]
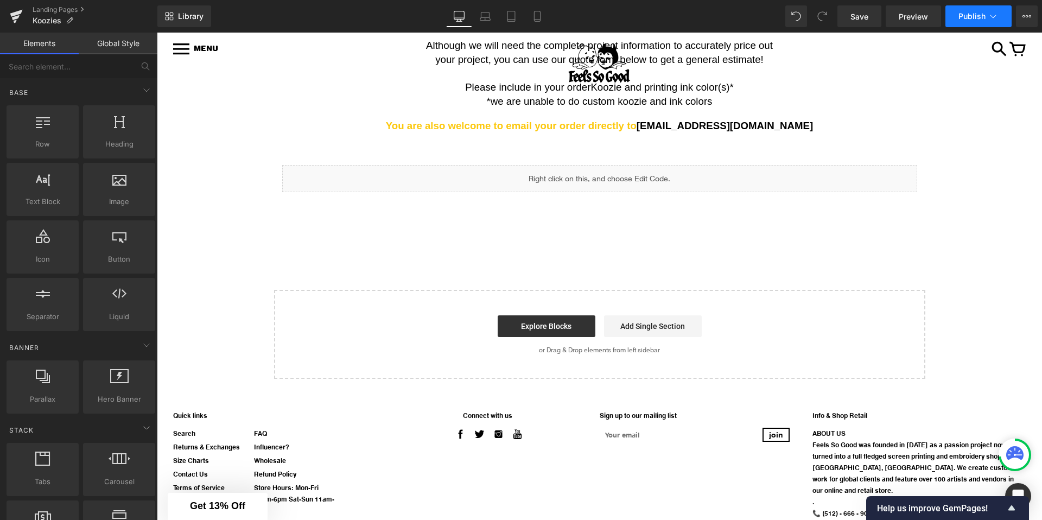
click at [981, 12] on span "Publish" at bounding box center [971, 16] width 27 height 9
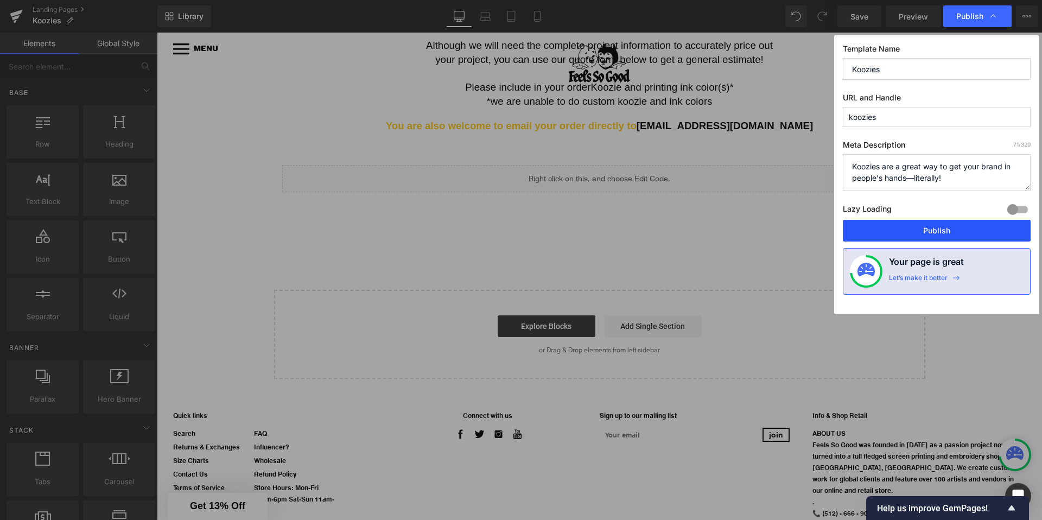
click at [905, 232] on button "Publish" at bounding box center [937, 231] width 188 height 22
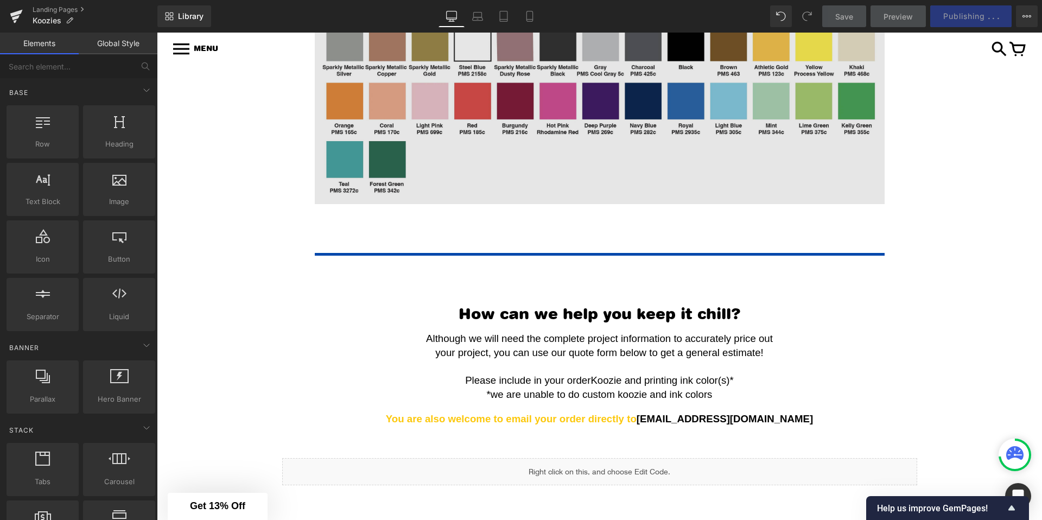
scroll to position [798, 0]
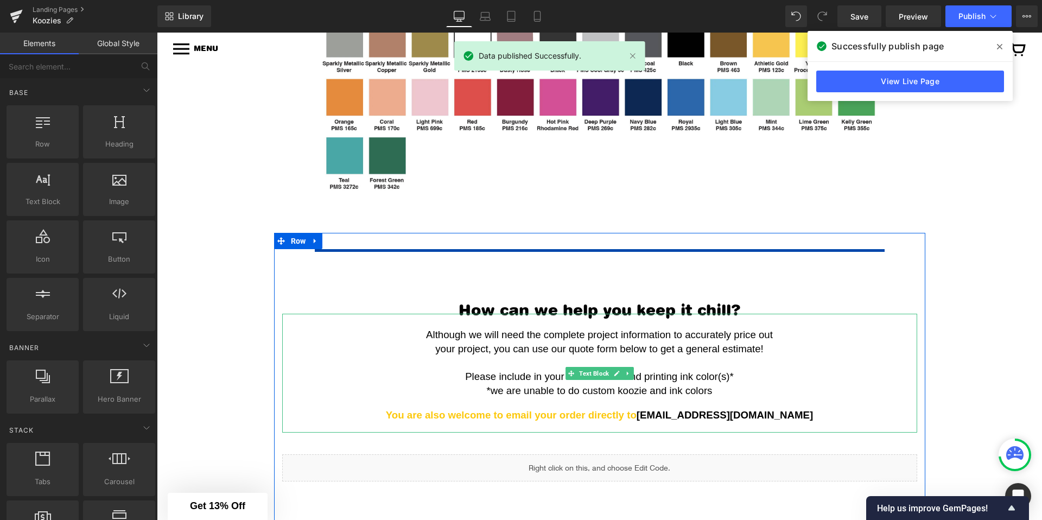
click at [623, 396] on span "*we are unable to do custom koozie and ink colors" at bounding box center [600, 390] width 226 height 11
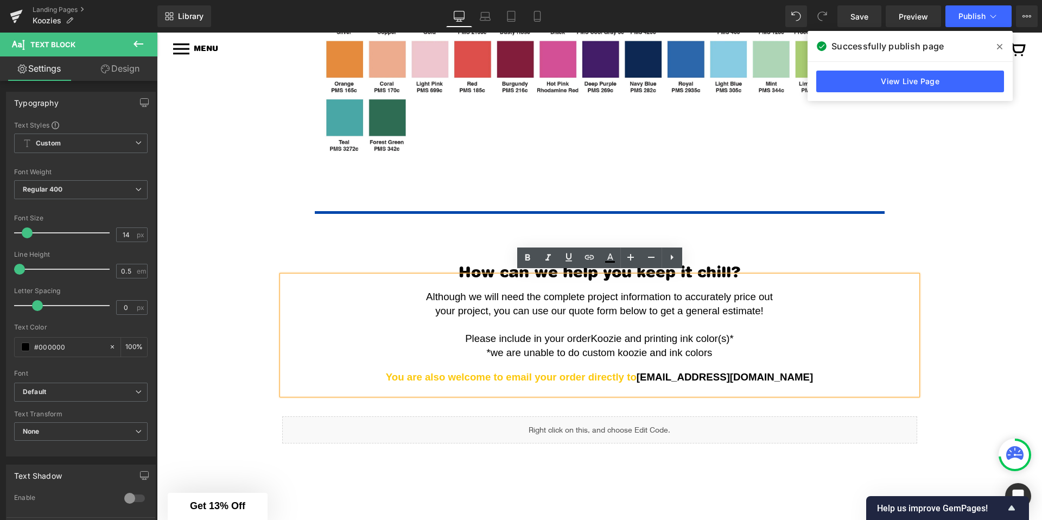
scroll to position [839, 0]
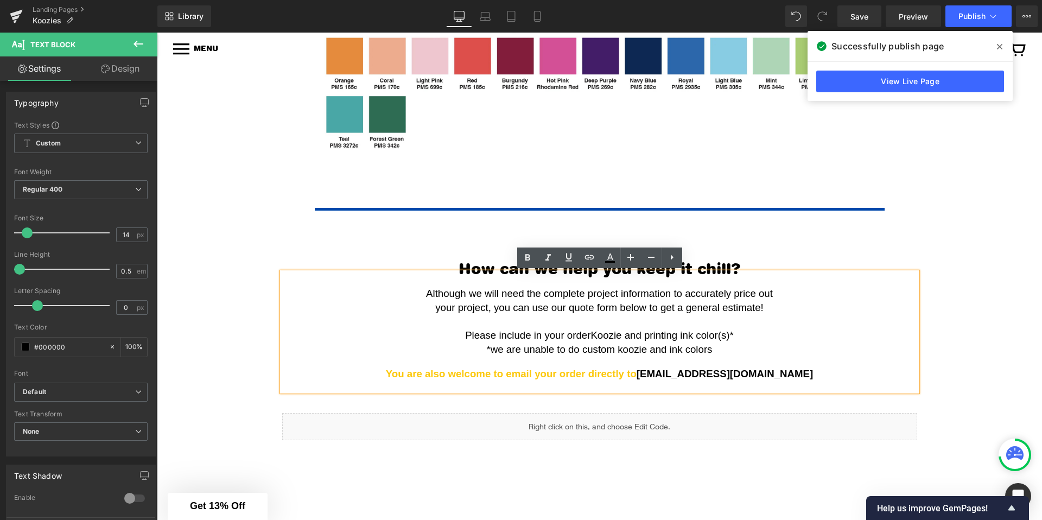
click at [596, 337] on span "Koozie and printing ink color(s)*" at bounding box center [661, 334] width 143 height 11
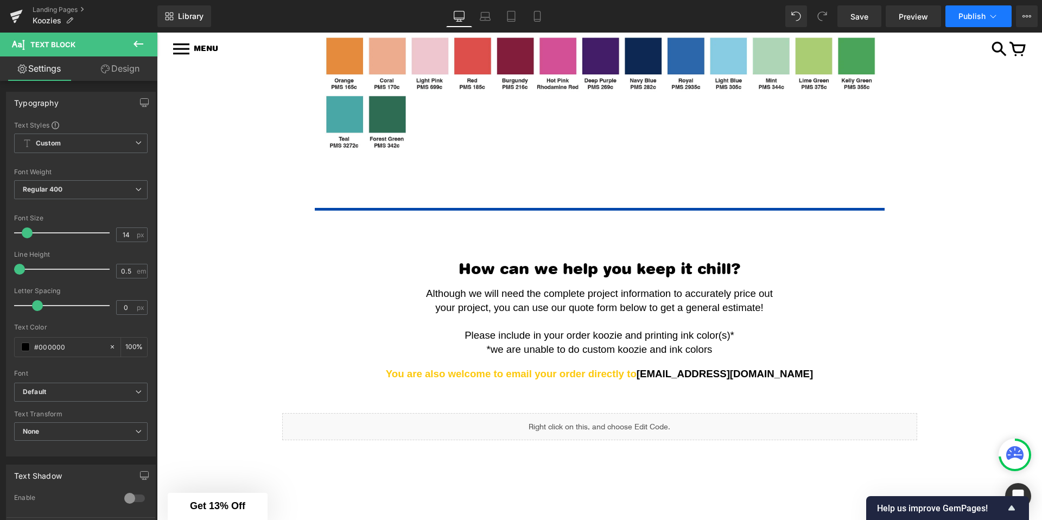
click at [974, 18] on span "Publish" at bounding box center [971, 16] width 27 height 9
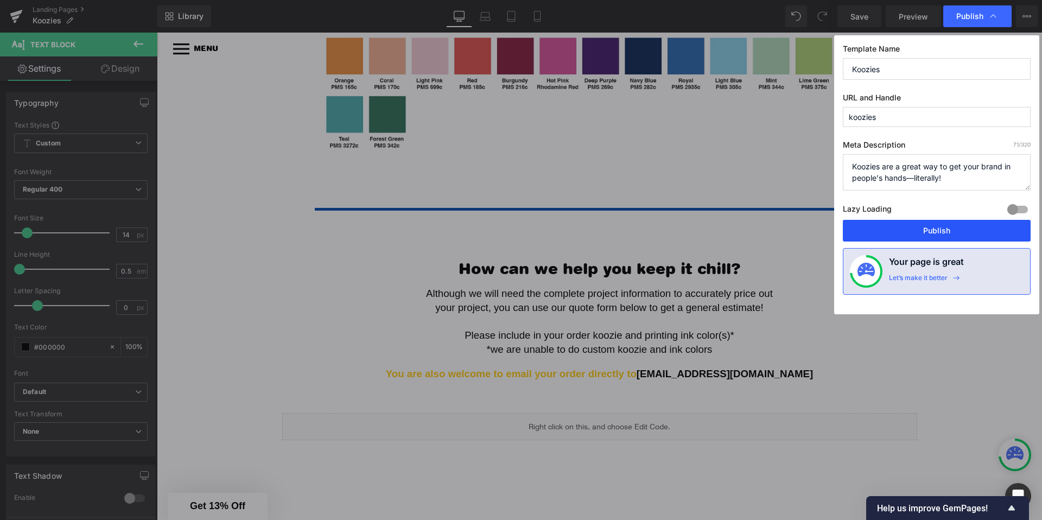
click at [900, 228] on button "Publish" at bounding box center [937, 231] width 188 height 22
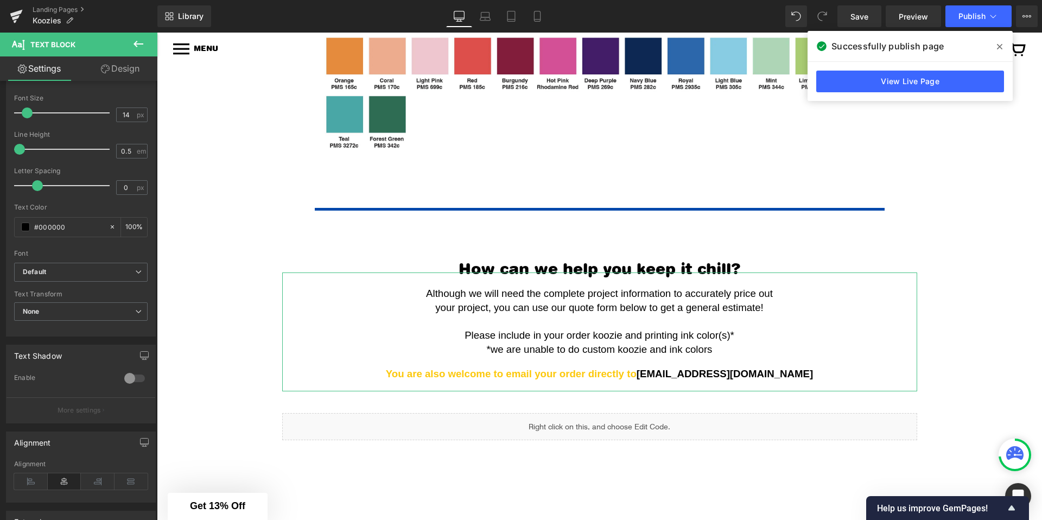
scroll to position [131, 0]
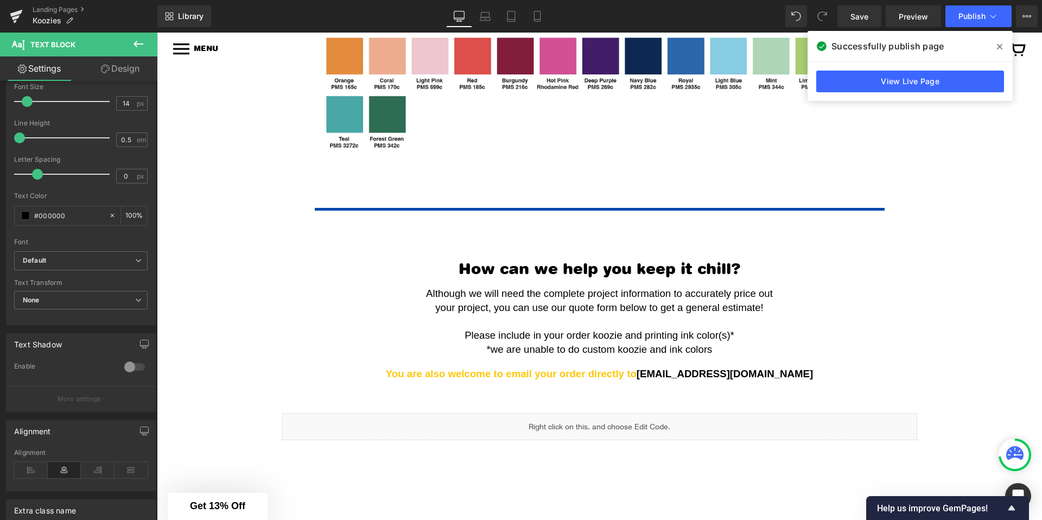
click at [1005, 46] on span at bounding box center [999, 46] width 17 height 17
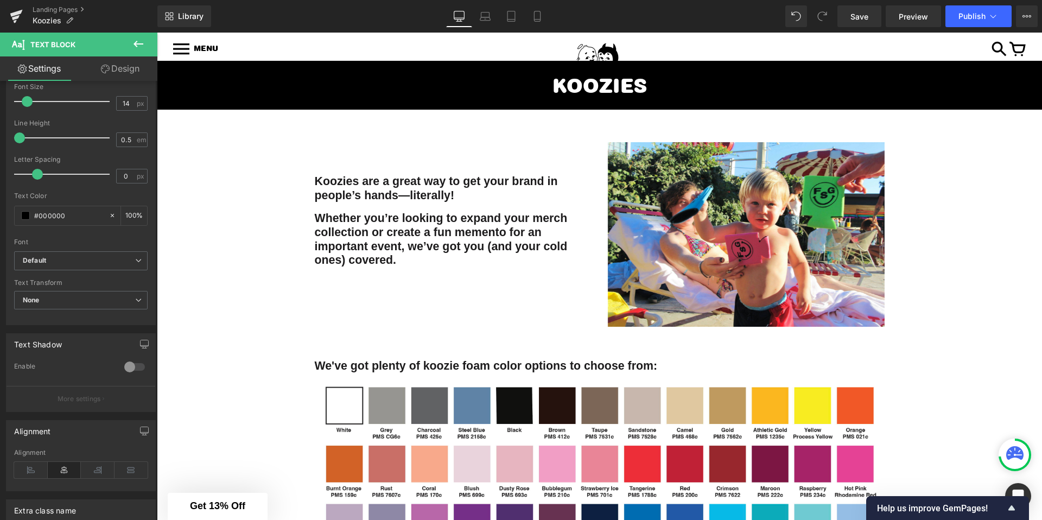
scroll to position [0, 0]
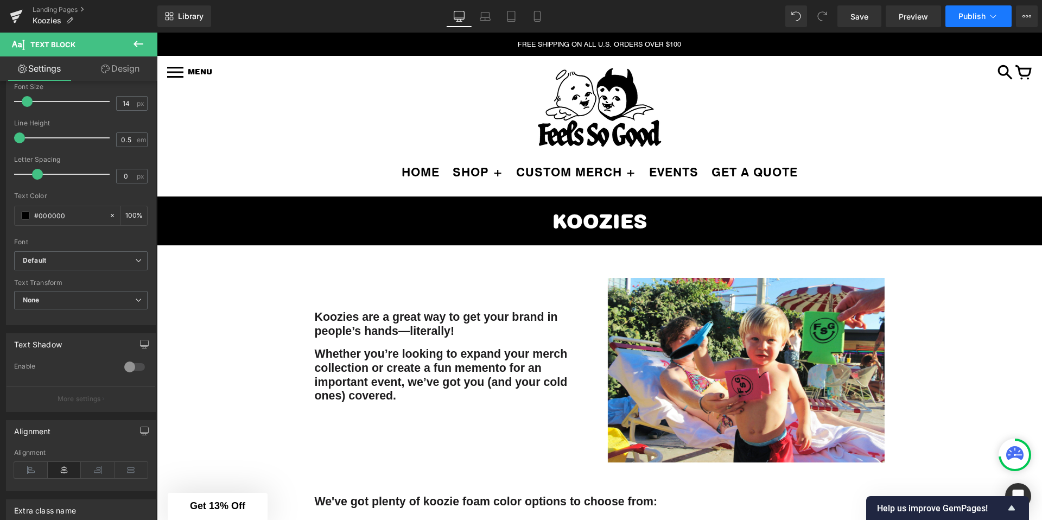
click at [992, 21] on icon at bounding box center [993, 16] width 11 height 11
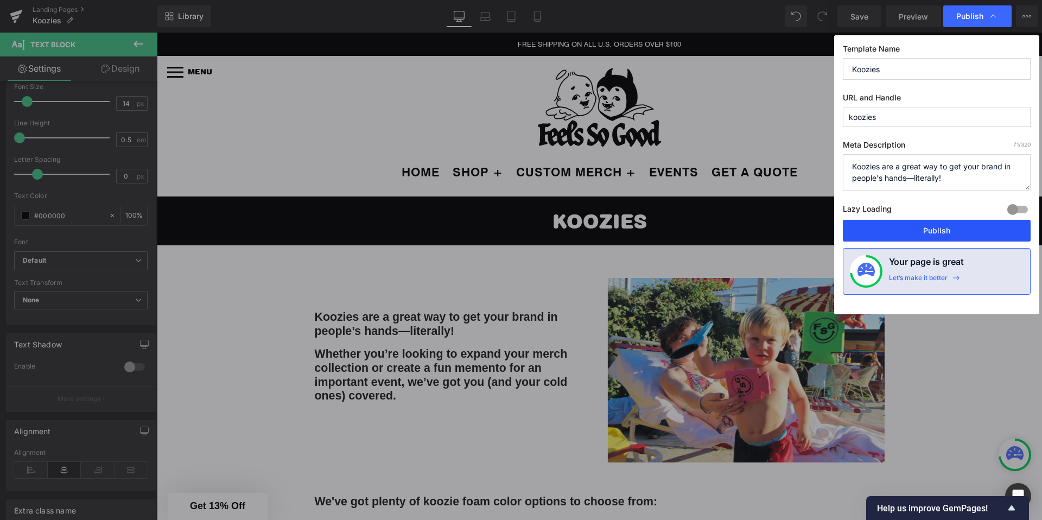
click at [901, 231] on button "Publish" at bounding box center [937, 231] width 188 height 22
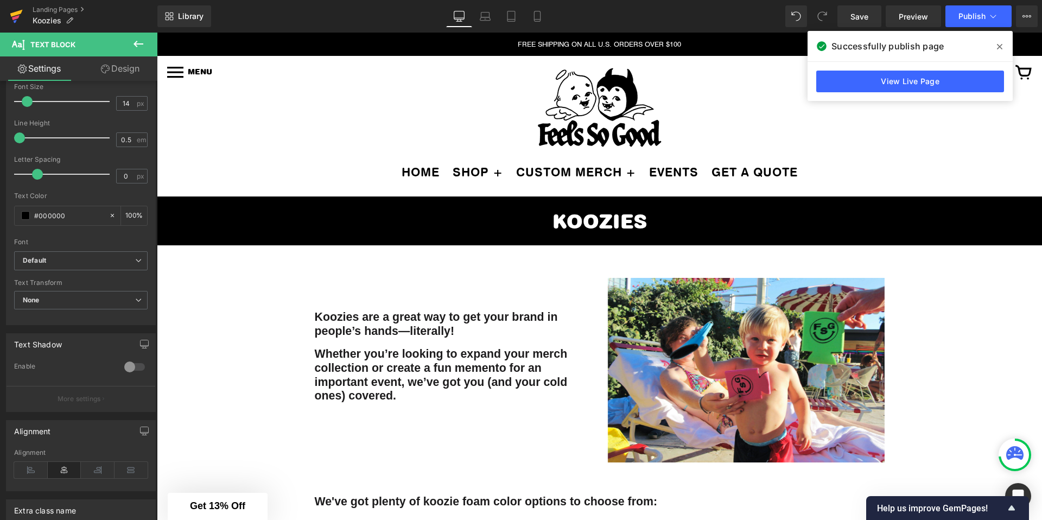
click at [16, 18] on icon at bounding box center [16, 16] width 13 height 27
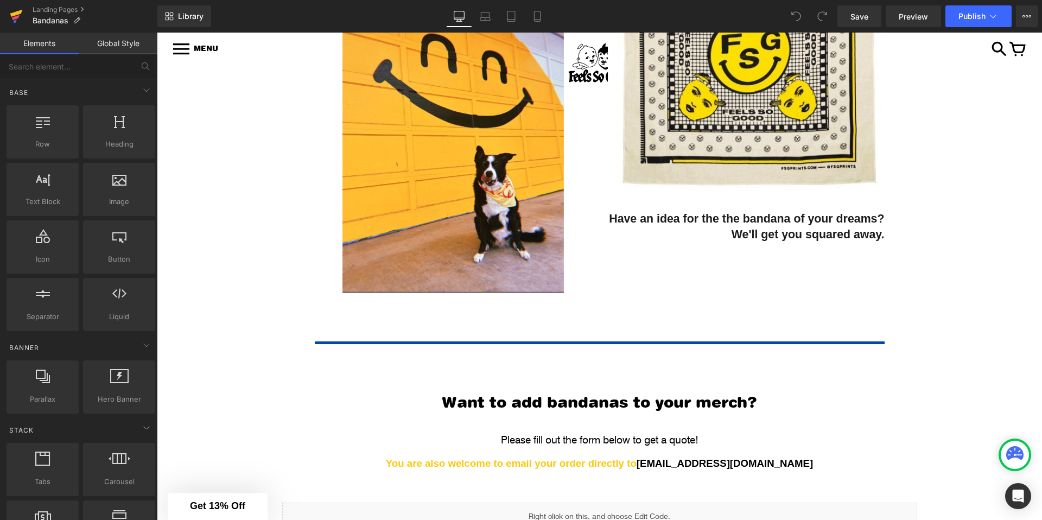
scroll to position [776, 0]
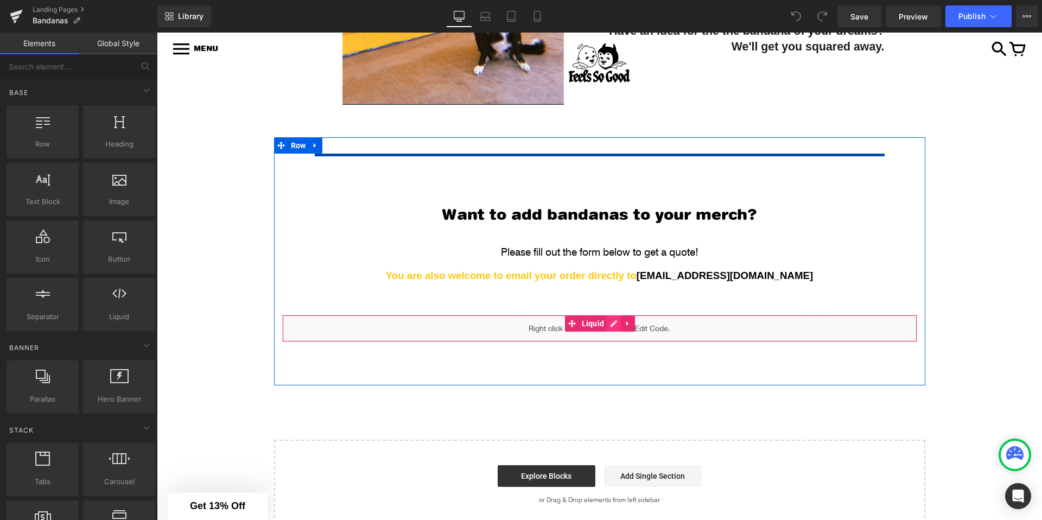
click at [609, 322] on div "Liquid" at bounding box center [599, 328] width 635 height 27
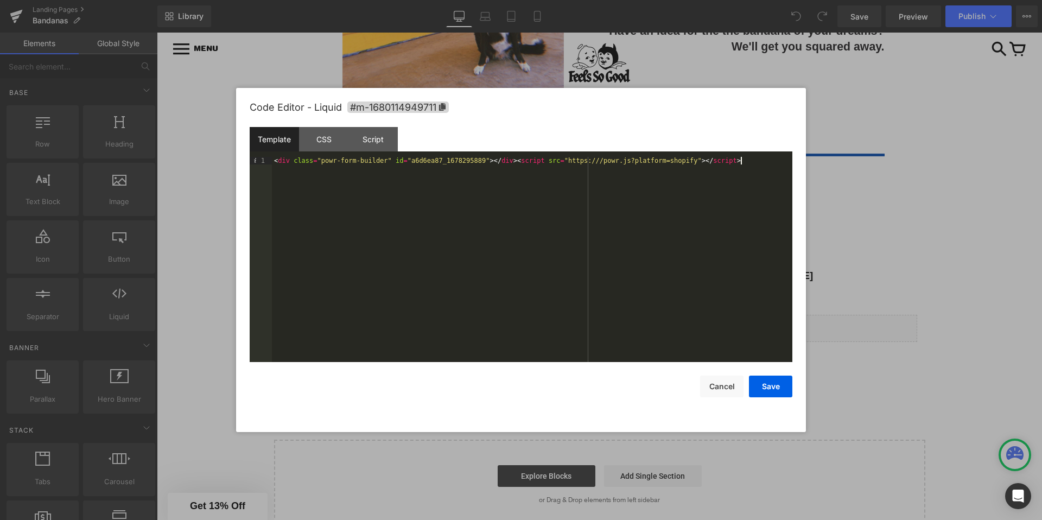
click at [341, 171] on div "< div class = "powr-form-builder" id = "a6d6ea87_1678295889" > </ div > < scrip…" at bounding box center [532, 267] width 520 height 220
click at [288, 158] on div "<!-- <div class="powr-form-builder" id="a6d6ea87_1678295889"></div><script src=…" at bounding box center [532, 267] width 520 height 220
click at [346, 172] on div "< script type = "text/javascript" src = "https://form.jotform.com/jsform/251205…" at bounding box center [532, 267] width 520 height 220
click at [761, 381] on button "Save" at bounding box center [770, 387] width 43 height 22
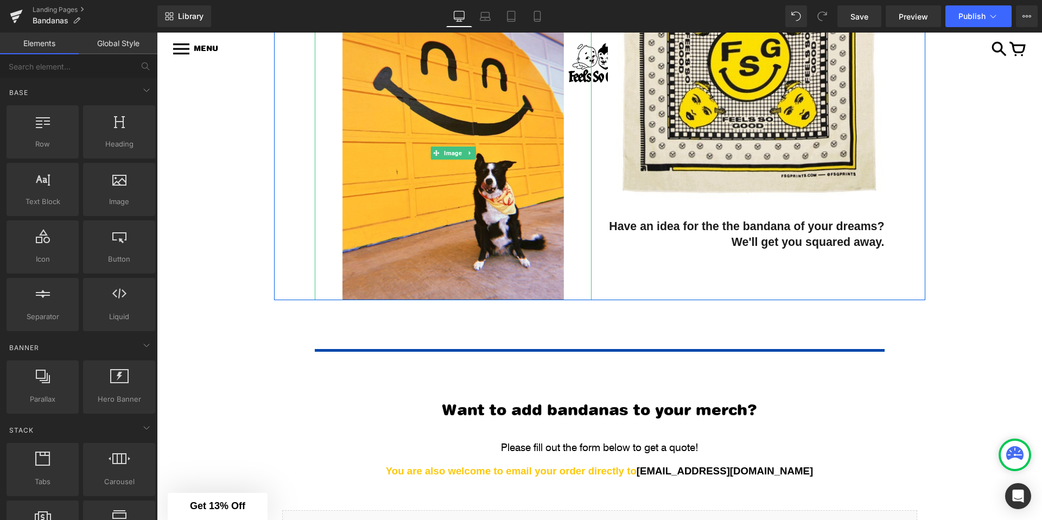
scroll to position [555, 0]
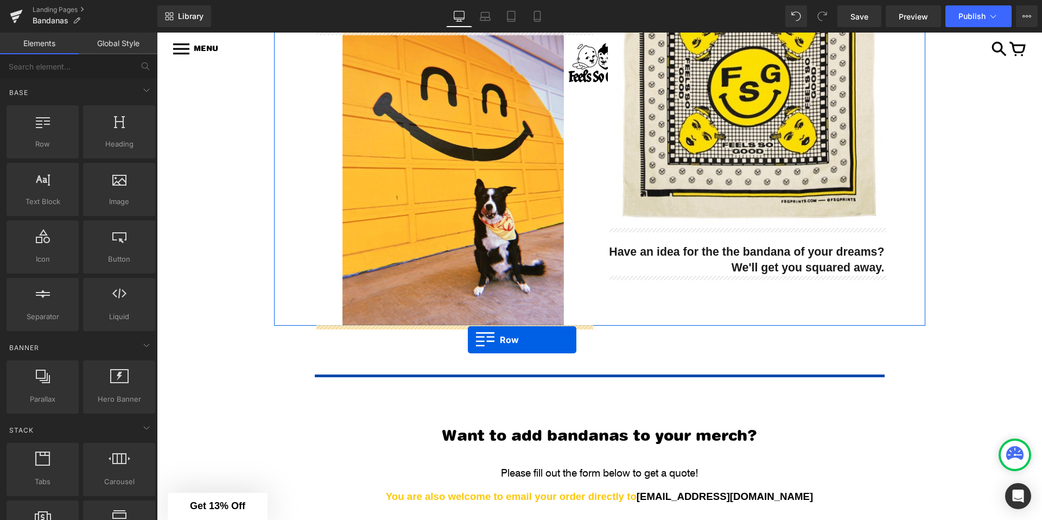
drag, startPoint x: 211, startPoint y: 164, endPoint x: 468, endPoint y: 340, distance: 311.6
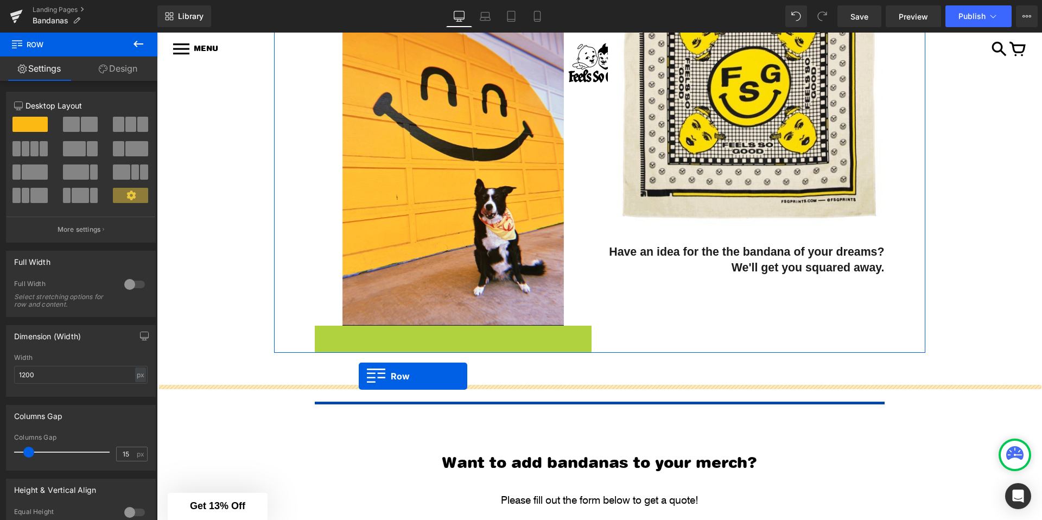
drag, startPoint x: 320, startPoint y: 331, endPoint x: 359, endPoint y: 376, distance: 59.6
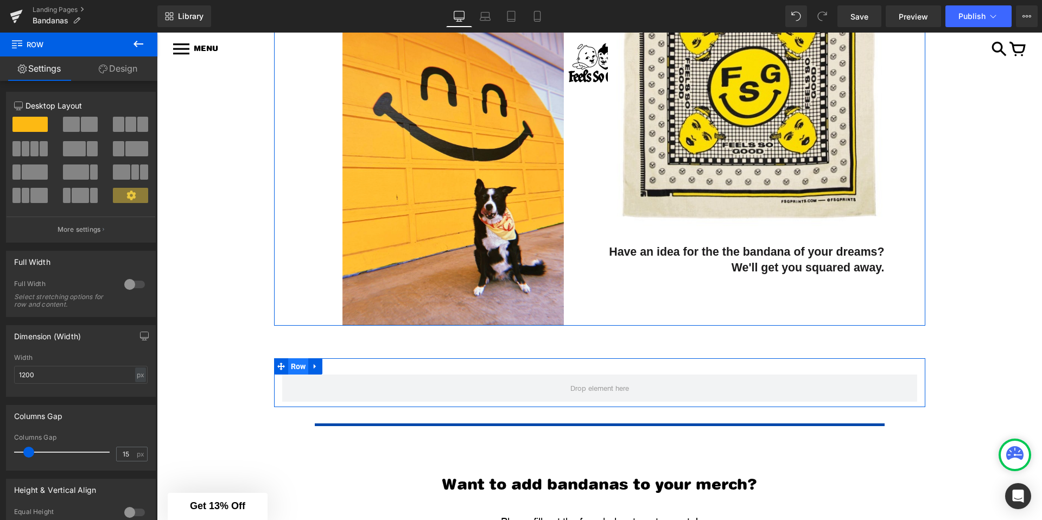
click at [298, 368] on span "Row" at bounding box center [298, 366] width 21 height 16
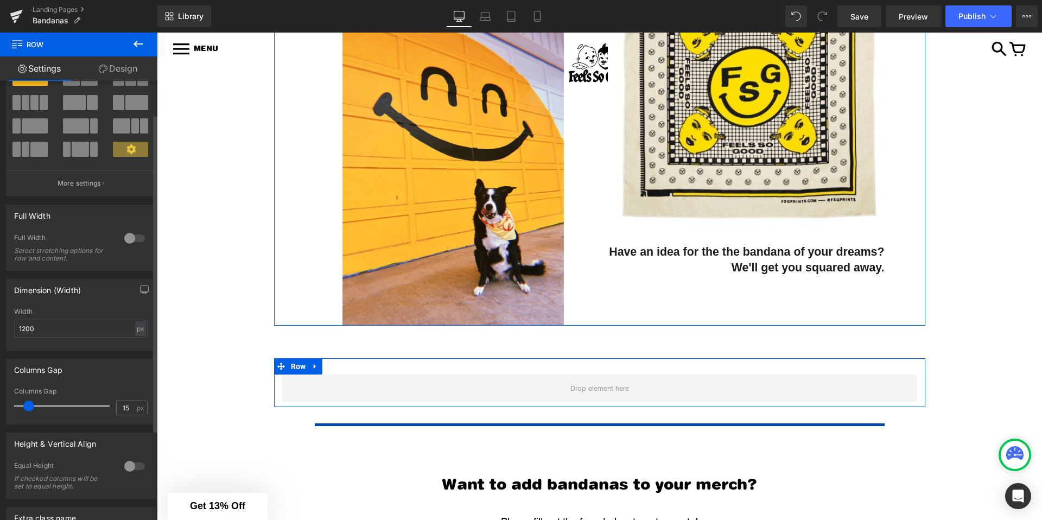
scroll to position [0, 0]
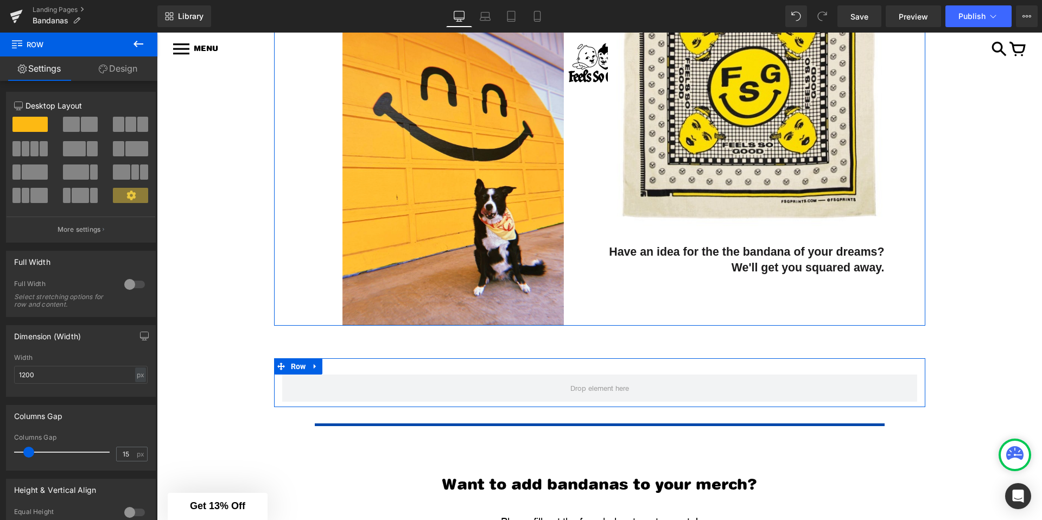
click at [108, 77] on link "Design" at bounding box center [118, 68] width 79 height 24
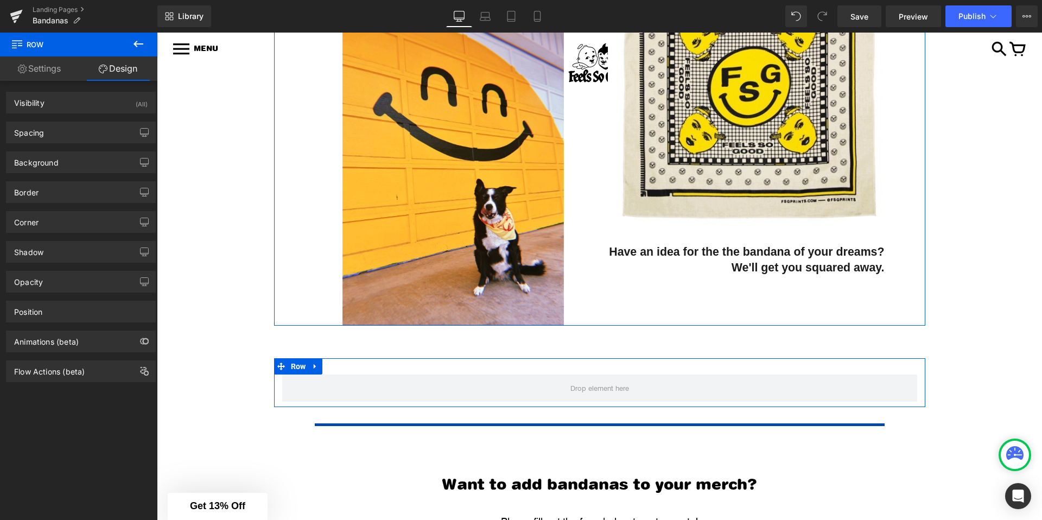
click at [48, 68] on link "Settings" at bounding box center [39, 68] width 79 height 24
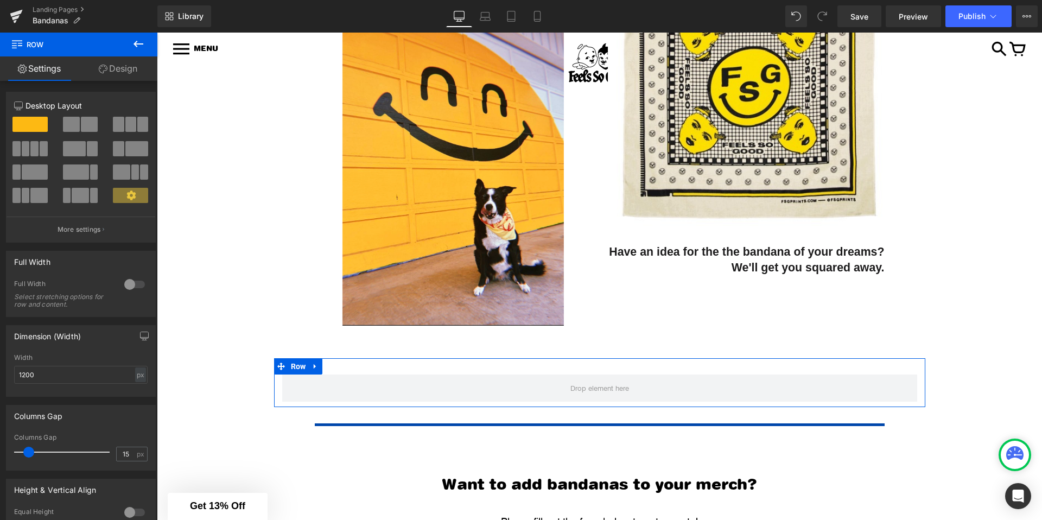
click at [129, 44] on button at bounding box center [138, 45] width 38 height 24
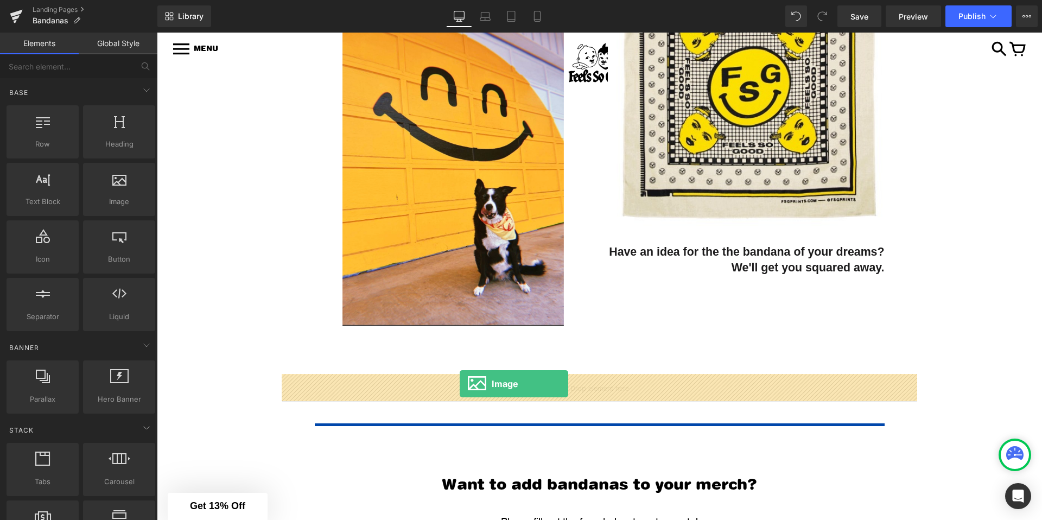
drag, startPoint x: 239, startPoint y: 281, endPoint x: 461, endPoint y: 383, distance: 244.3
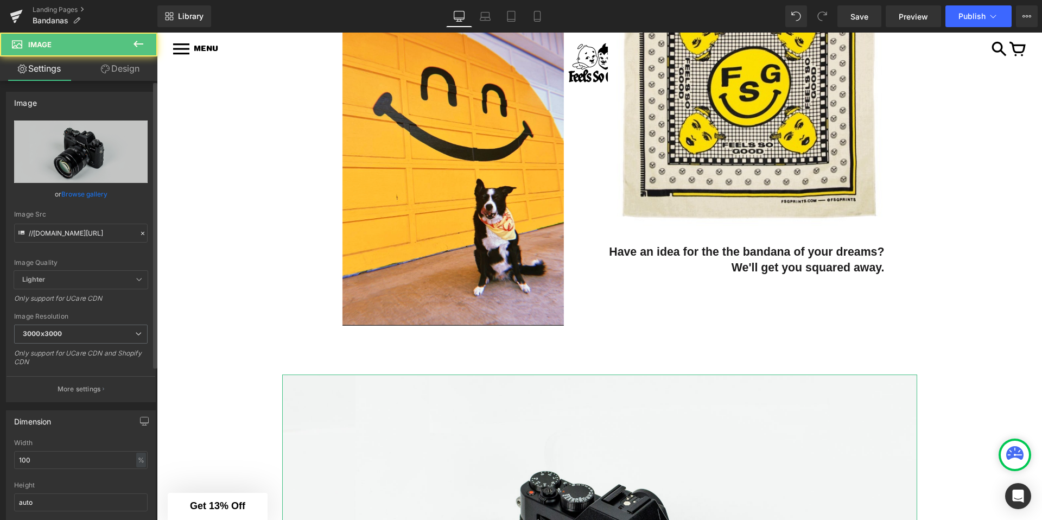
click at [93, 194] on link "Browse gallery" at bounding box center [84, 194] width 46 height 19
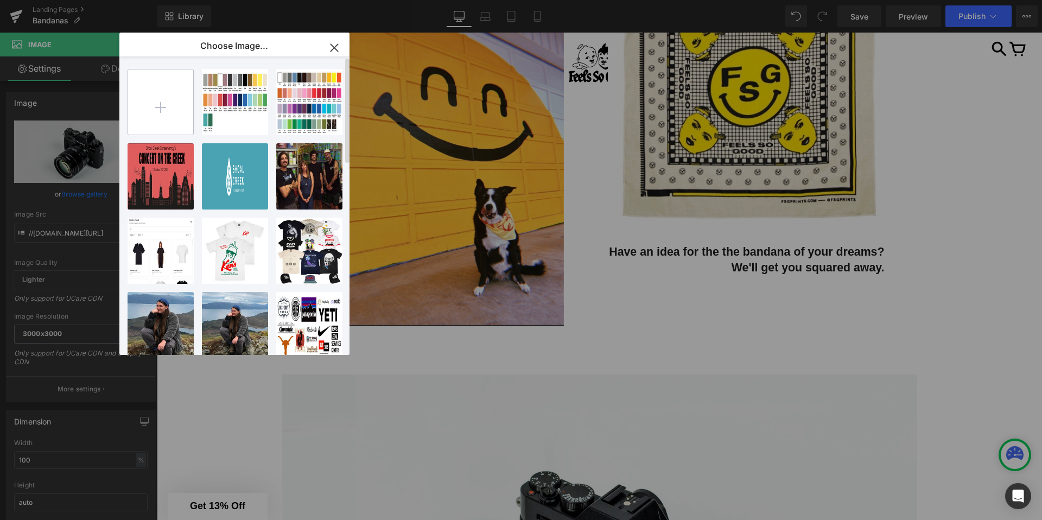
click at [171, 96] on input "file" at bounding box center [160, 101] width 65 height 65
type input "C:\fakepath\Screen_Shot_2023-03-09_at_4.29.04_PM.webp"
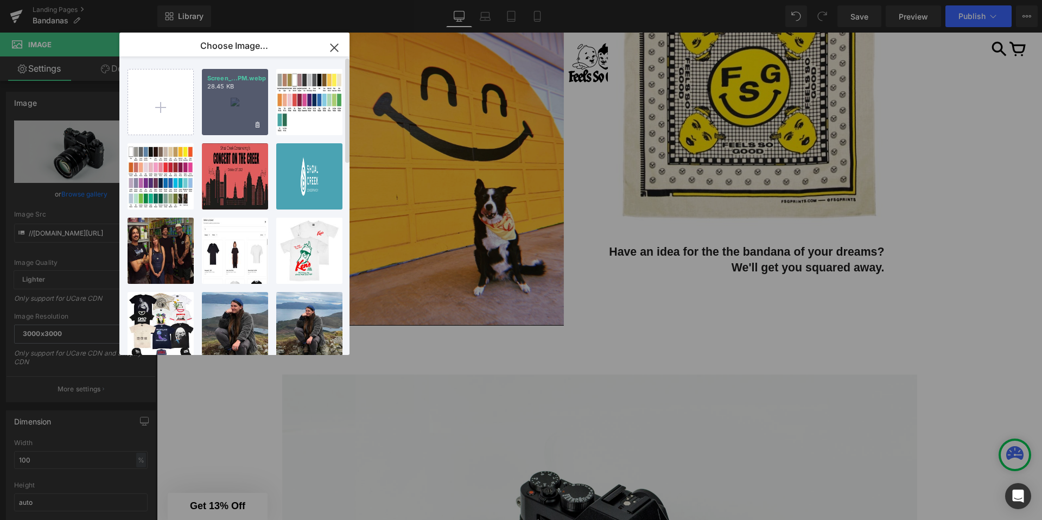
click at [227, 107] on div "Screen_...PM.webp 28.45 KB" at bounding box center [235, 102] width 66 height 66
type input "https://ucarecdn.com/e5daf077-1d39-4560-940a-737e8f1db019/-/format/auto/-/previ…"
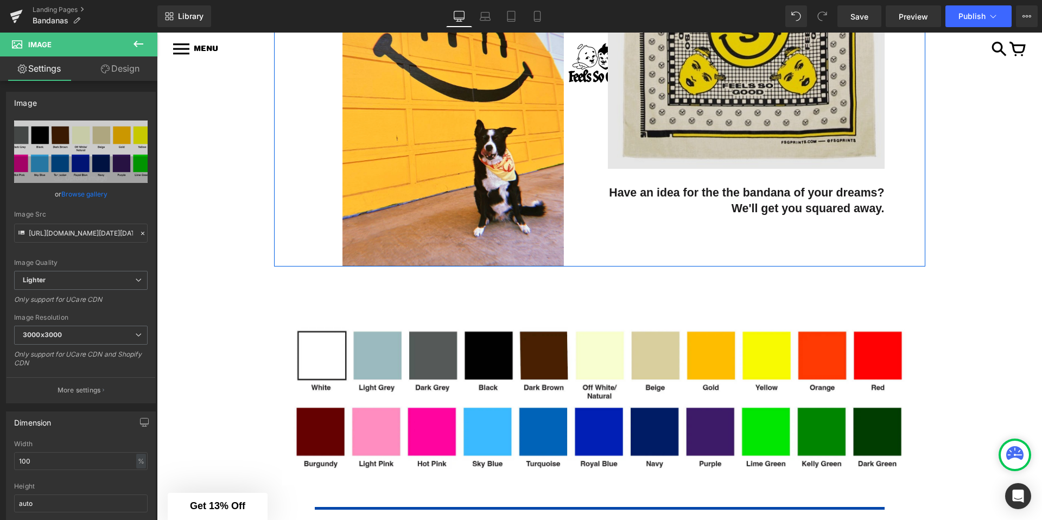
scroll to position [589, 0]
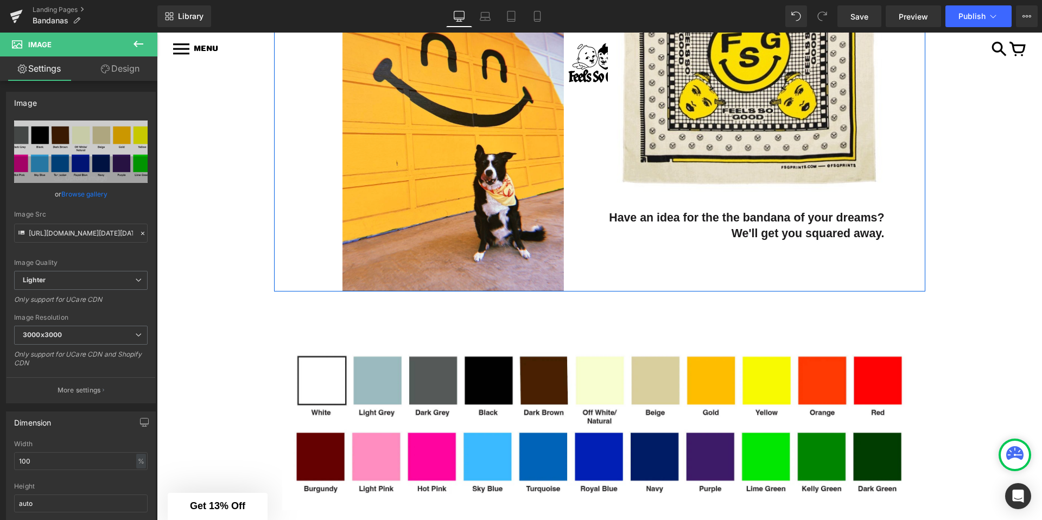
click at [876, 232] on b "Have an idea for the the bandana of your dreams? We'll get you squared away." at bounding box center [748, 225] width 278 height 29
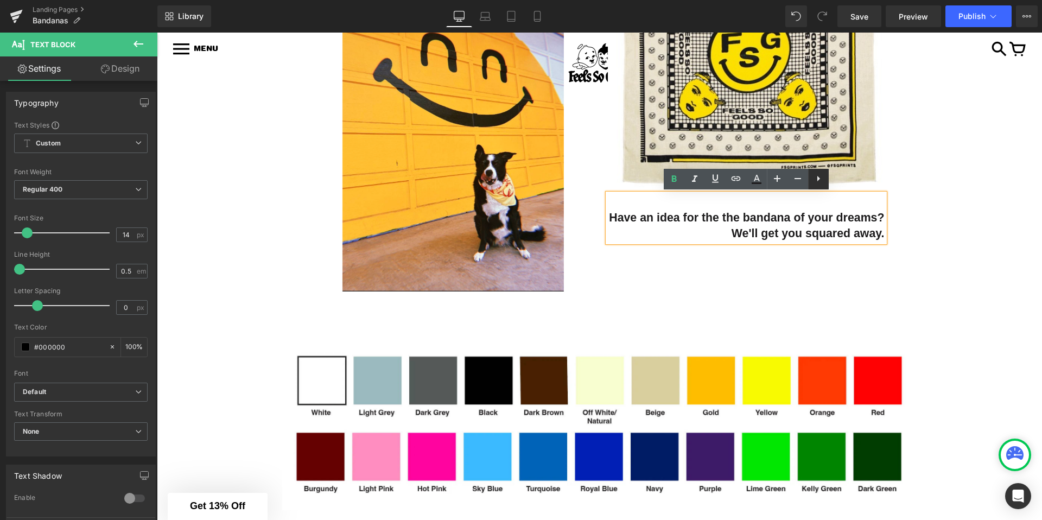
click at [820, 175] on icon at bounding box center [818, 178] width 13 height 13
click at [899, 205] on div "Bandanas are a versatile item that everyone can enjoy! As a necktie, head cover…" at bounding box center [599, 104] width 651 height 374
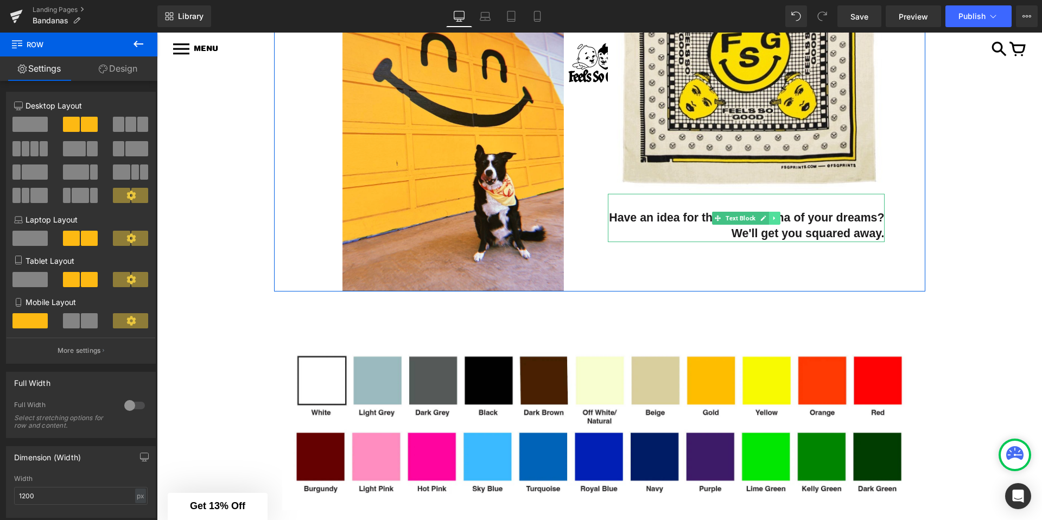
click at [771, 218] on link at bounding box center [774, 218] width 11 height 13
click at [772, 219] on link at bounding box center [768, 218] width 11 height 13
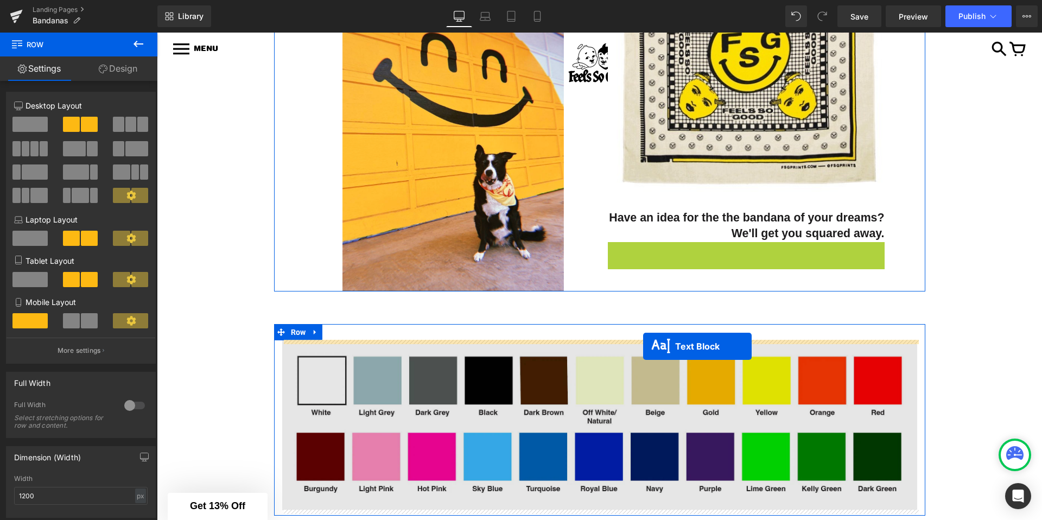
drag, startPoint x: 718, startPoint y: 267, endPoint x: 644, endPoint y: 345, distance: 107.1
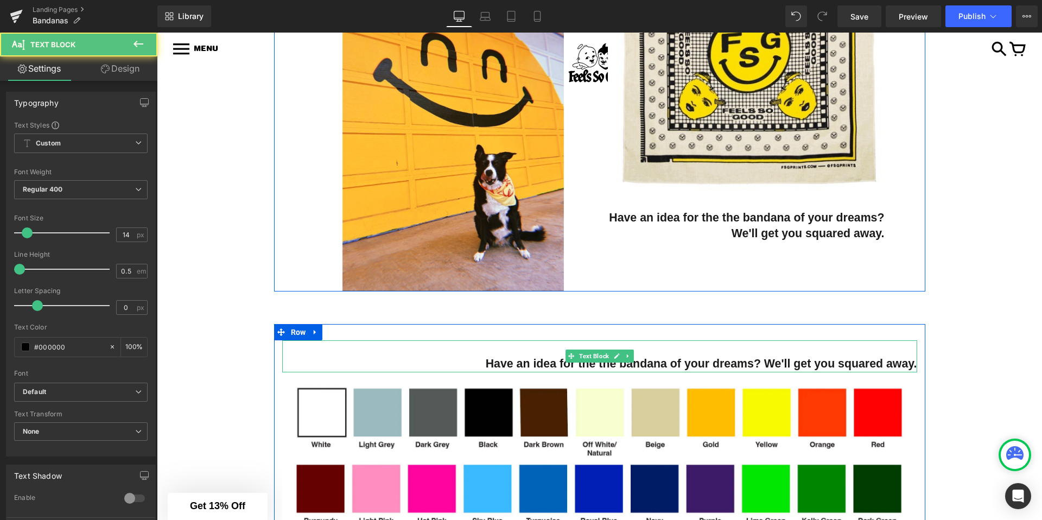
click at [525, 364] on b "Have an idea for the the bandana of your dreams? We'll get you squared away." at bounding box center [701, 363] width 431 height 13
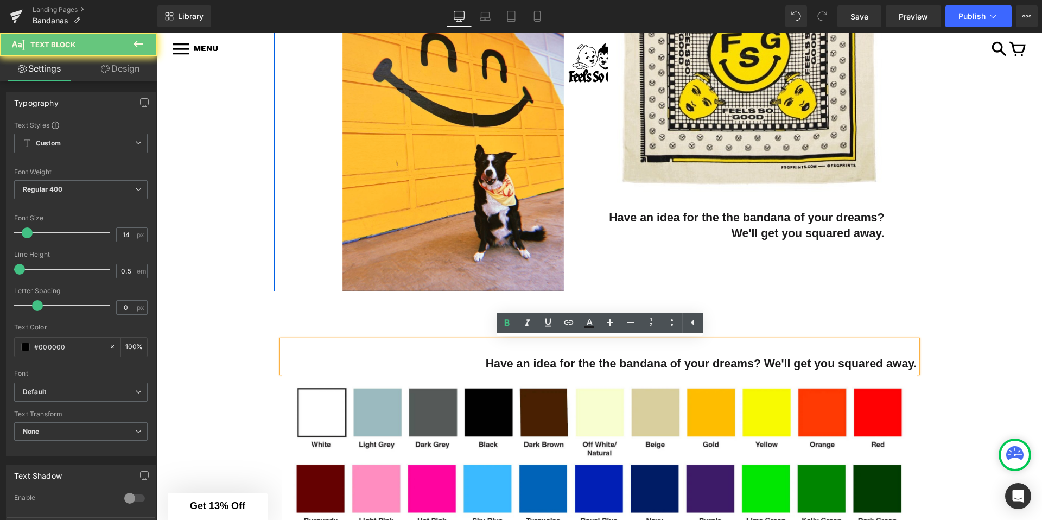
click at [525, 364] on b "Have an idea for the the bandana of your dreams? We'll get you squared away." at bounding box center [701, 363] width 431 height 13
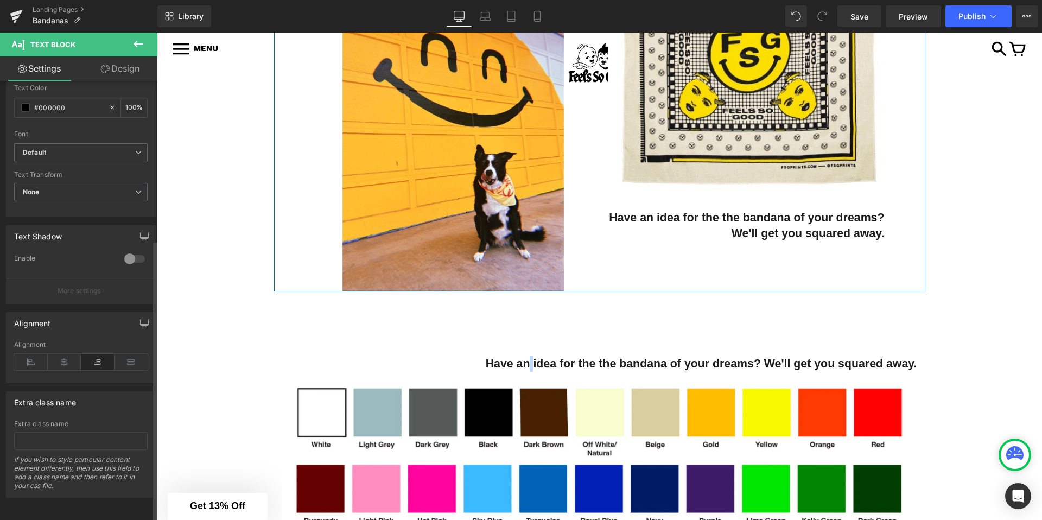
scroll to position [248, 0]
click at [55, 354] on icon at bounding box center [65, 362] width 34 height 16
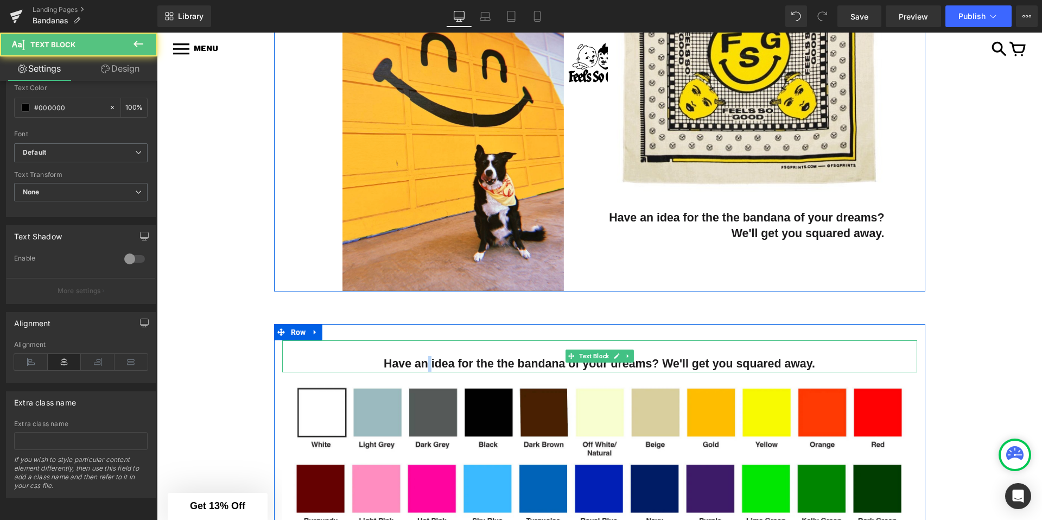
click at [481, 365] on b "Have an idea for the the bandana of your dreams? We'll get you squared away." at bounding box center [599, 363] width 431 height 13
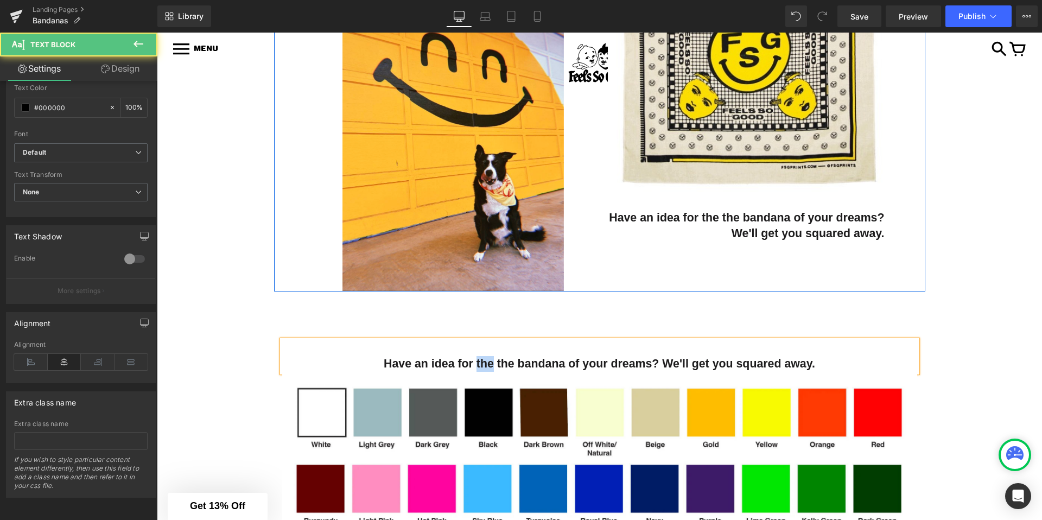
click at [481, 365] on b "Have an idea for the the bandana of your dreams? We'll get you squared away." at bounding box center [599, 363] width 431 height 13
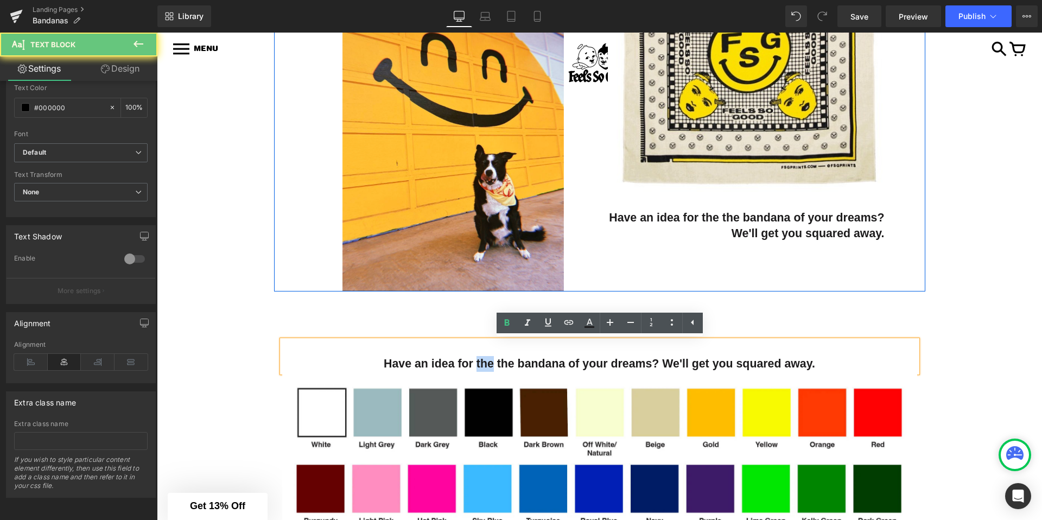
click at [481, 365] on b "Have an idea for the the bandana of your dreams? We'll get you squared away." at bounding box center [599, 363] width 431 height 13
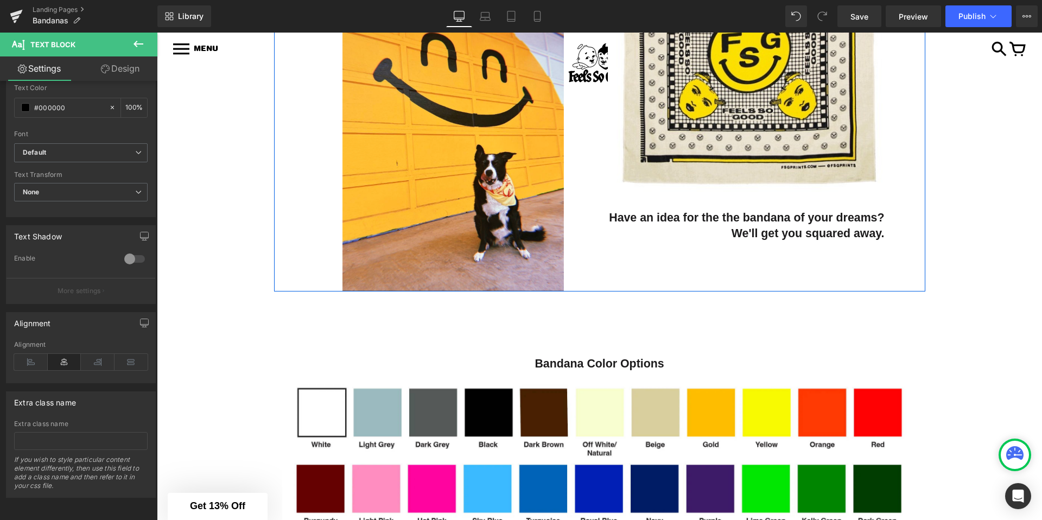
click at [214, 352] on div "GET A QUOTE NOW! Button Video Bg BANDANAS Heading Bandanas are a versatile item…" at bounding box center [599, 273] width 885 height 1331
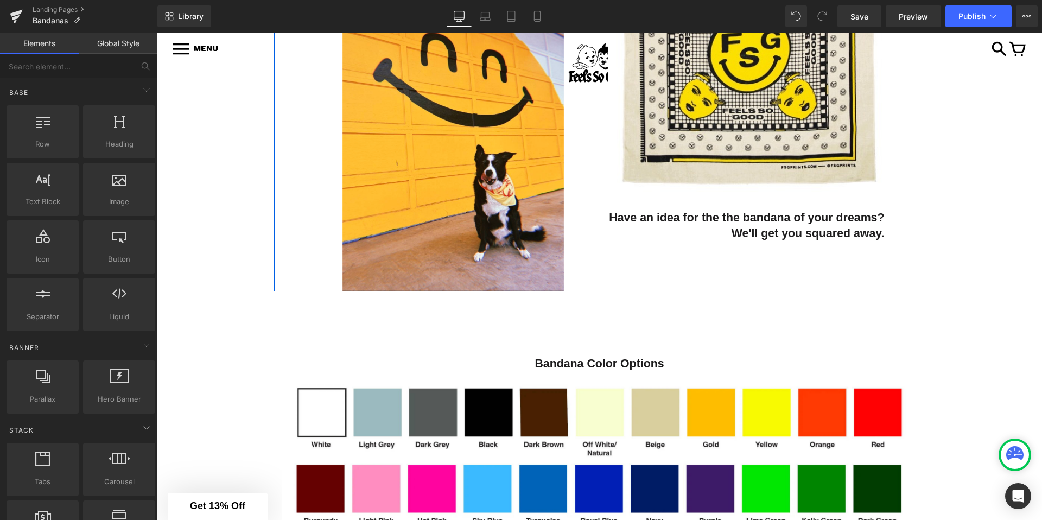
scroll to position [880, 0]
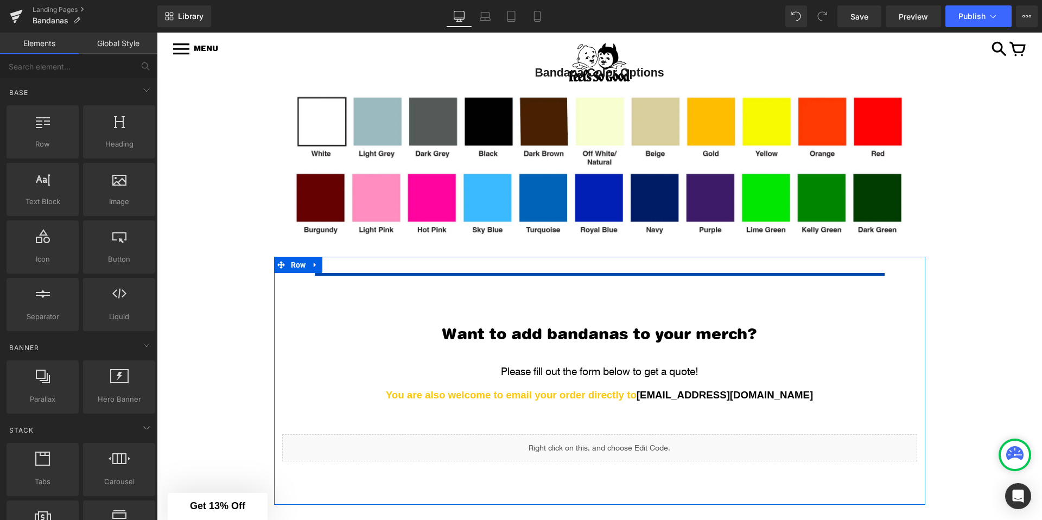
click at [660, 374] on div "Please fill out the form below to get a quote!" at bounding box center [600, 371] width 624 height 5
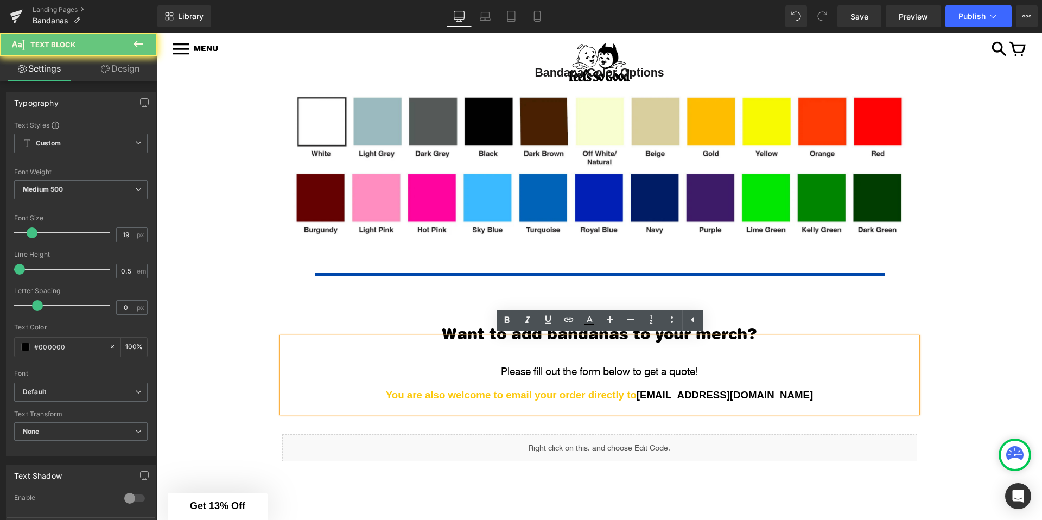
click at [720, 373] on p at bounding box center [600, 380] width 624 height 14
click at [703, 370] on div "Please fill out the form below to get a quote!" at bounding box center [600, 371] width 624 height 5
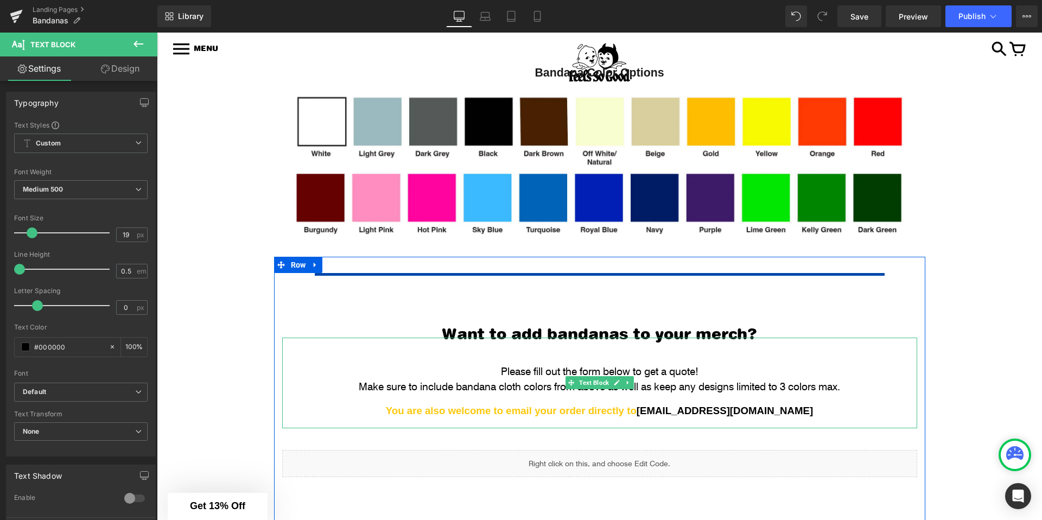
click at [353, 386] on div "Make sure to include bandana cloth colors from above as well as keep any design…" at bounding box center [600, 386] width 624 height 5
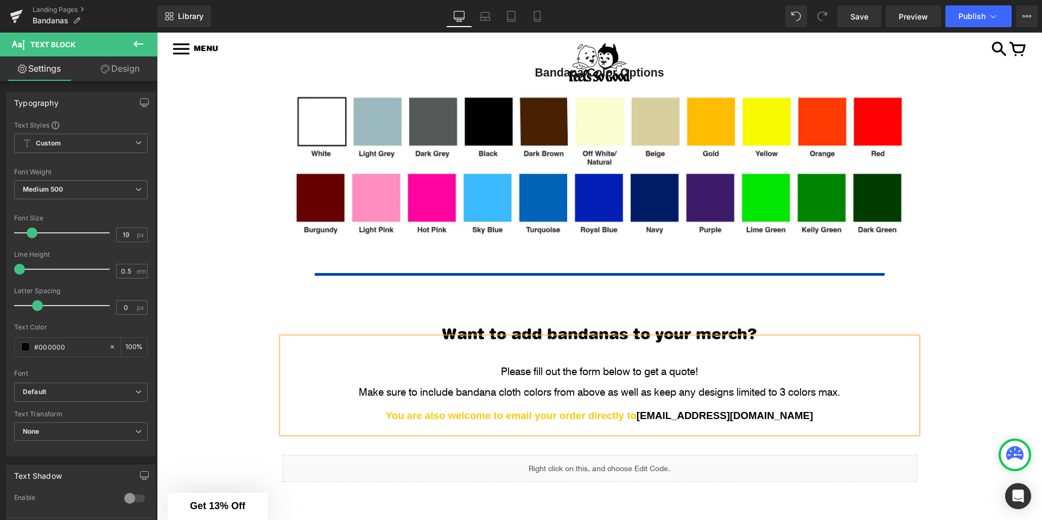
click at [864, 394] on p at bounding box center [600, 401] width 624 height 14
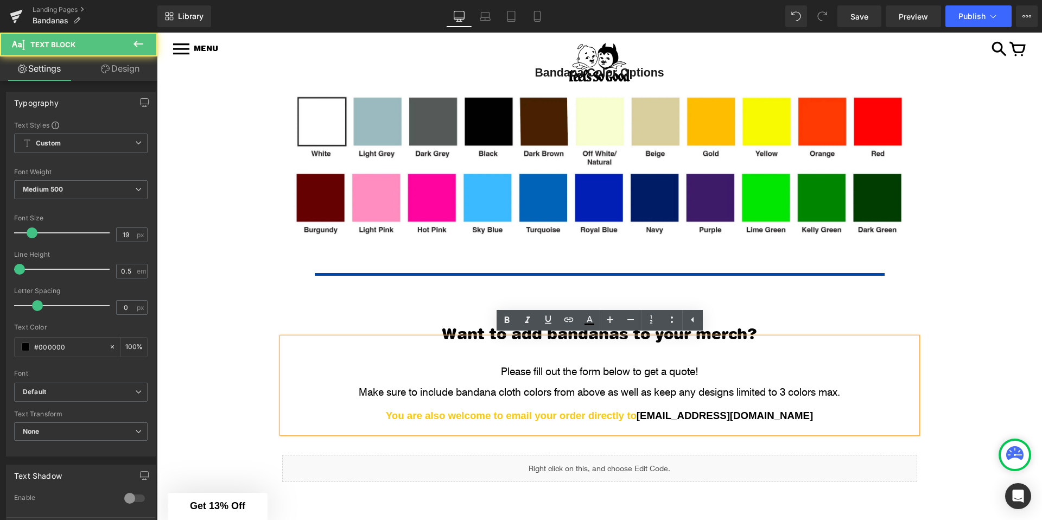
click at [829, 389] on div "Make sure to include bandana cloth colors from above as well as keep any design…" at bounding box center [600, 391] width 624 height 5
click at [848, 386] on div at bounding box center [600, 386] width 624 height 5
click at [848, 402] on p at bounding box center [600, 401] width 624 height 14
click at [843, 392] on div "Make sure to include bandana cloth colors from above as well as keep any design…" at bounding box center [600, 391] width 624 height 5
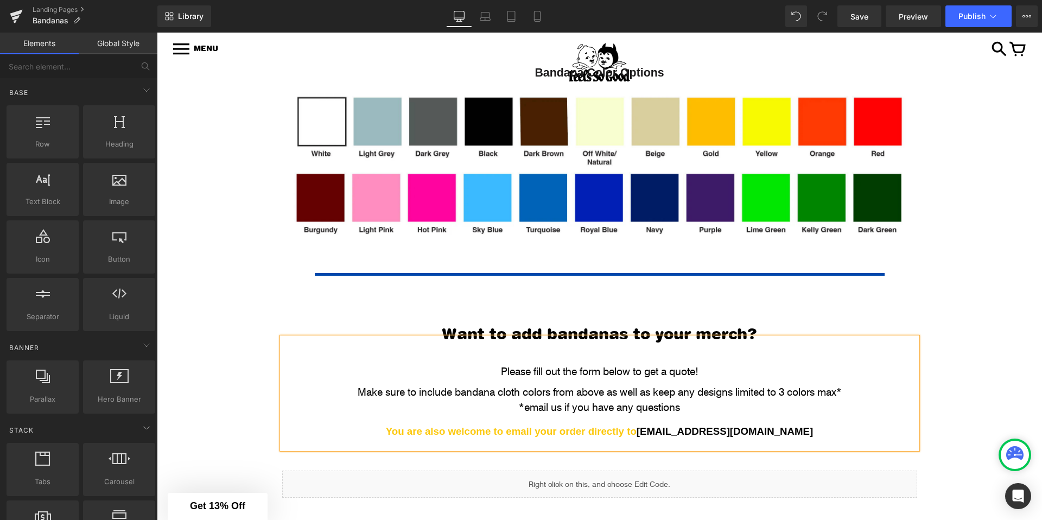
click at [245, 362] on div "GET A QUOTE NOW! Button Video Bg BANDANAS Heading Bandanas are a versatile item…" at bounding box center [599, 1] width 885 height 1368
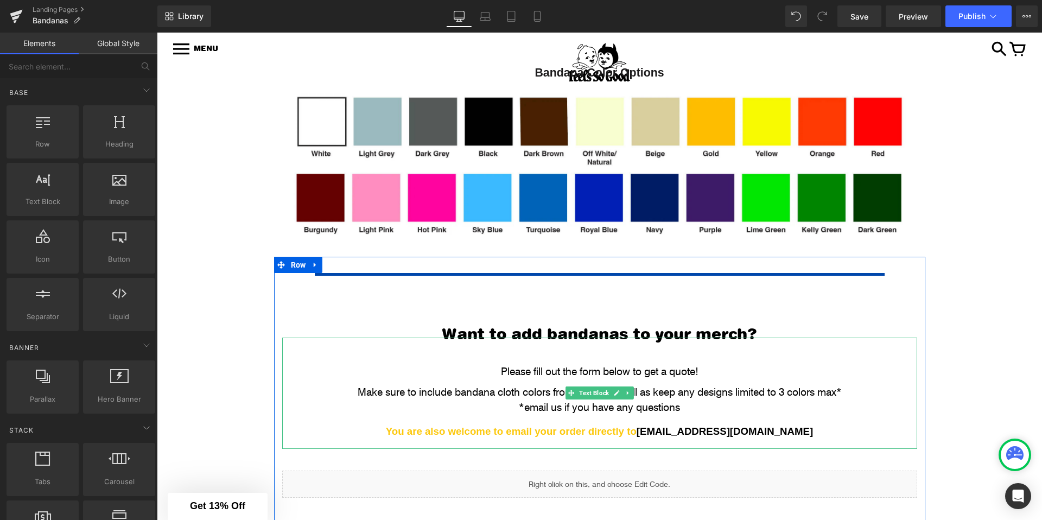
click at [637, 418] on p at bounding box center [600, 417] width 624 height 14
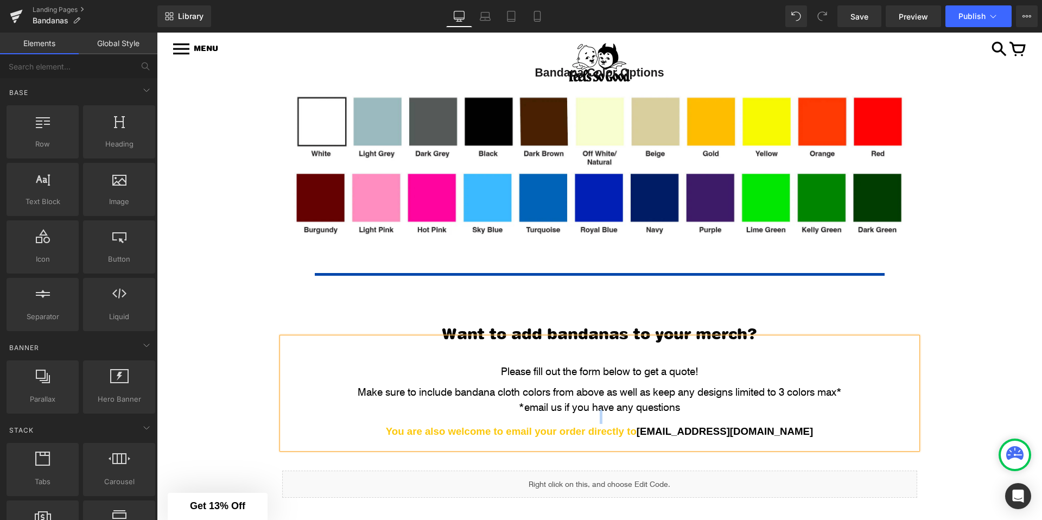
click at [637, 418] on p at bounding box center [600, 417] width 624 height 14
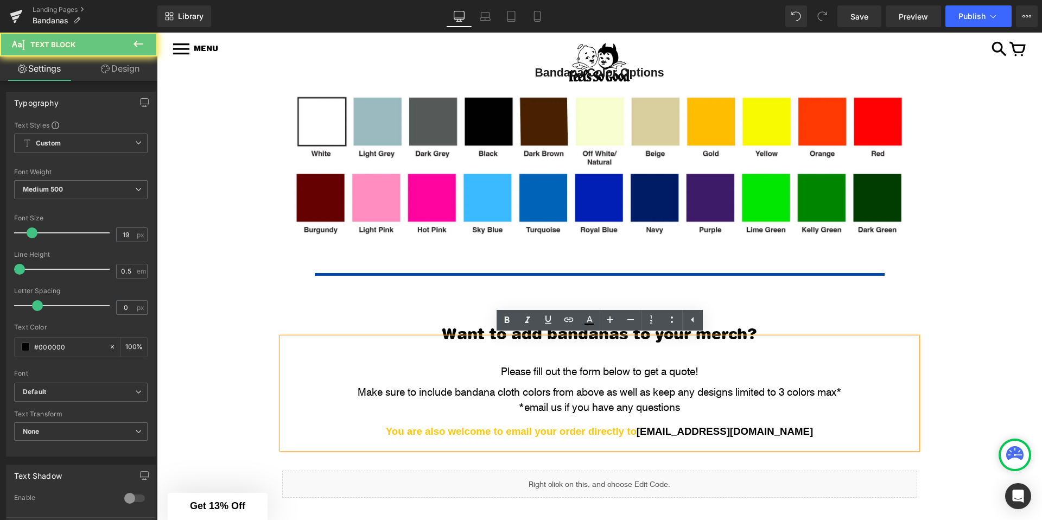
click at [670, 414] on p at bounding box center [600, 417] width 624 height 14
click at [680, 414] on p at bounding box center [600, 417] width 624 height 14
click at [691, 401] on div at bounding box center [600, 401] width 624 height 5
click at [685, 410] on p at bounding box center [600, 417] width 624 height 14
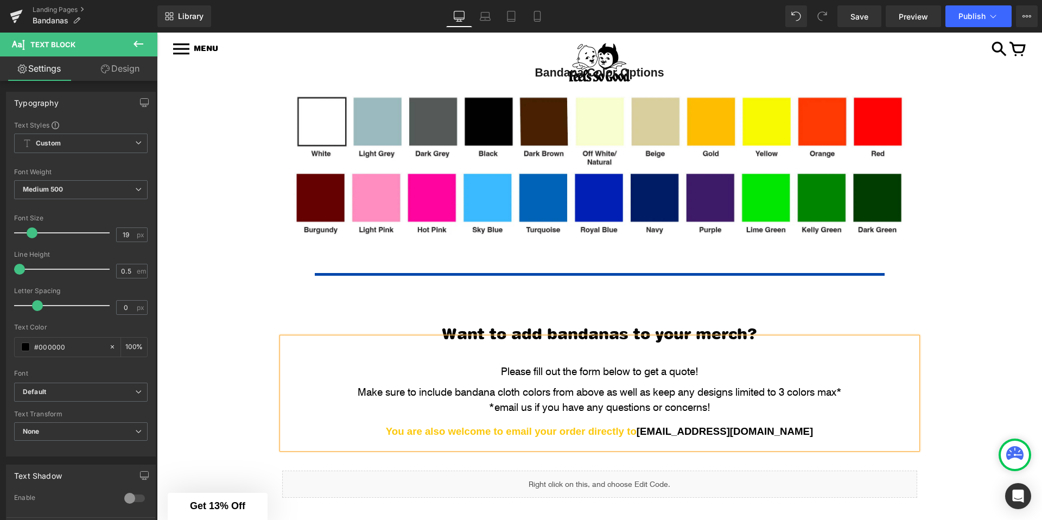
click at [496, 410] on div "*email us if you have any questions or concerns!" at bounding box center [600, 406] width 624 height 5
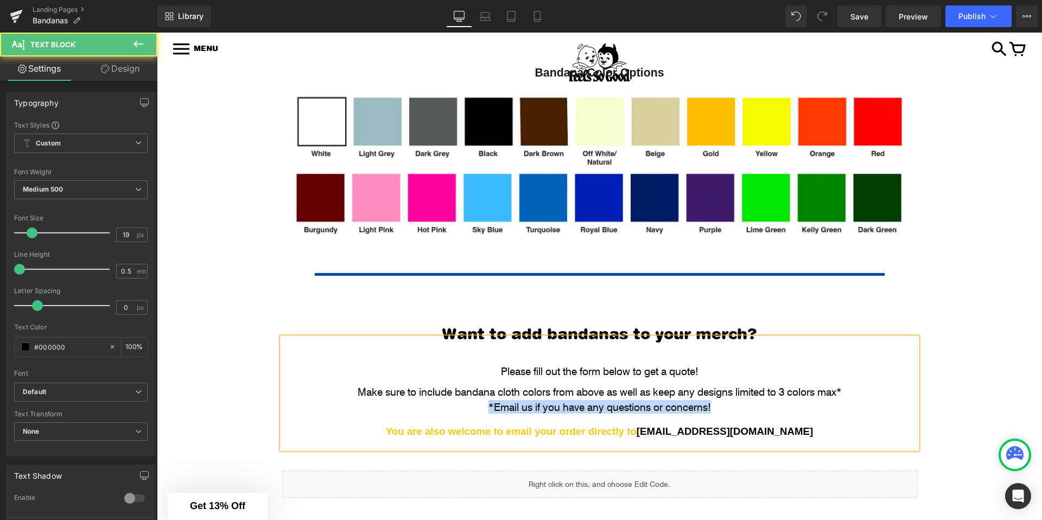
drag, startPoint x: 480, startPoint y: 405, endPoint x: 777, endPoint y: 404, distance: 297.4
click at [777, 405] on div "*Email us if you have any questions or concerns!" at bounding box center [600, 406] width 624 height 5
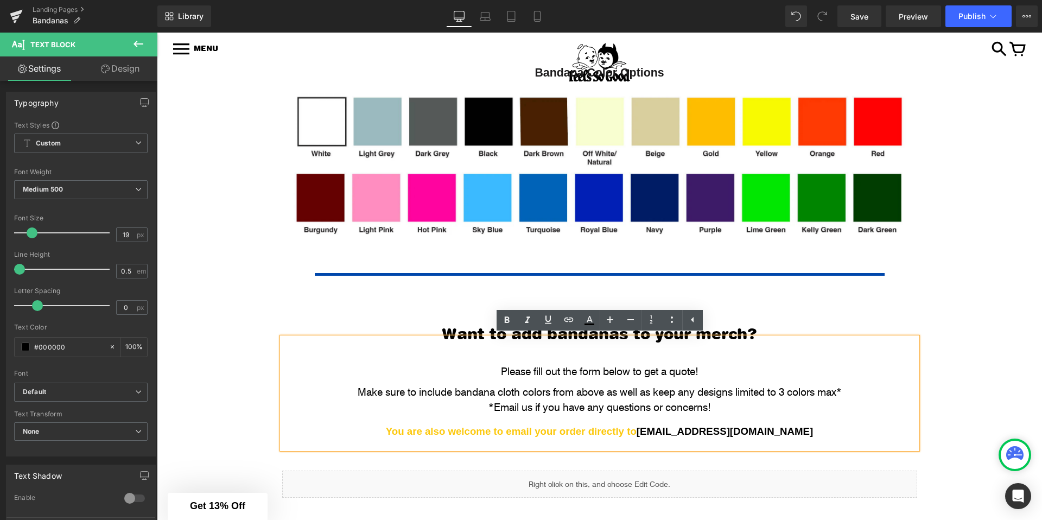
click at [236, 368] on div "GET A QUOTE NOW! Button Video Bg BANDANAS Heading Bandanas are a versatile item…" at bounding box center [599, 1] width 885 height 1368
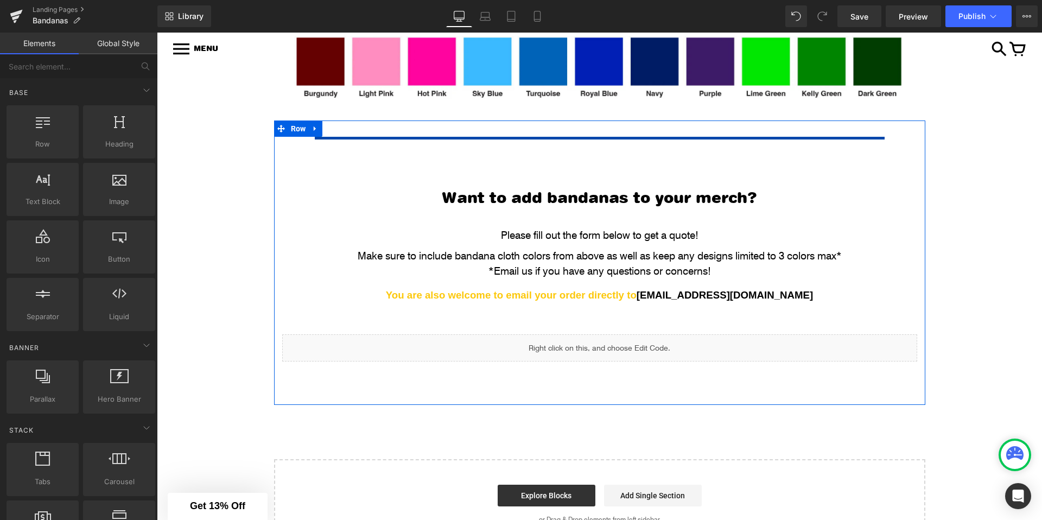
scroll to position [1022, 0]
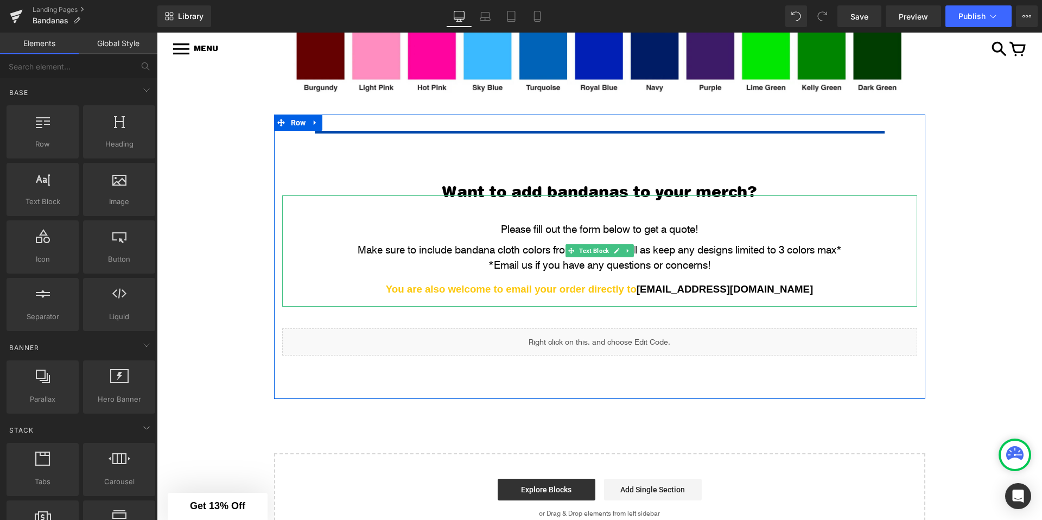
click at [551, 263] on div "*Email us if you have any questions or concerns!" at bounding box center [600, 264] width 624 height 5
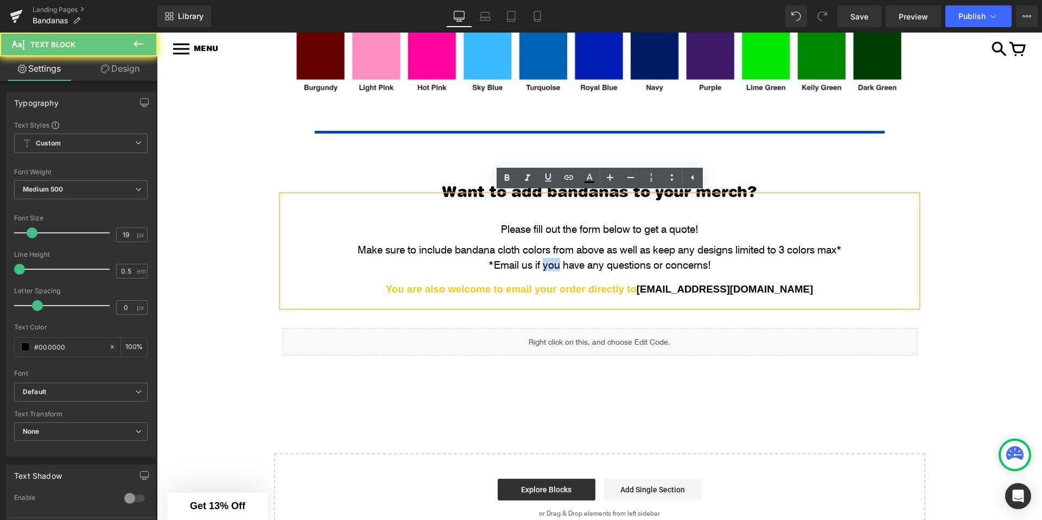
click at [551, 263] on div "*Email us if you have any questions or concerns!" at bounding box center [600, 264] width 624 height 5
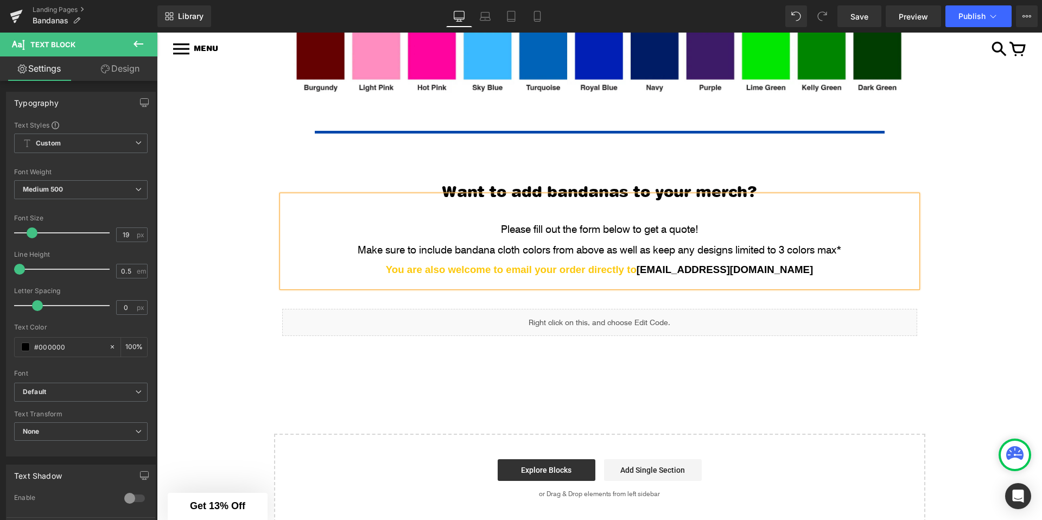
click at [598, 271] on span "You are also welcome to email your order directly to" at bounding box center [511, 269] width 251 height 11
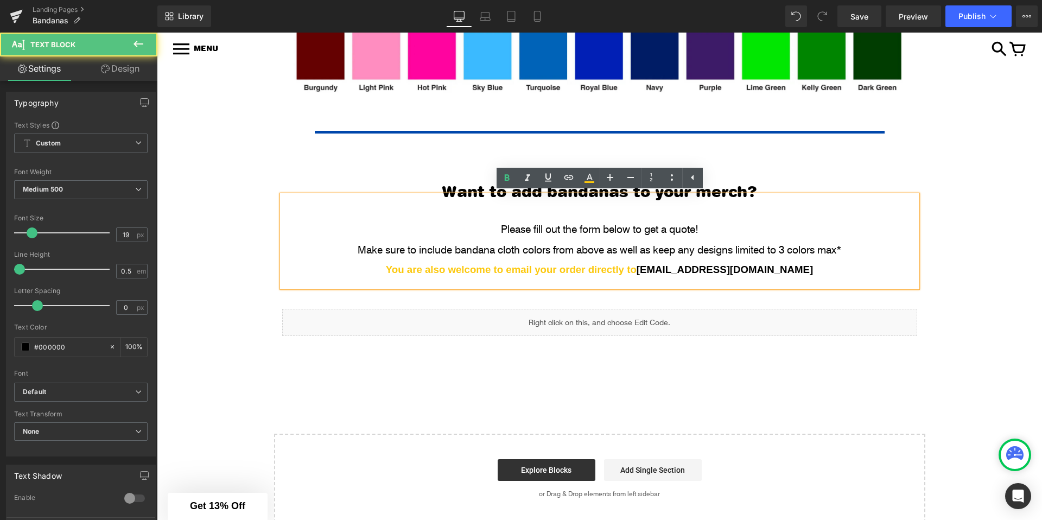
click at [596, 270] on span "You are also welcome to email your order directly to" at bounding box center [511, 269] width 251 height 11
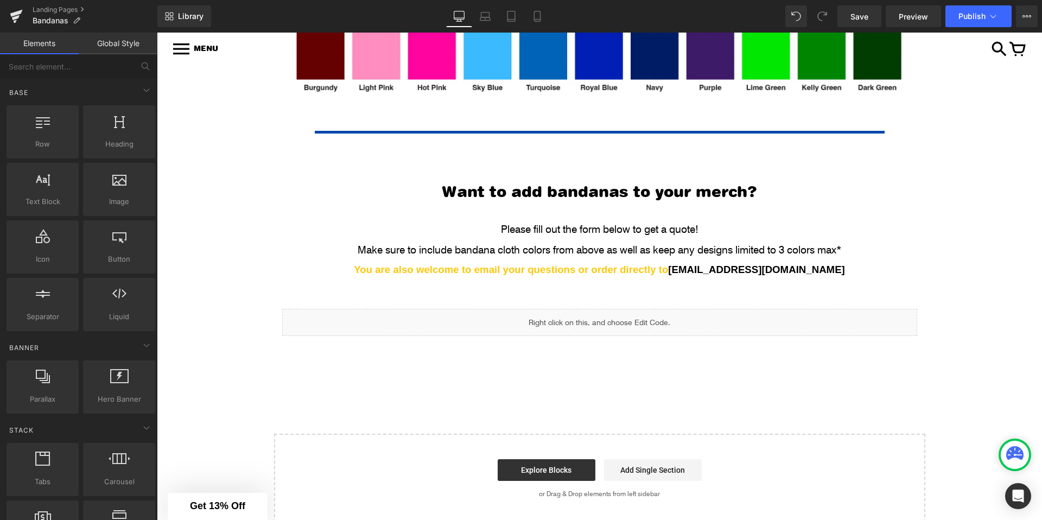
scroll to position [954, 0]
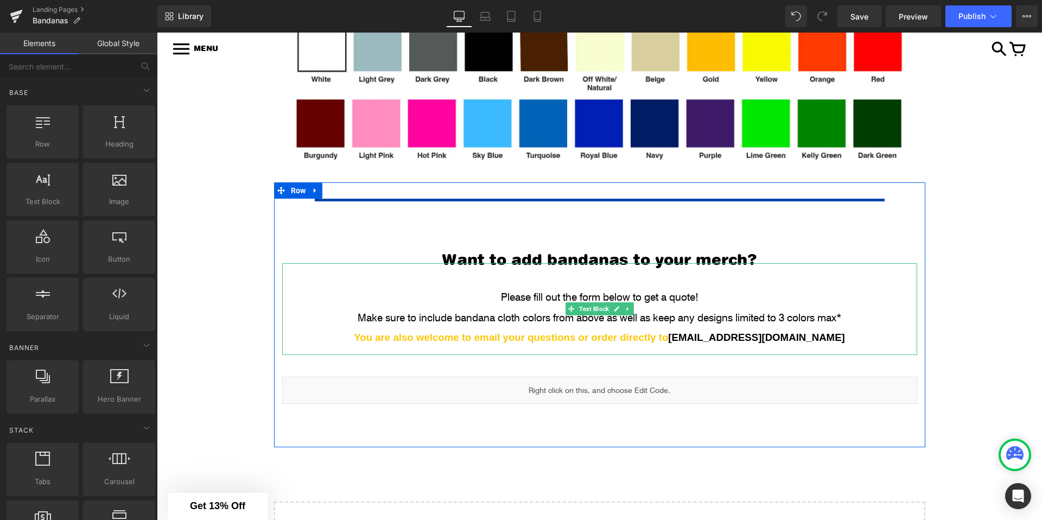
click at [846, 318] on div "Make sure to include bandana cloth colors from above as well as keep any design…" at bounding box center [600, 317] width 624 height 5
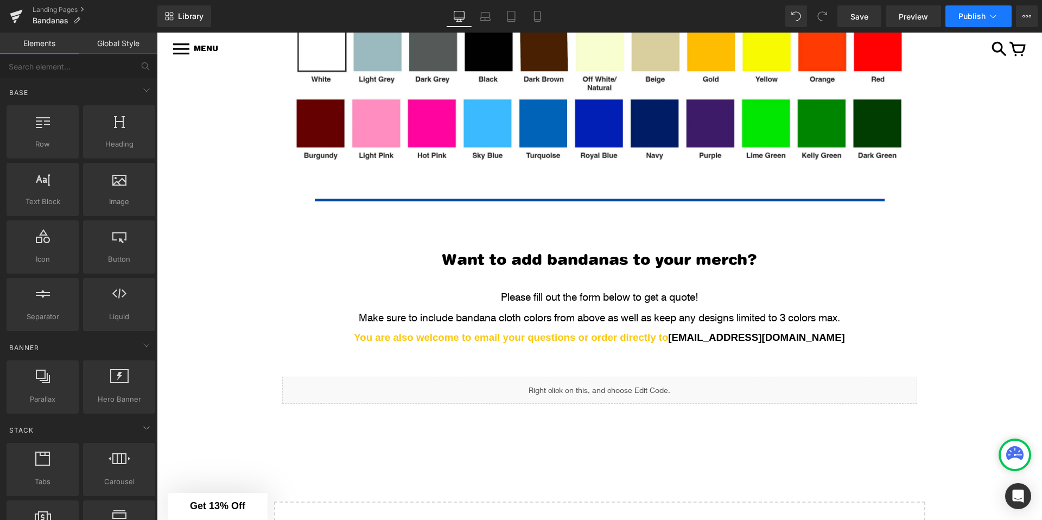
click at [959, 13] on span "Publish" at bounding box center [971, 16] width 27 height 9
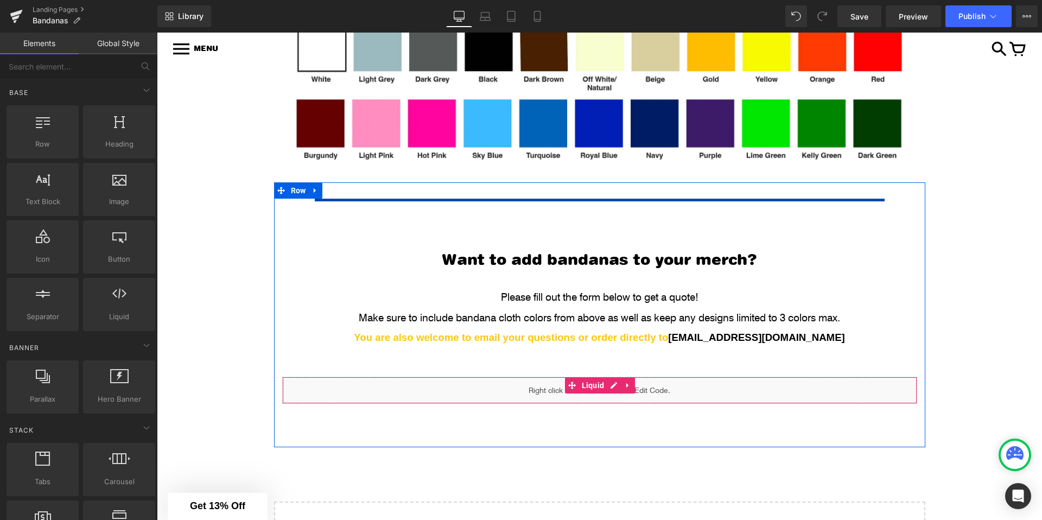
click at [612, 387] on div "Liquid" at bounding box center [599, 390] width 635 height 27
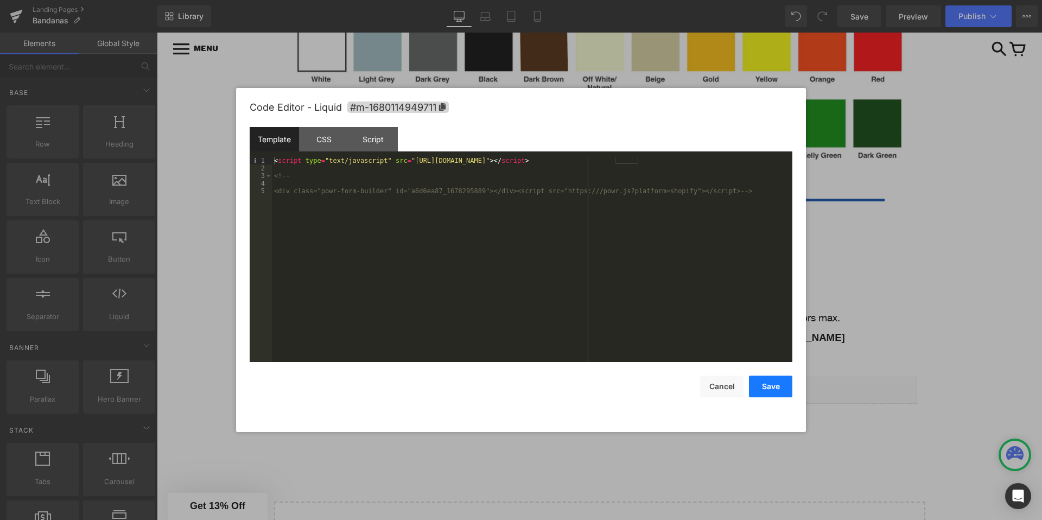
click at [770, 389] on button "Save" at bounding box center [770, 387] width 43 height 22
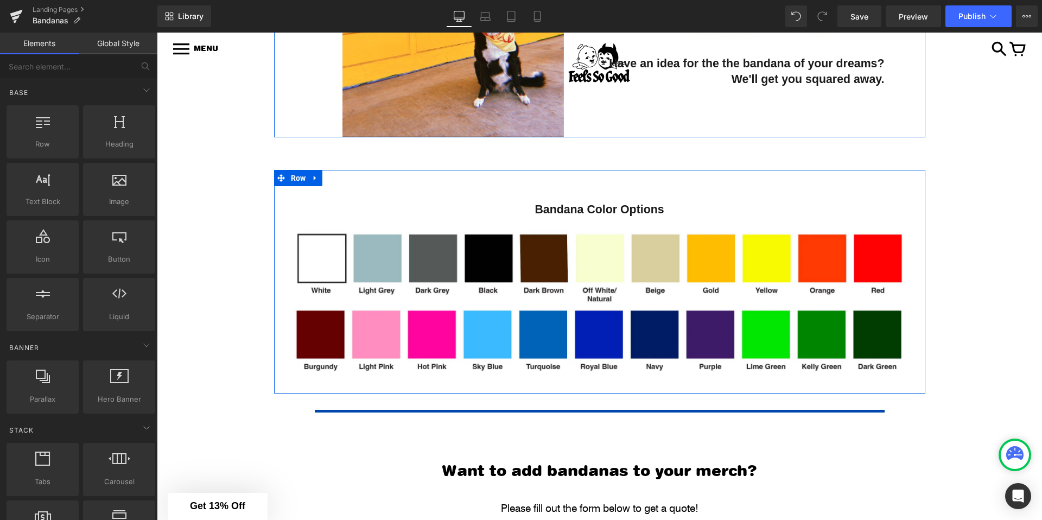
scroll to position [739, 0]
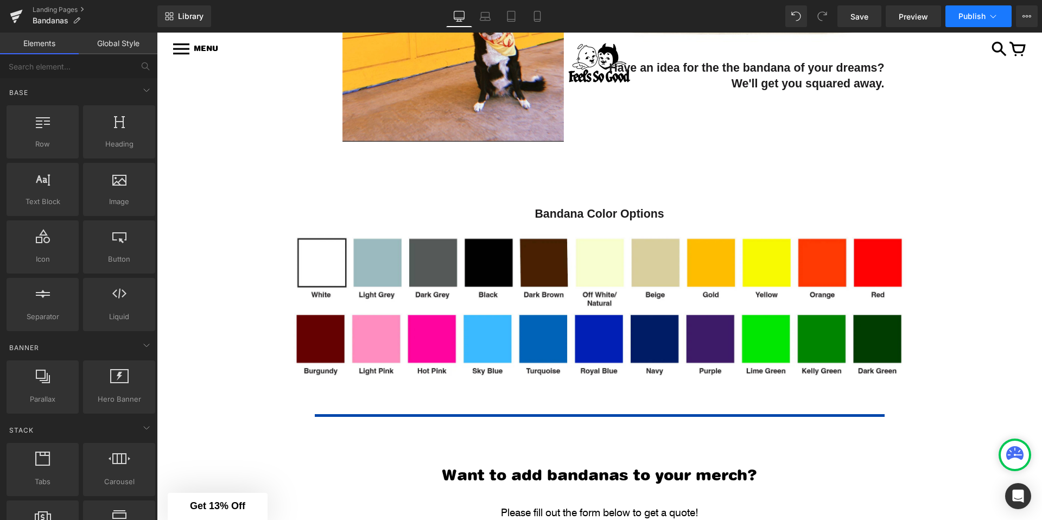
click at [990, 18] on icon at bounding box center [993, 16] width 11 height 11
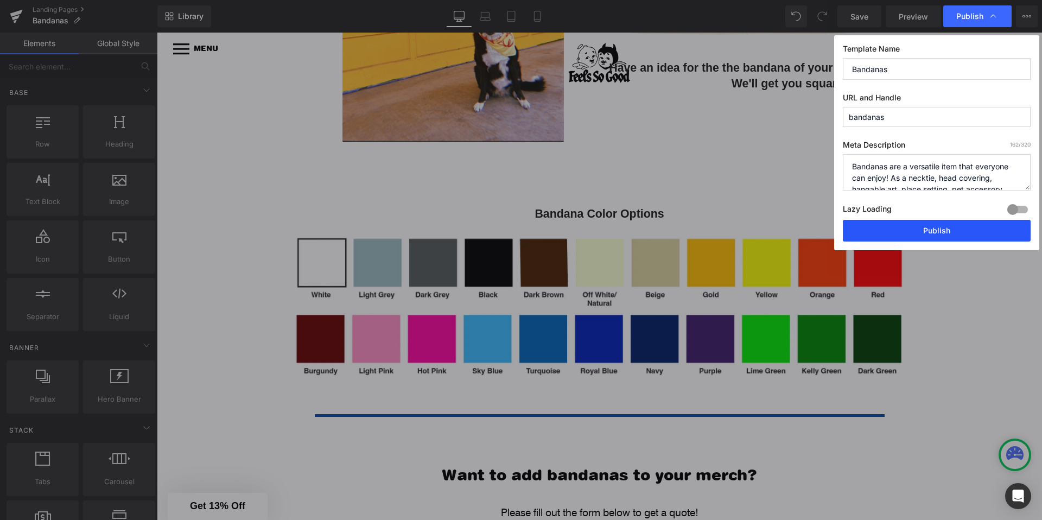
drag, startPoint x: 897, startPoint y: 233, endPoint x: 732, endPoint y: 201, distance: 167.5
click at [897, 233] on button "Publish" at bounding box center [937, 231] width 188 height 22
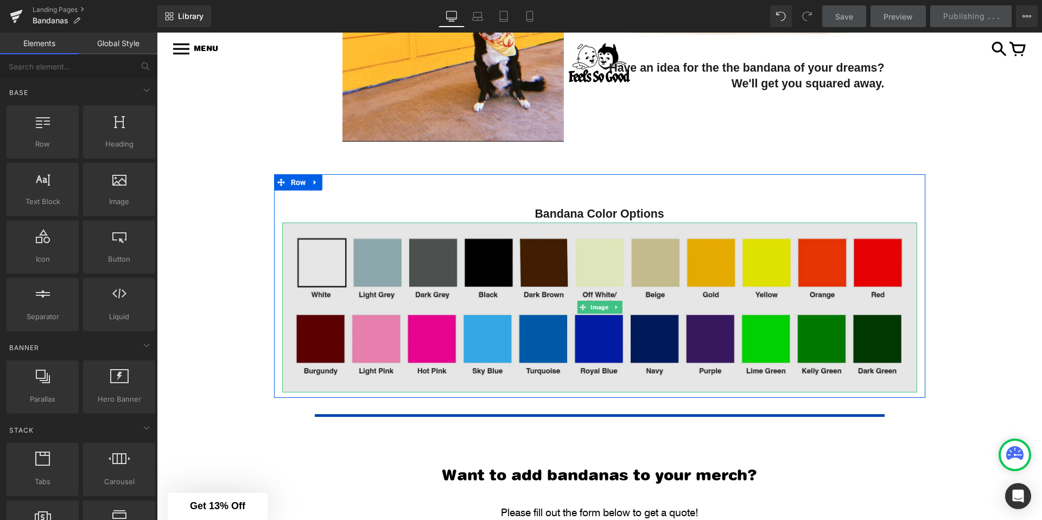
scroll to position [1096, 0]
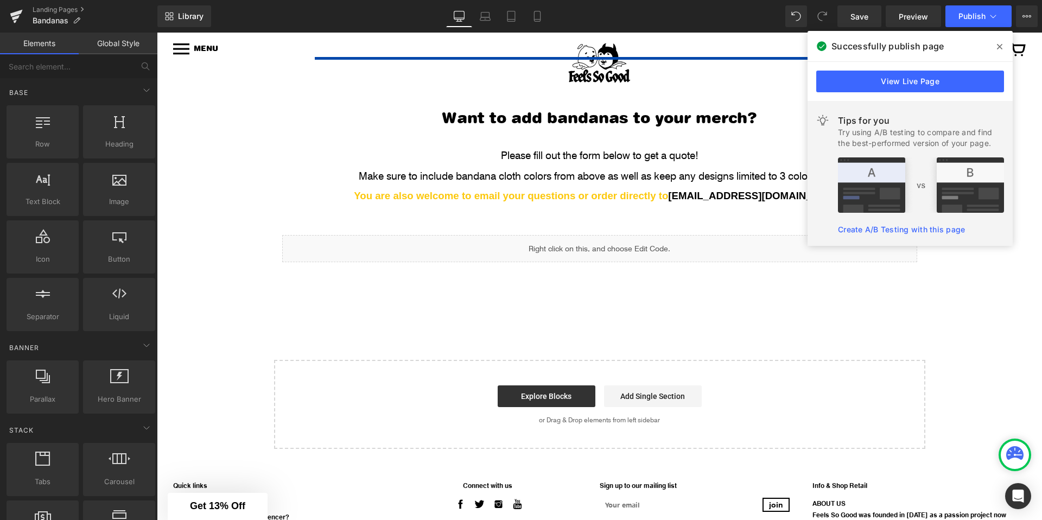
click at [997, 51] on span at bounding box center [999, 46] width 17 height 17
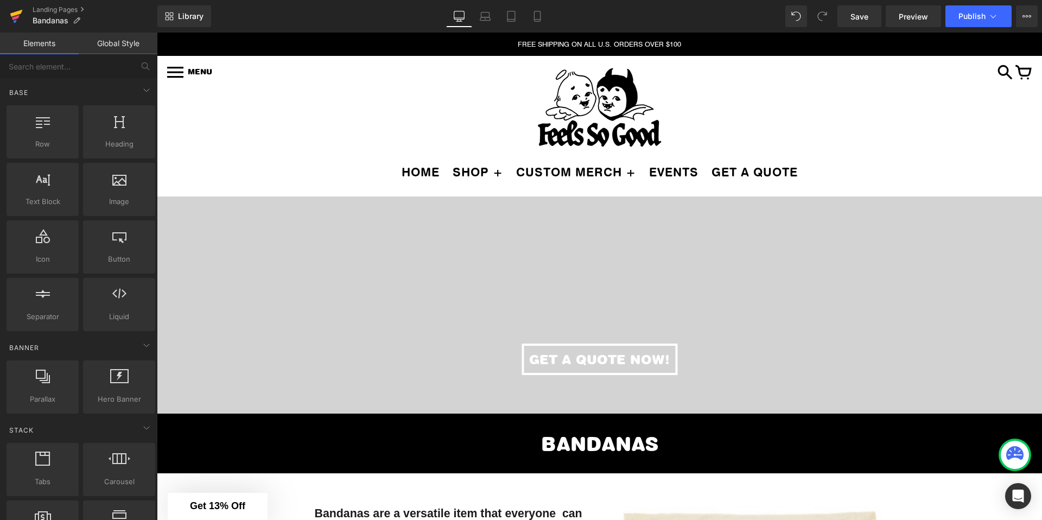
click at [10, 16] on icon at bounding box center [16, 16] width 13 height 27
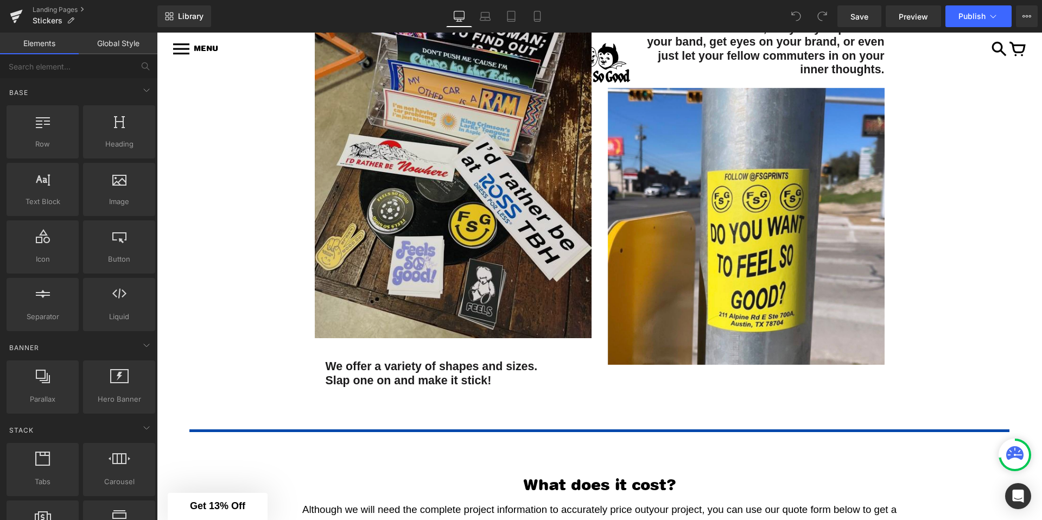
scroll to position [659, 0]
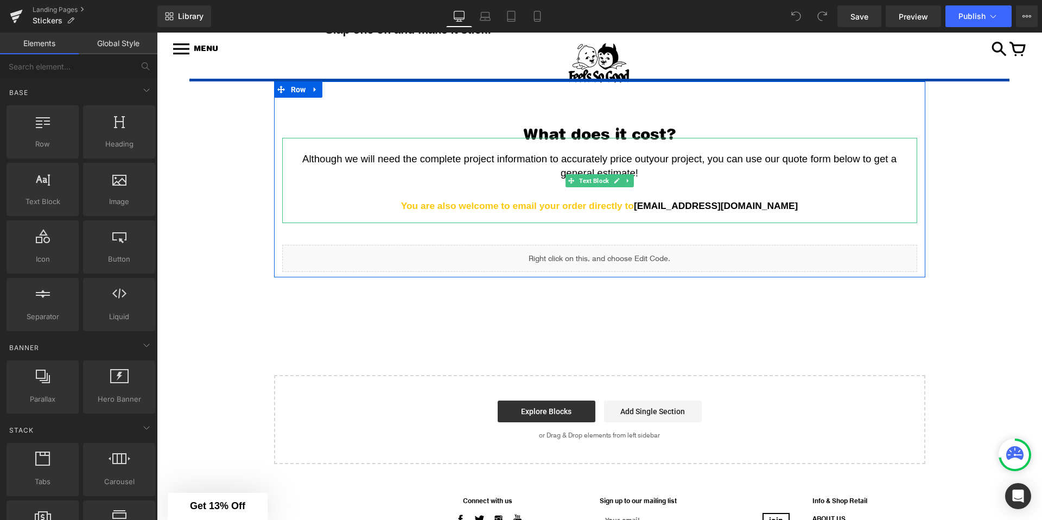
click at [658, 174] on p "Although we will need the complete project information to accurately price out …" at bounding box center [600, 166] width 624 height 28
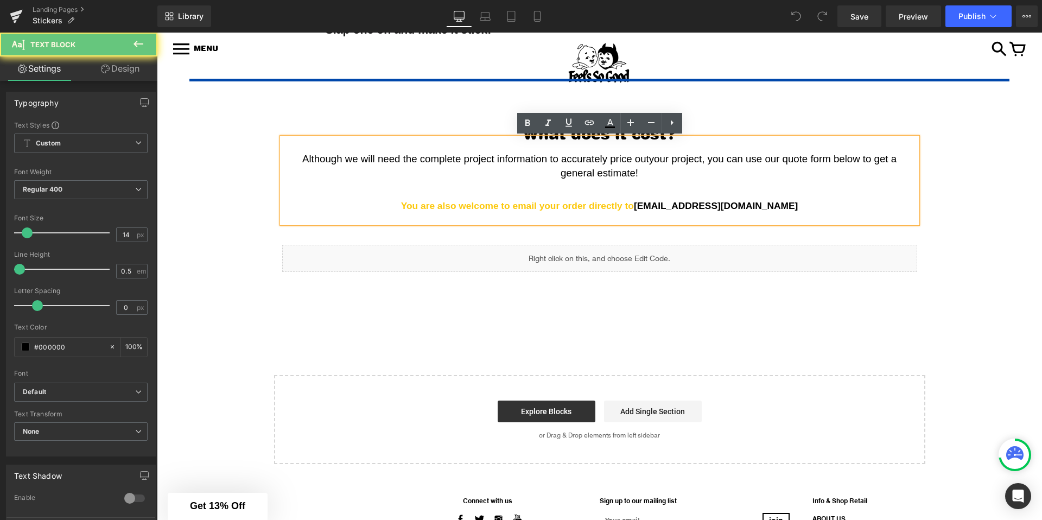
click at [636, 171] on span "your project, you can use our quote form below to get a general estimate!" at bounding box center [730, 166] width 339 height 26
click at [660, 173] on p "Although we will need the complete project information to accurately price out …" at bounding box center [600, 166] width 624 height 28
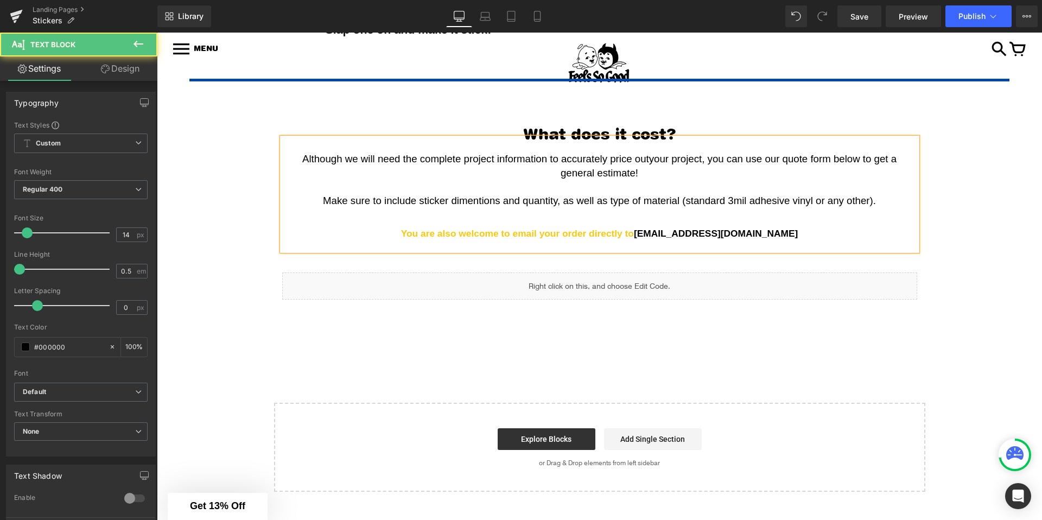
click at [451, 198] on span "Make sure to include sticker dimentions and quantity, as well as type of materi…" at bounding box center [599, 200] width 553 height 11
click at [466, 198] on span "Make sure to include sticker dimentions and quantity, as well as type of materi…" at bounding box center [599, 200] width 553 height 11
click at [357, 215] on p at bounding box center [600, 213] width 624 height 10
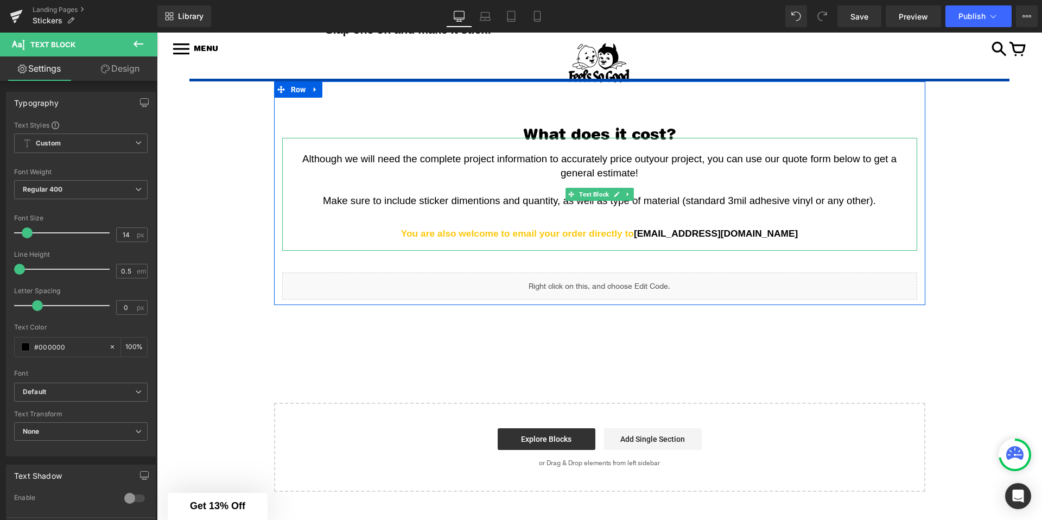
click at [487, 200] on span "Make sure to include sticker dimentions and quantity, as well as type of materi…" at bounding box center [599, 200] width 553 height 11
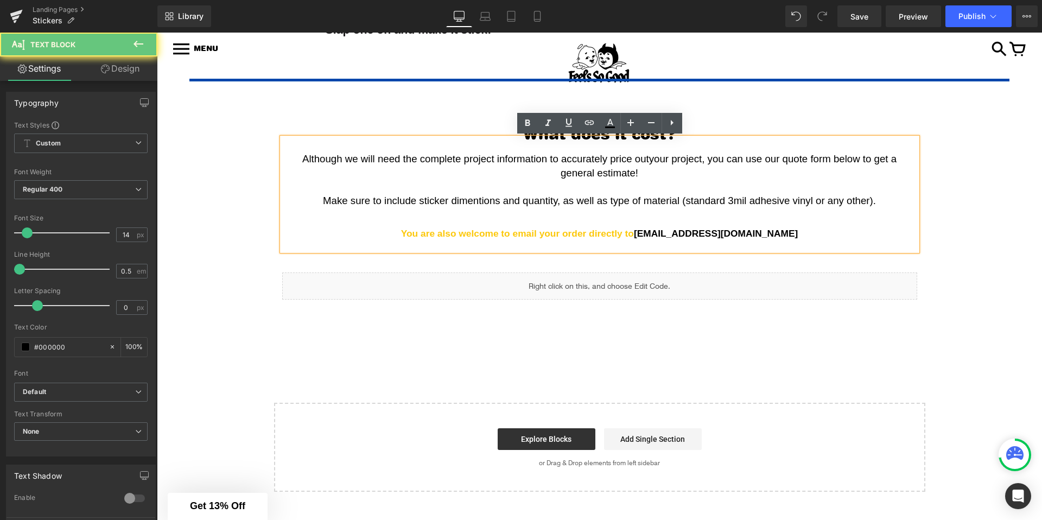
click at [458, 200] on span "Make sure to include sticker dimentions and quantity, as well as type of materi…" at bounding box center [599, 200] width 553 height 11
click at [481, 203] on span "Make sure to include sticker dimentions and quantity, as well as type of materi…" at bounding box center [599, 200] width 553 height 11
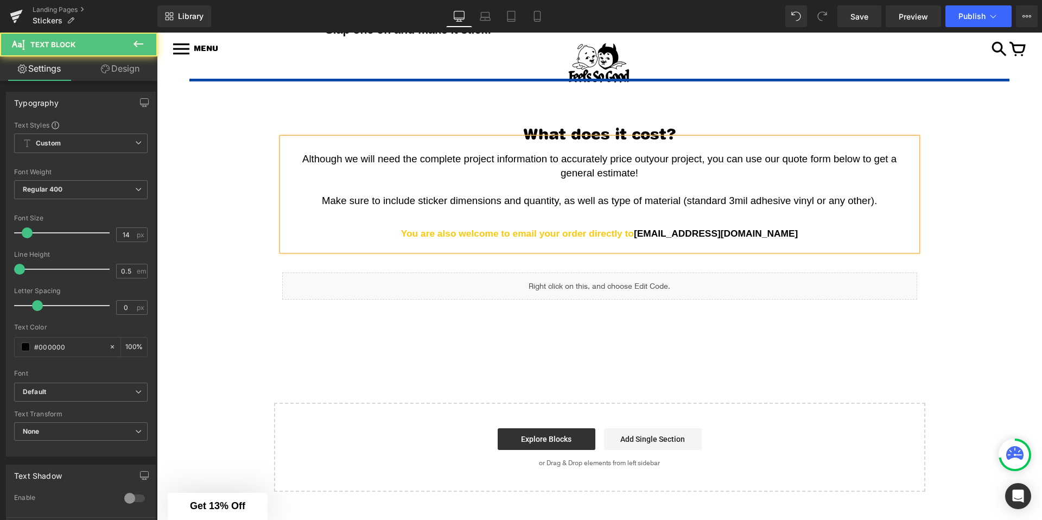
click at [485, 225] on p at bounding box center [600, 223] width 624 height 9
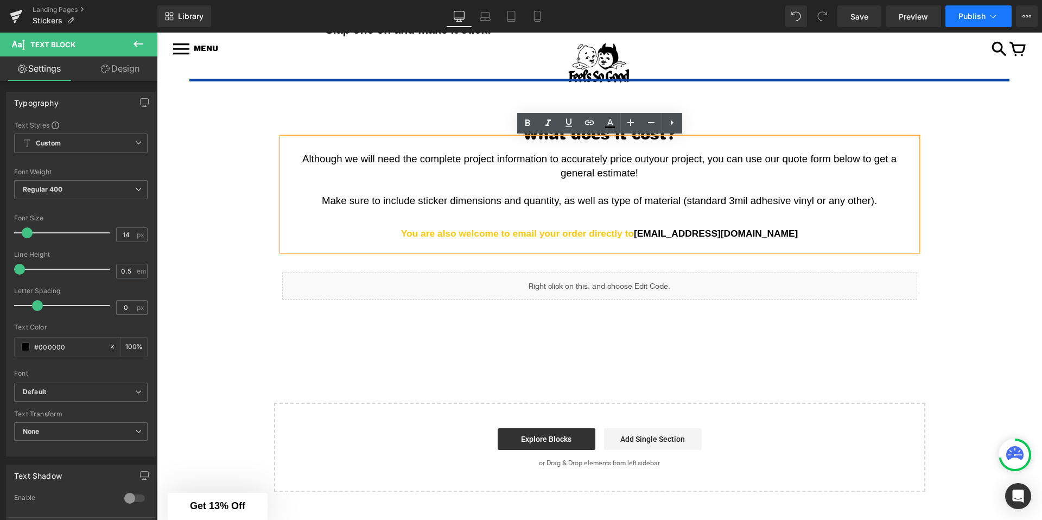
click at [974, 10] on button "Publish" at bounding box center [978, 16] width 66 height 22
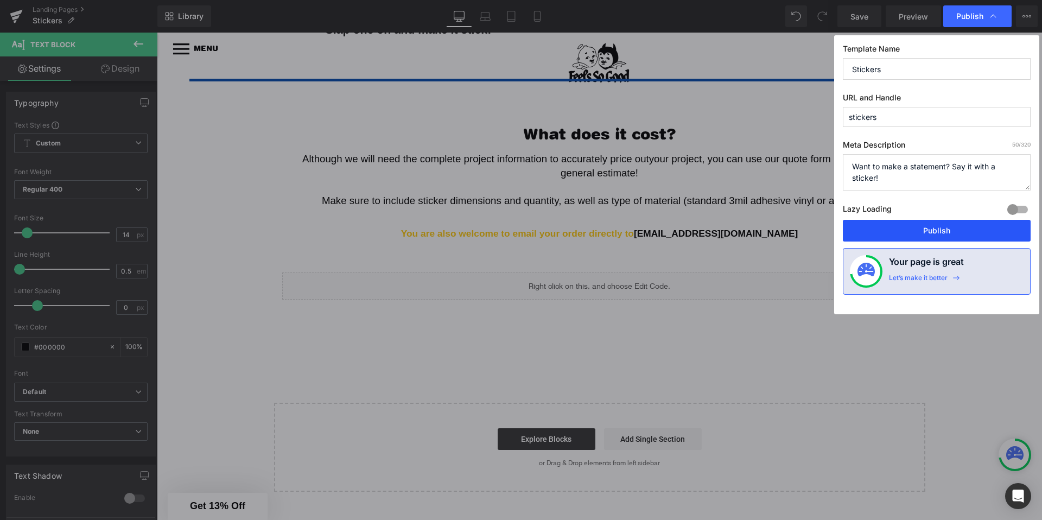
click at [879, 229] on button "Publish" at bounding box center [937, 231] width 188 height 22
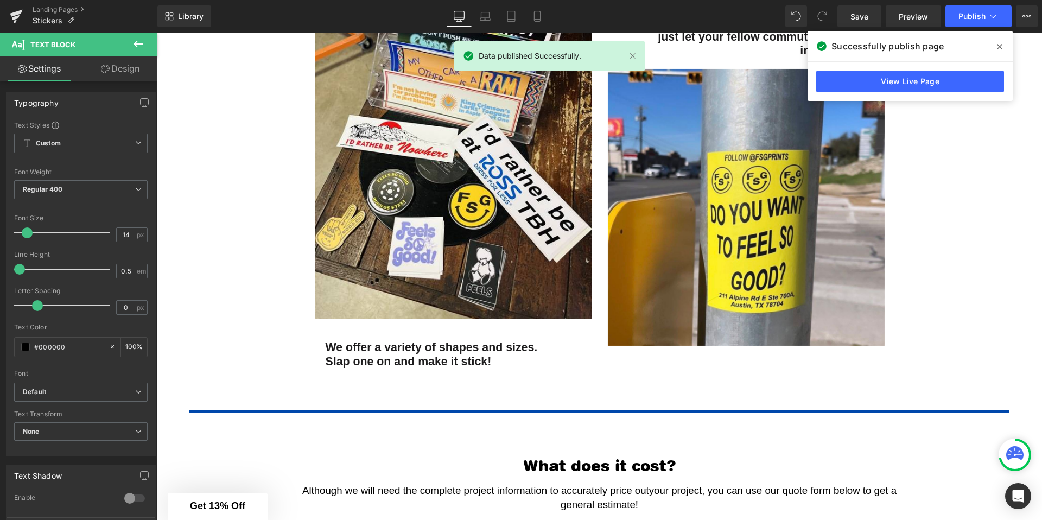
scroll to position [632, 0]
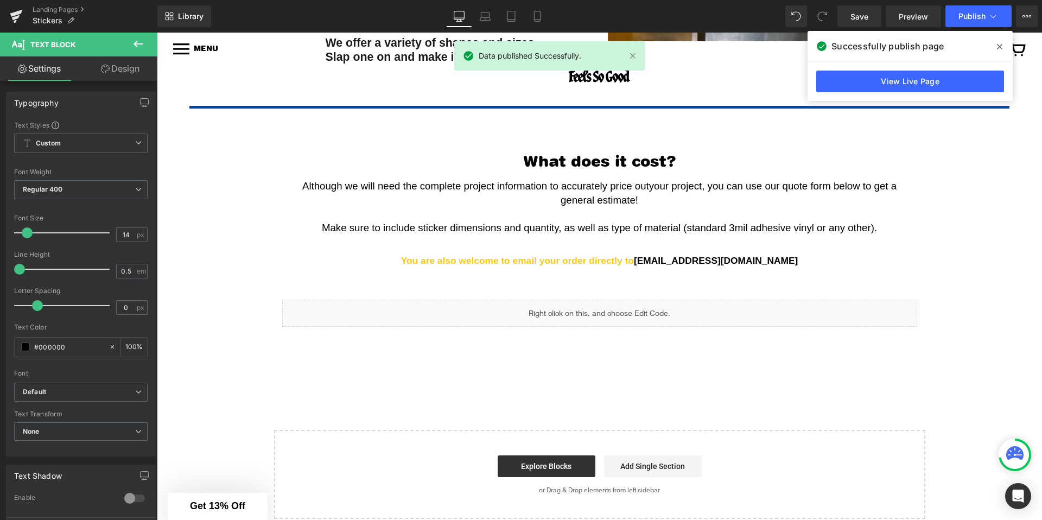
click at [1003, 50] on span at bounding box center [999, 46] width 17 height 17
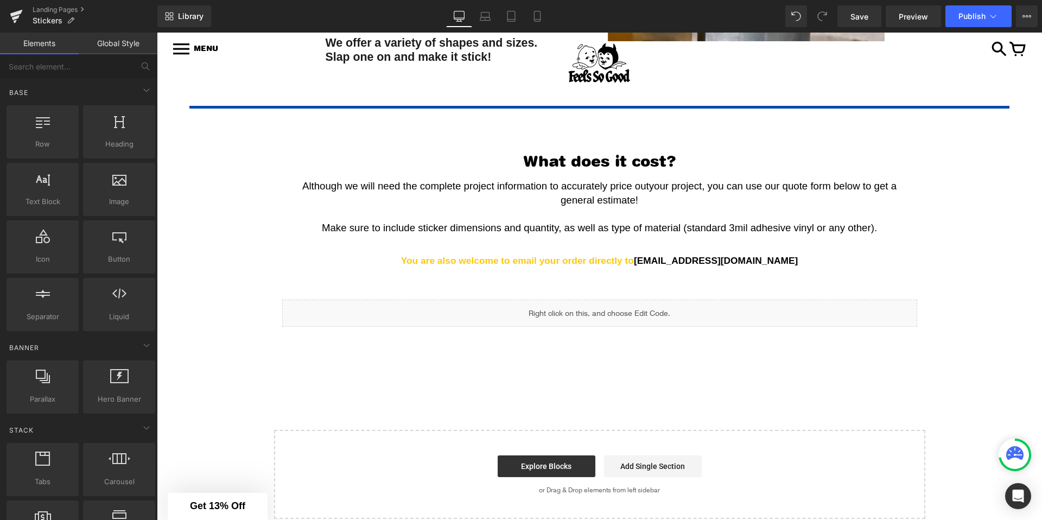
click at [220, 264] on div "STICKERS Heading Image We offer a variety of shapes and sizes. Slap one on and …" at bounding box center [599, 41] width 885 height 955
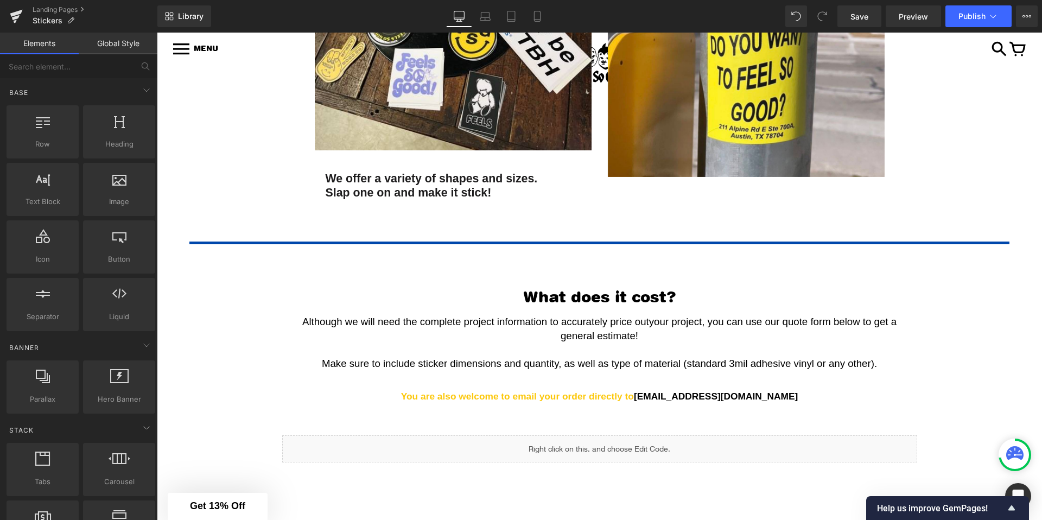
scroll to position [656, 0]
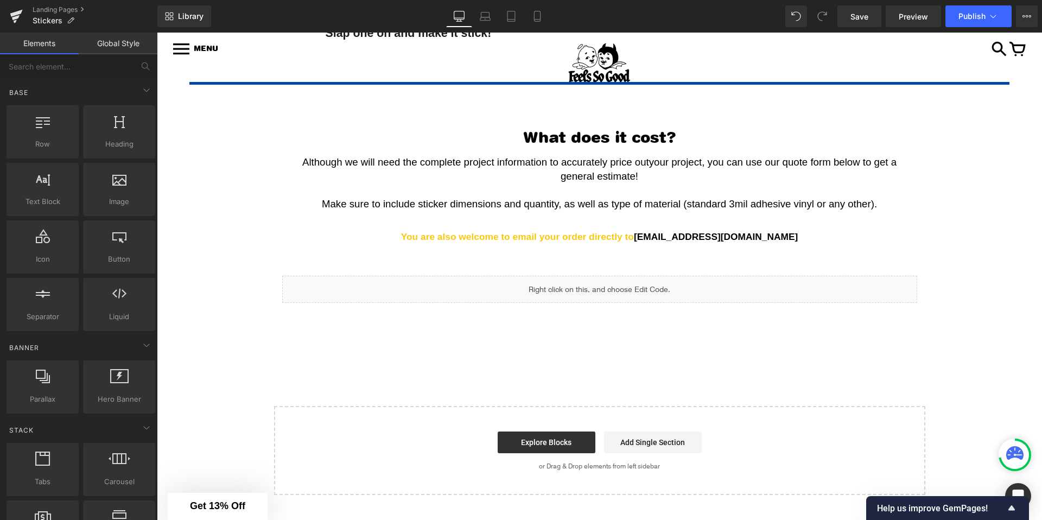
click at [634, 238] on span "You are also welcome to email your order directly to" at bounding box center [517, 236] width 233 height 11
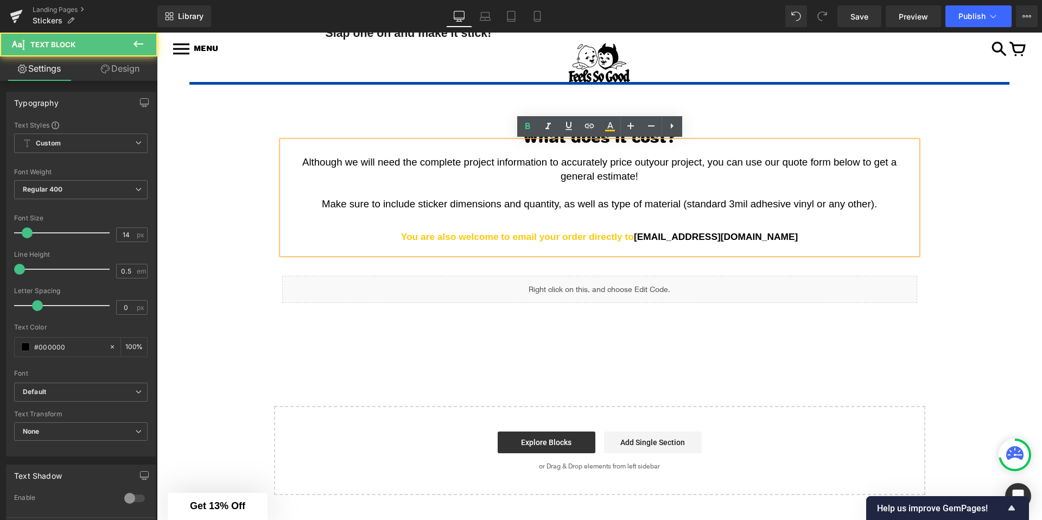
click at [252, 208] on div "STICKERS Heading Image We offer a variety of shapes and sizes. Slap one on and …" at bounding box center [599, 17] width 885 height 955
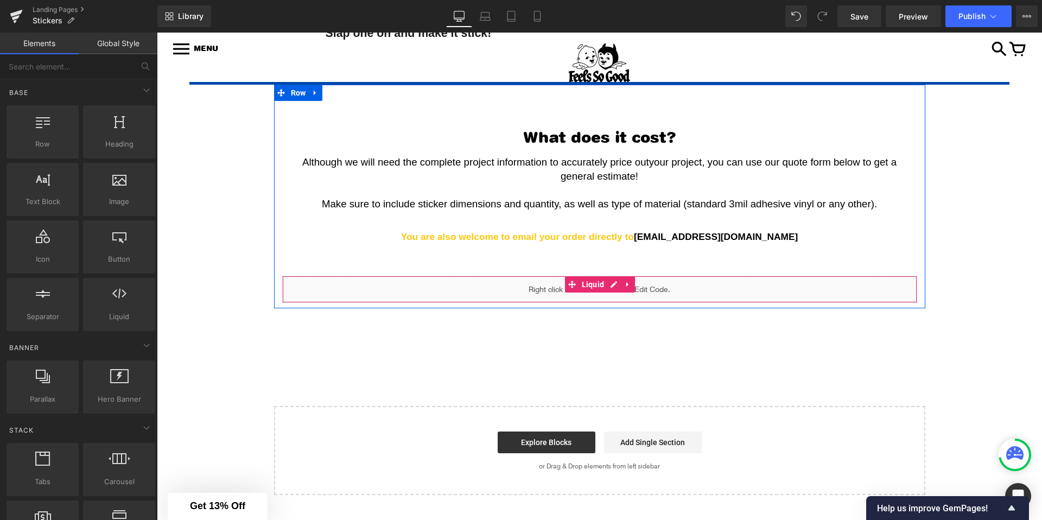
click at [613, 283] on div "Liquid" at bounding box center [599, 289] width 635 height 27
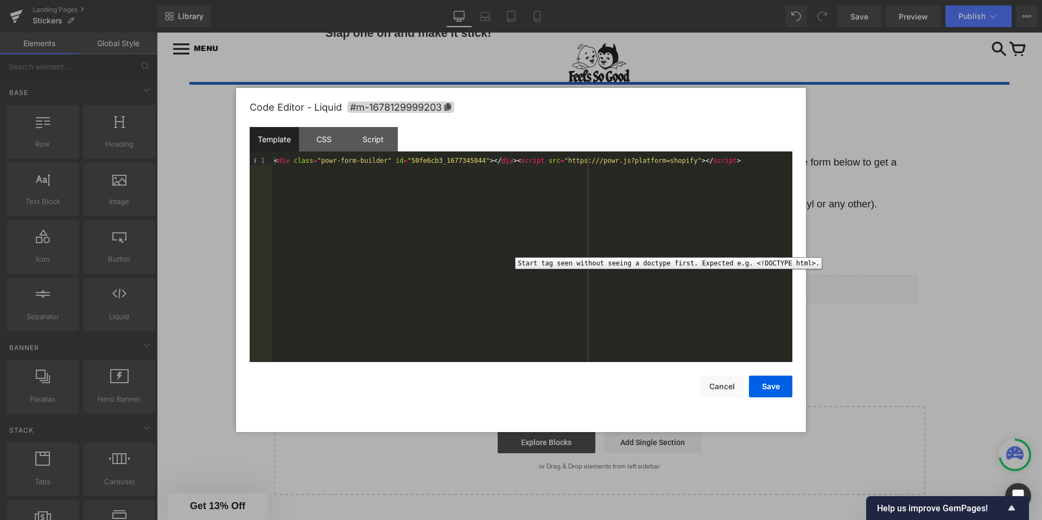
click at [284, 177] on div "< div class = "powr-form-builder" id = "50fe6cb3_1677345044" > </ div > < scrip…" at bounding box center [532, 267] width 520 height 220
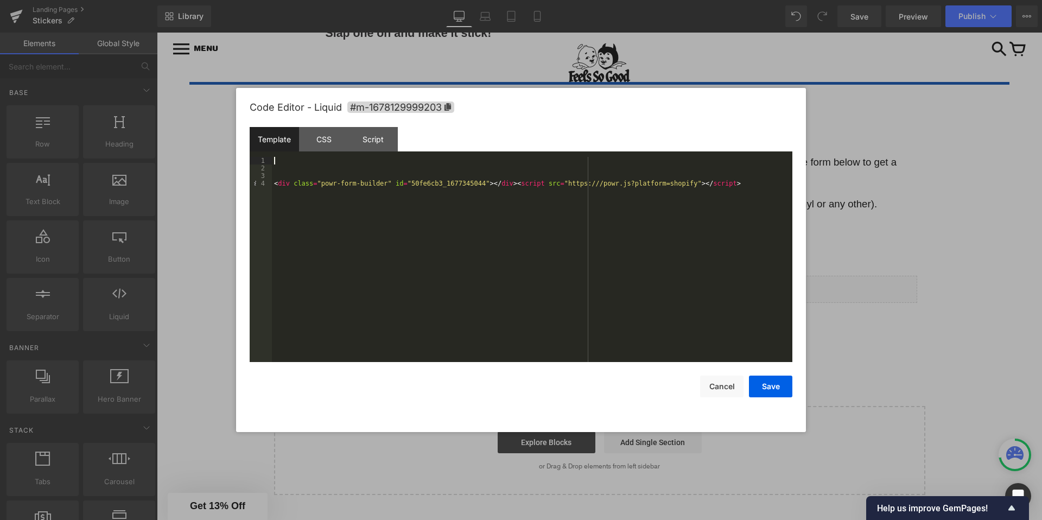
paste textarea
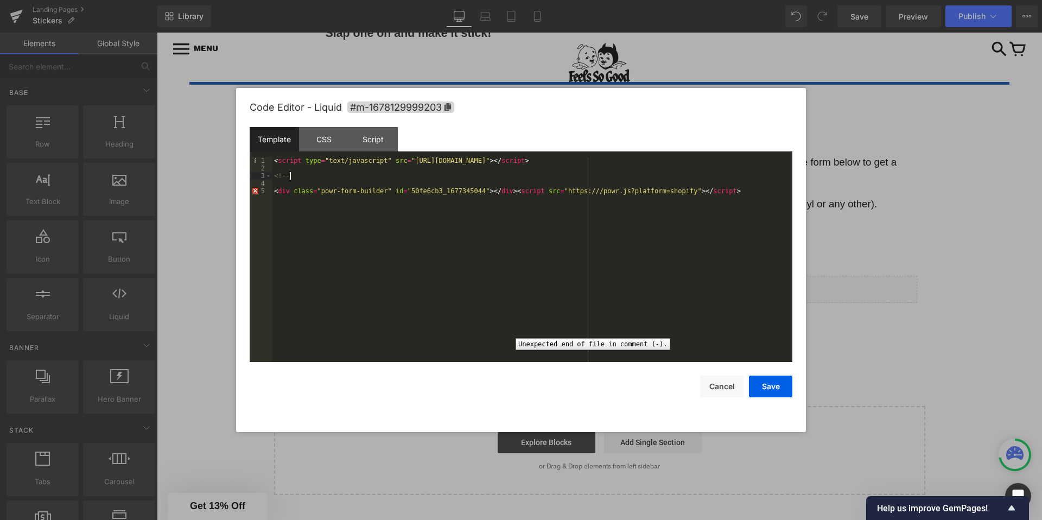
click at [319, 218] on div "< script type = "text/javascript" src = "https://form.jotform.com/jsform/251205…" at bounding box center [532, 267] width 520 height 220
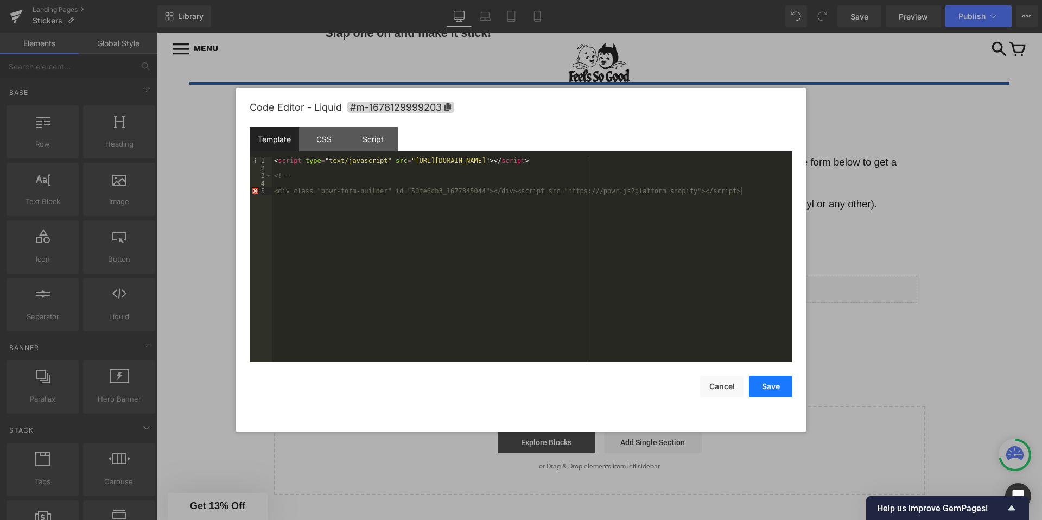
click at [779, 390] on button "Save" at bounding box center [770, 387] width 43 height 22
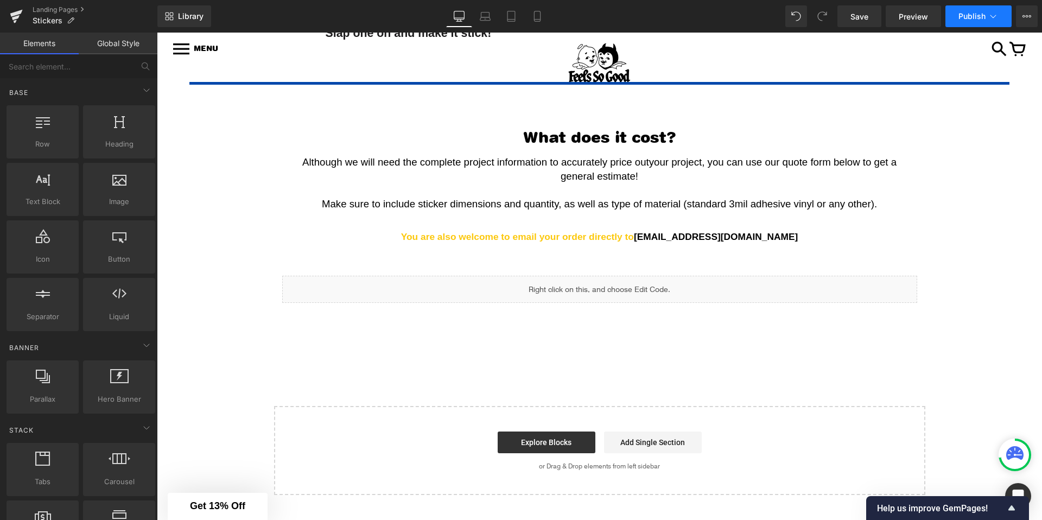
click at [965, 18] on span "Publish" at bounding box center [971, 16] width 27 height 9
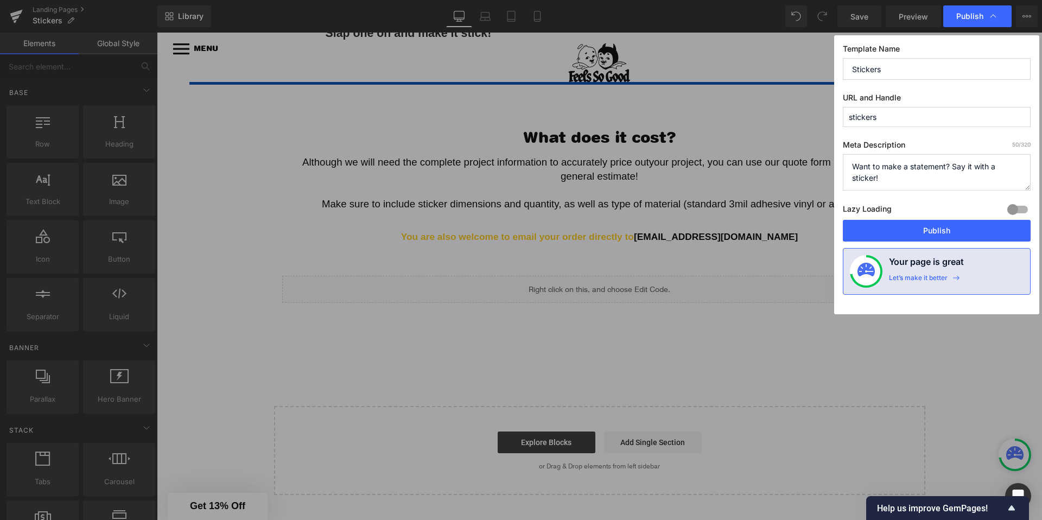
click at [900, 215] on div "Lazy Loading Build Upgrade plan to unlock" at bounding box center [937, 211] width 188 height 18
click at [888, 232] on button "Publish" at bounding box center [937, 231] width 188 height 22
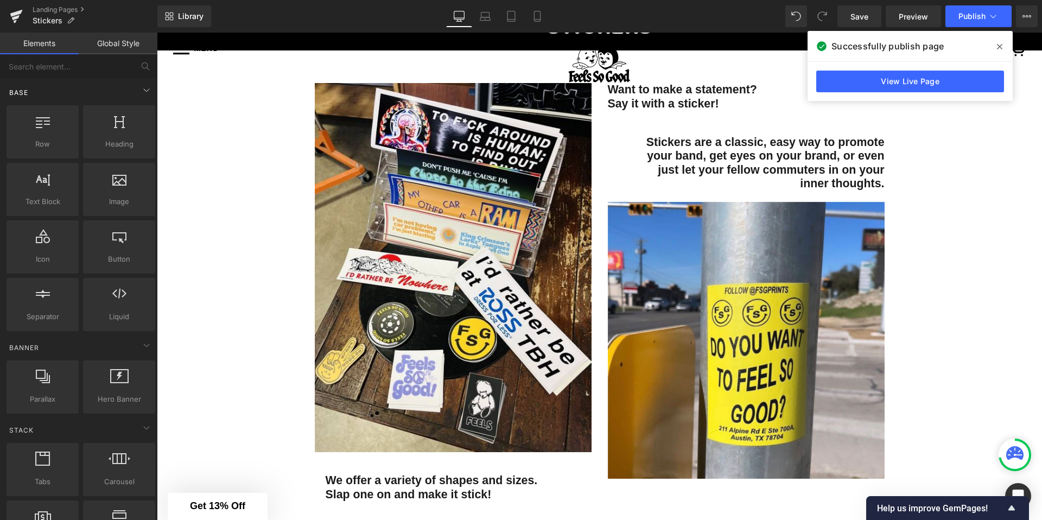
scroll to position [0, 0]
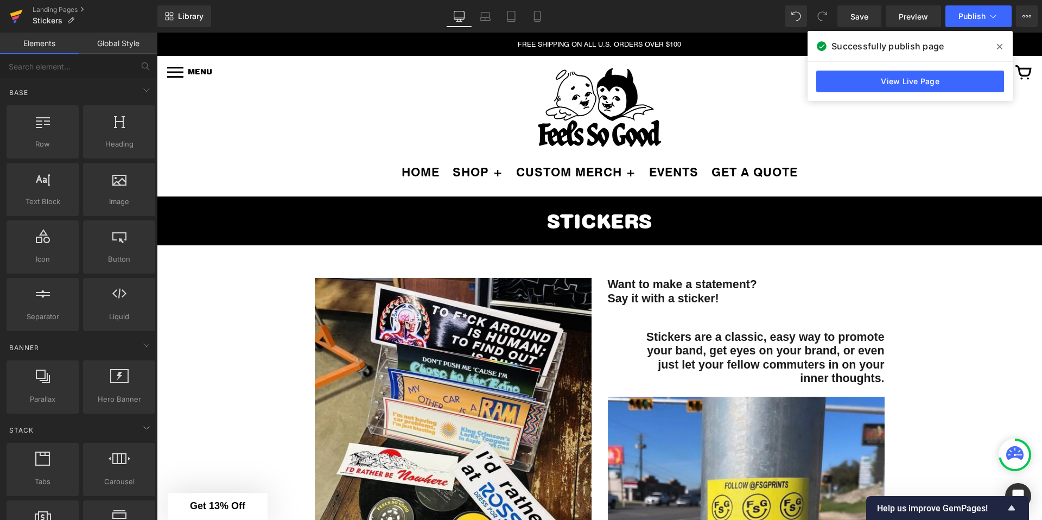
click at [21, 18] on icon at bounding box center [16, 16] width 13 height 27
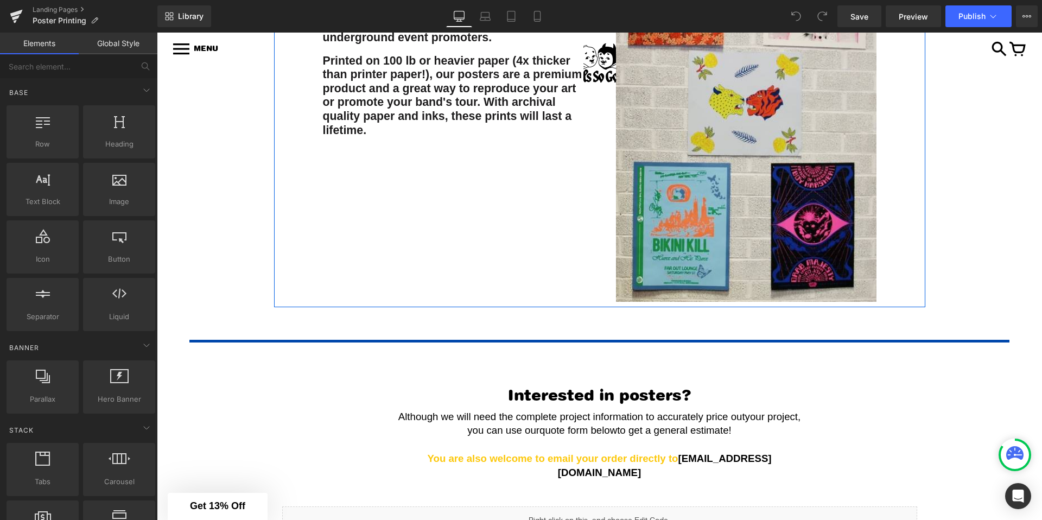
scroll to position [663, 0]
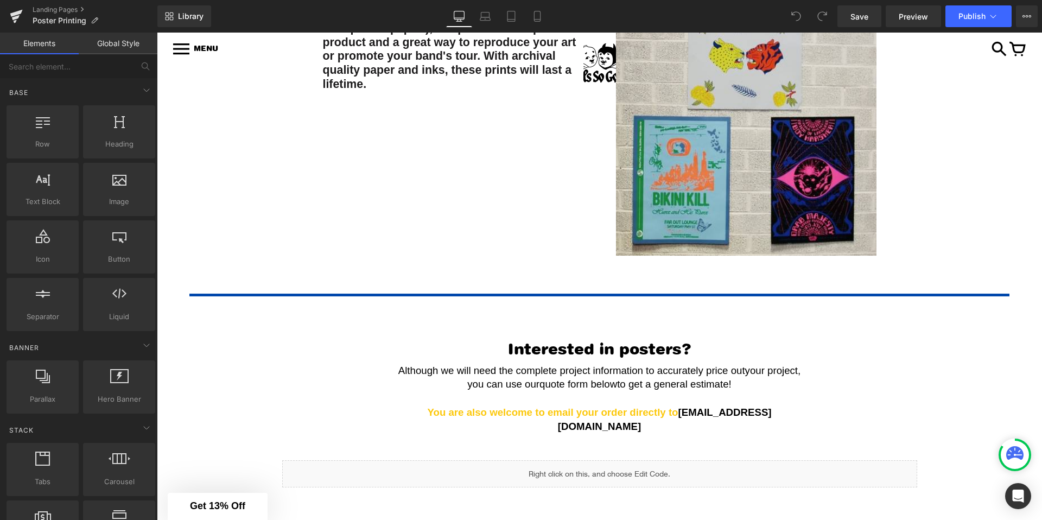
click at [754, 392] on p at bounding box center [600, 398] width 418 height 14
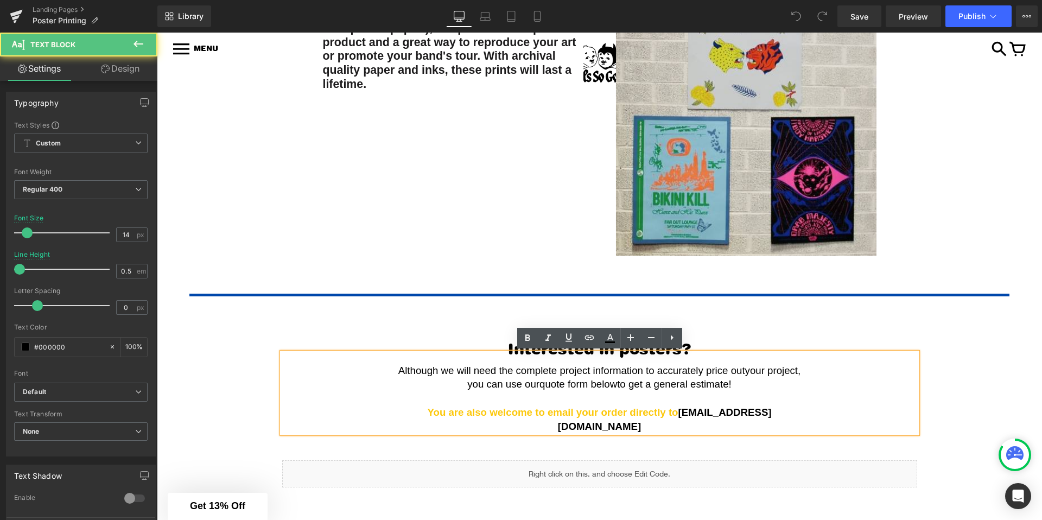
click at [754, 388] on p "Although we will need the complete project information to accurately price out …" at bounding box center [600, 378] width 418 height 28
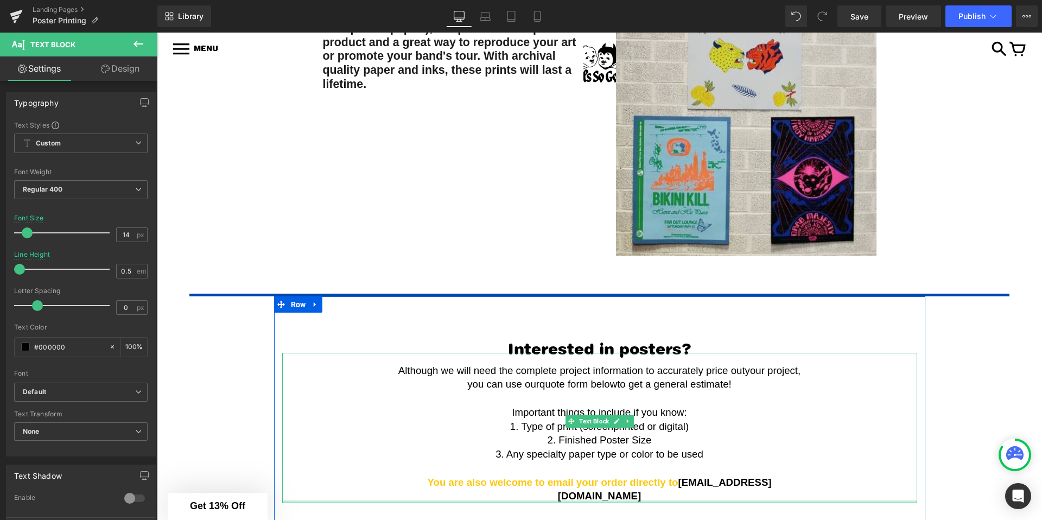
scroll to position [843, 0]
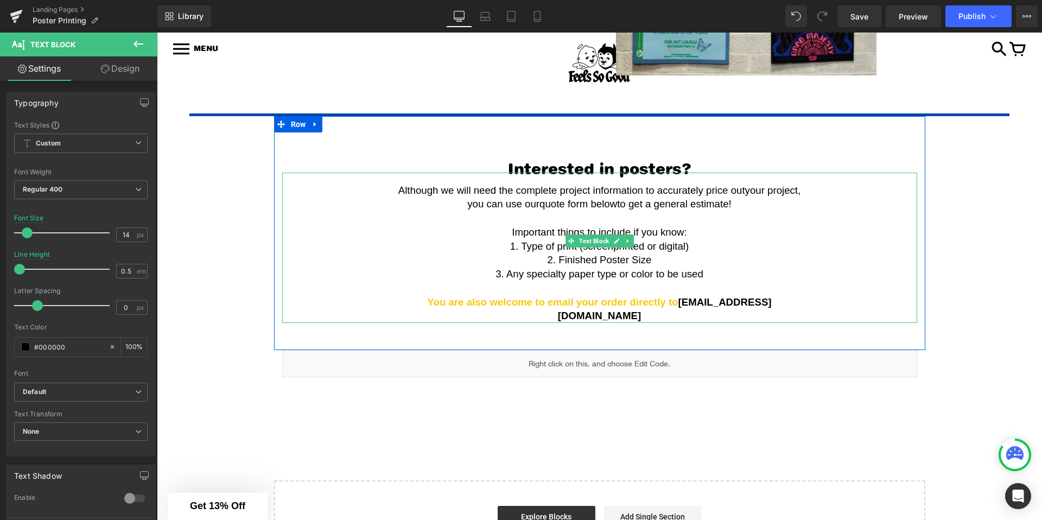
click at [613, 248] on span "1. Type of print (screenprinted or digital)" at bounding box center [599, 245] width 179 height 11
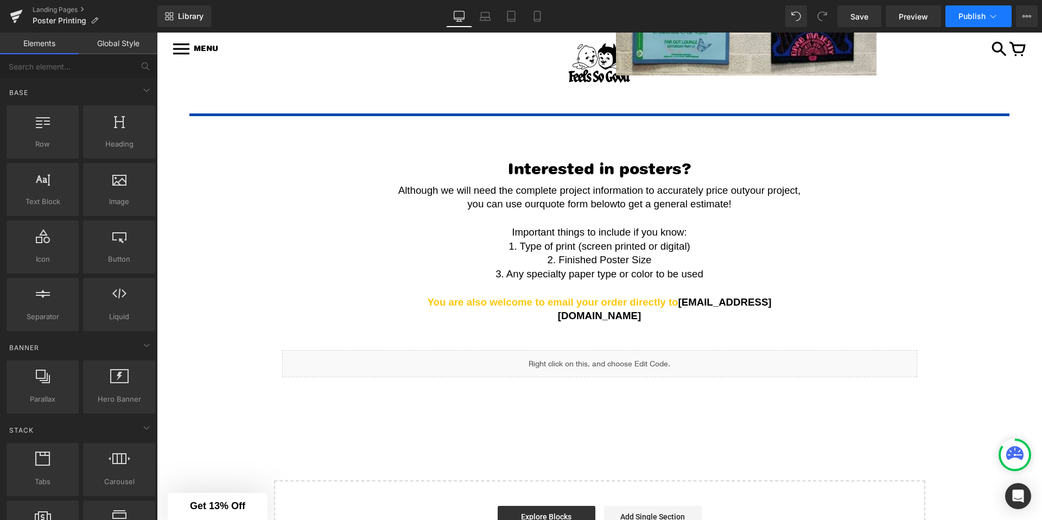
click at [977, 20] on span "Publish" at bounding box center [971, 16] width 27 height 9
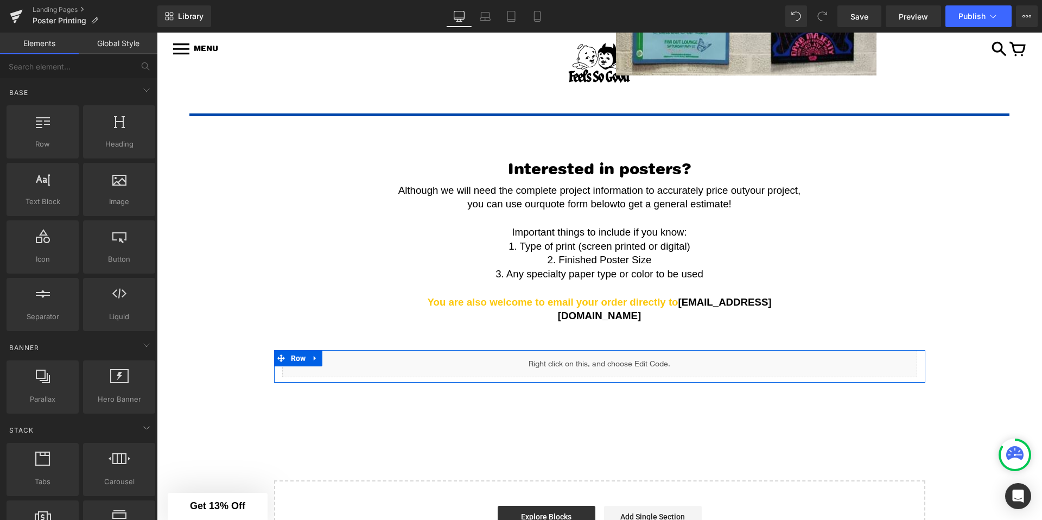
click at [617, 350] on div "Liquid" at bounding box center [599, 363] width 635 height 27
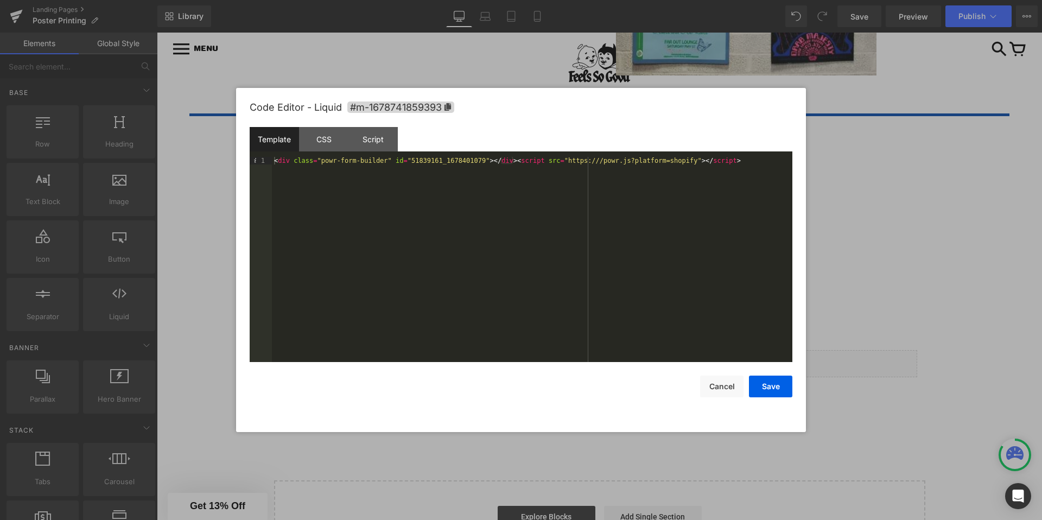
click at [289, 176] on div "< div class = "powr-form-builder" id = "51839161_1678401079" > </ div > < scrip…" at bounding box center [532, 267] width 520 height 220
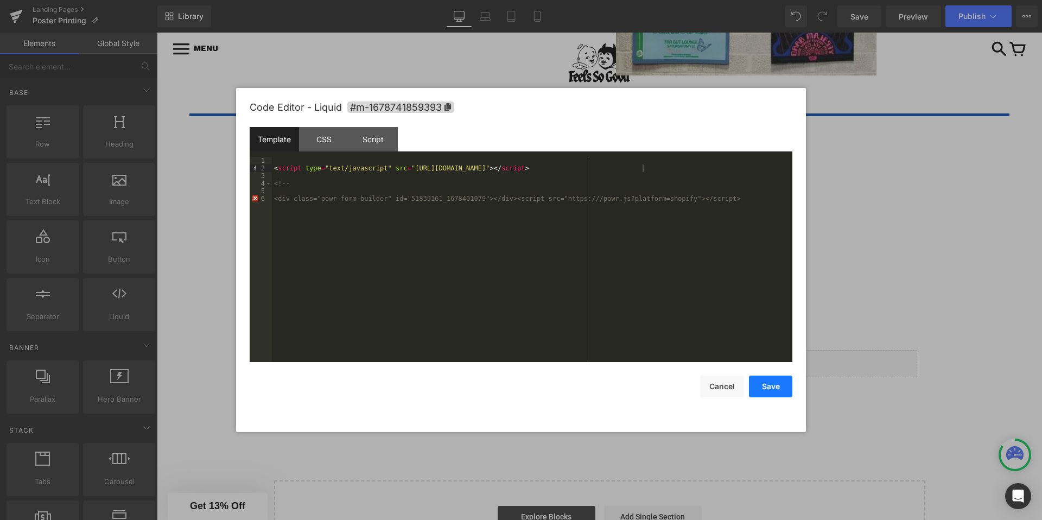
click at [778, 387] on button "Save" at bounding box center [770, 387] width 43 height 22
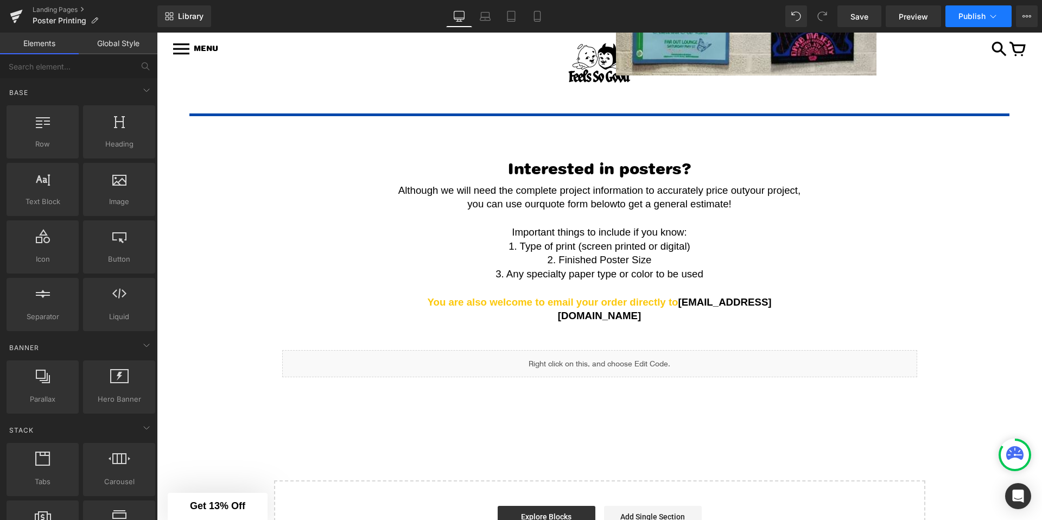
click at [982, 9] on button "Publish" at bounding box center [978, 16] width 66 height 22
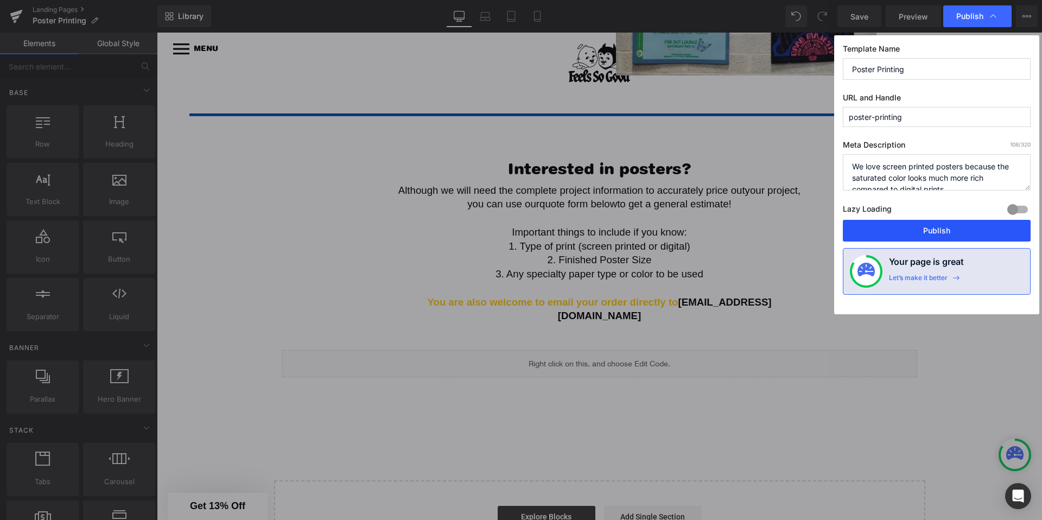
click at [894, 234] on button "Publish" at bounding box center [937, 231] width 188 height 22
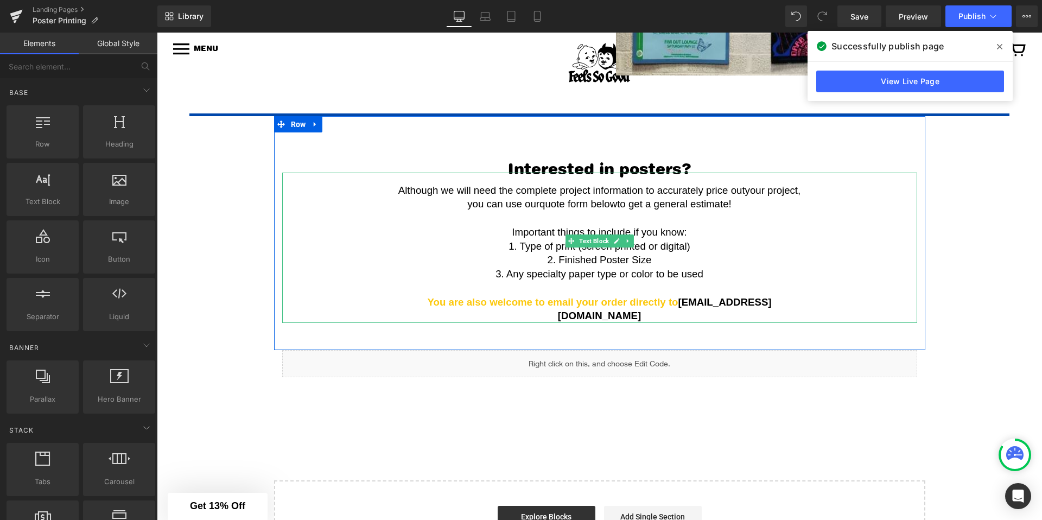
click at [605, 262] on span "2. Finished Poster Size" at bounding box center [600, 259] width 104 height 11
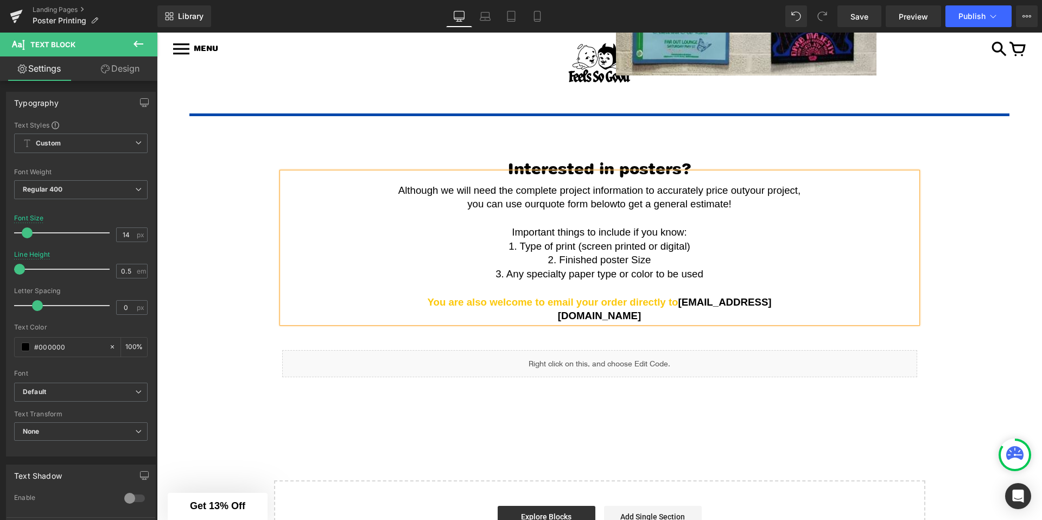
click at [636, 259] on span "2. Finished poster Size" at bounding box center [599, 259] width 103 height 11
click at [655, 257] on p "2. Finished poster size" at bounding box center [600, 260] width 418 height 14
click at [825, 140] on div "Interested in posters? Heading Although we will need the complete project infor…" at bounding box center [599, 238] width 651 height 212
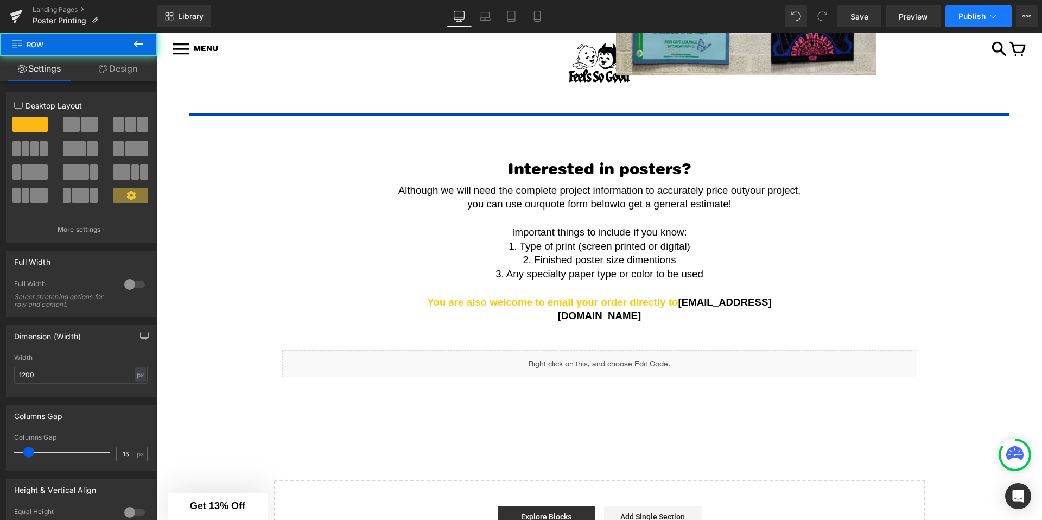
click at [989, 7] on button "Publish" at bounding box center [978, 16] width 66 height 22
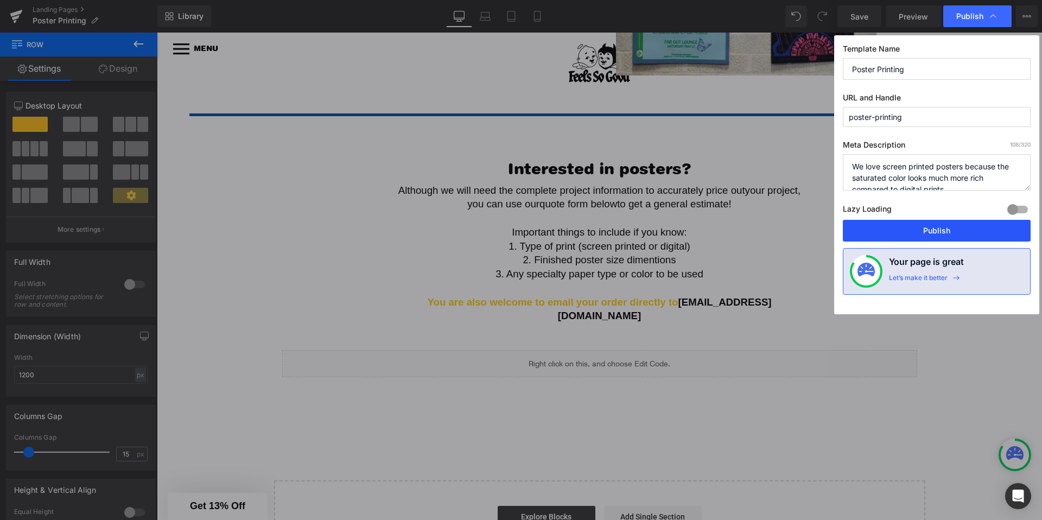
click at [874, 222] on button "Publish" at bounding box center [937, 231] width 188 height 22
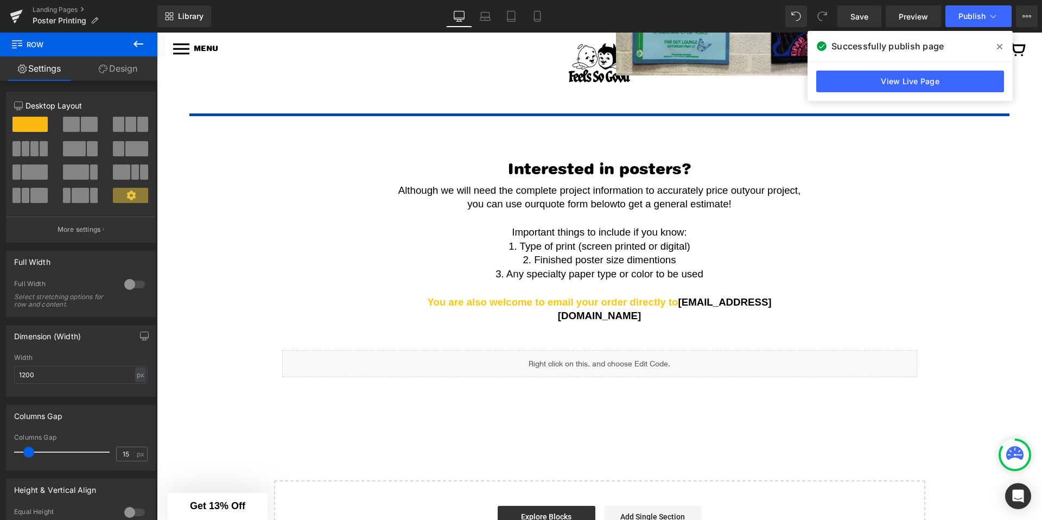
click at [1001, 47] on icon at bounding box center [999, 46] width 5 height 9
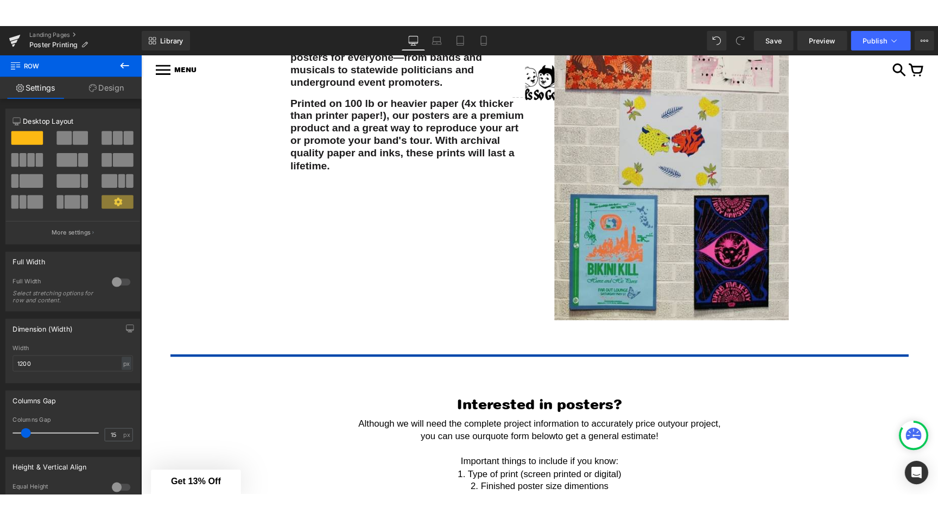
scroll to position [803, 0]
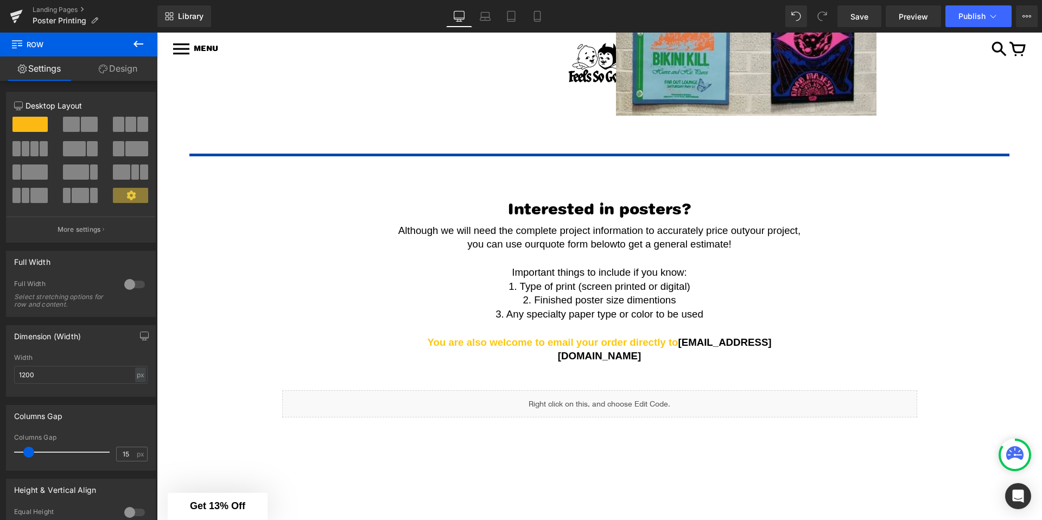
click at [972, 28] on div "Library Desktop Desktop Laptop Tablet Mobile Save Preview Publish Scheduled Vie…" at bounding box center [599, 16] width 885 height 33
click at [972, 19] on span "Publish" at bounding box center [971, 16] width 27 height 9
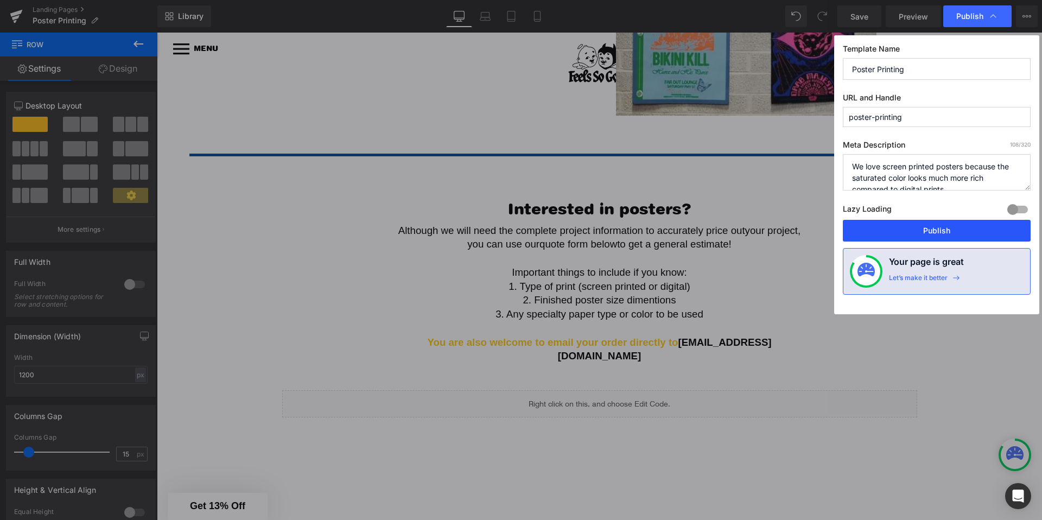
click at [905, 227] on button "Publish" at bounding box center [937, 231] width 188 height 22
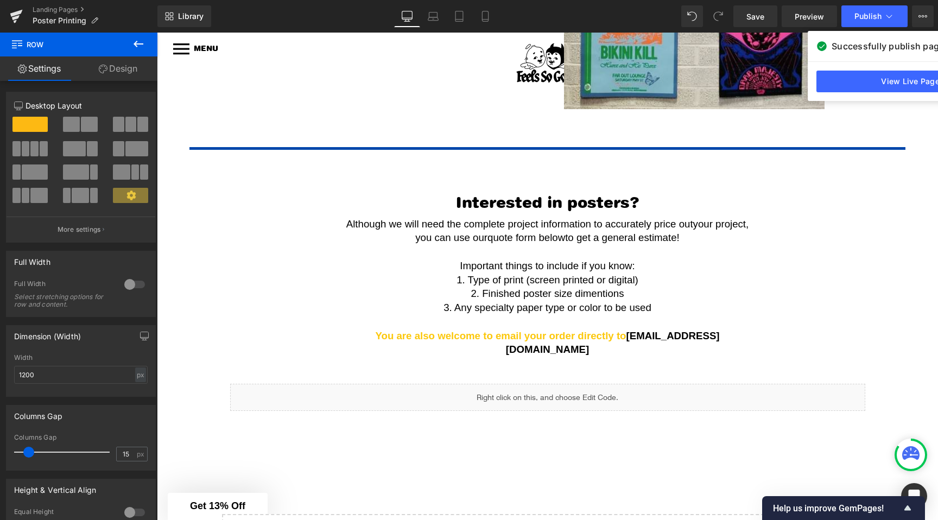
scroll to position [196, 0]
